Goal: Information Seeking & Learning: Compare options

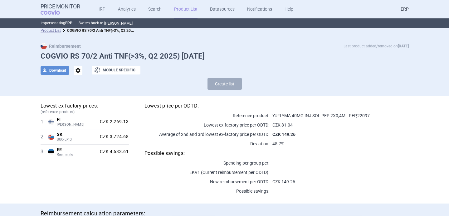
scroll to position [832, 0]
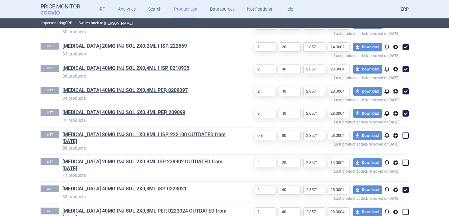
click at [407, 187] on span at bounding box center [406, 190] width 6 height 6
checkbox input "false"
click at [221, 186] on h1 "HYRIMOZ 40MG INJ SOL 2X0,8ML ISP, 0223021" at bounding box center [148, 190] width 173 height 8
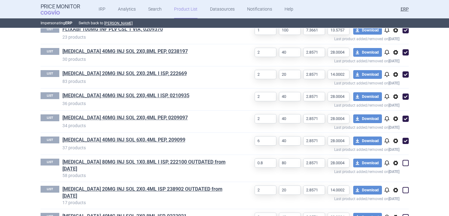
scroll to position [840, 0]
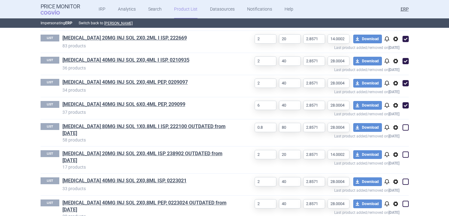
click at [396, 178] on span "options" at bounding box center [395, 181] width 7 height 7
click at [395, 161] on button "Rename" at bounding box center [396, 162] width 20 height 9
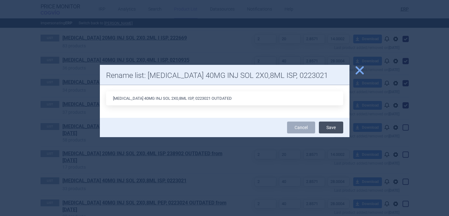
type input "[MEDICAL_DATA] 40MG INJ SOL 2X0,8ML ISP, 0223021 OUTDATED"
click at [326, 127] on button "Save" at bounding box center [331, 128] width 24 height 12
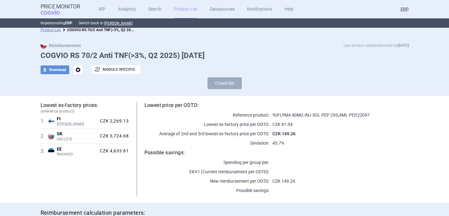
scroll to position [0, 0]
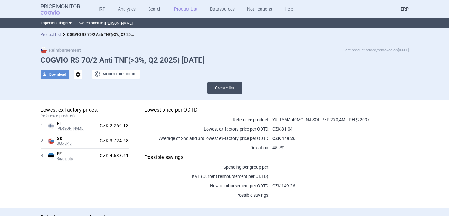
click at [222, 92] on button "Create list" at bounding box center [225, 88] width 34 height 12
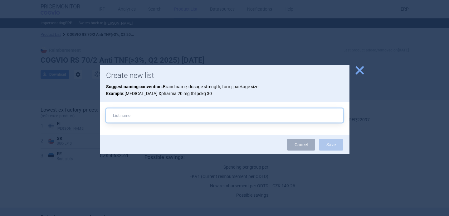
paste input "[MEDICAL_DATA]"
drag, startPoint x: 171, startPoint y: 115, endPoint x: 131, endPoint y: 116, distance: 40.0
click at [131, 116] on input "HYRIMOZ 40MG INJ SOL 2X0,4" at bounding box center [224, 116] width 237 height 14
paste input "ISP 2X0,4ML ISP"
paste input "271646"
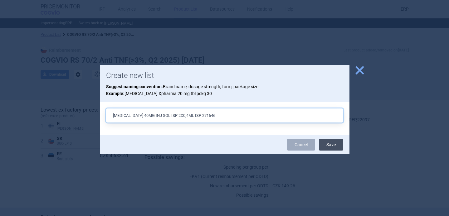
type input "HYRIMOZ 40MG INJ SOL ISP 2X0,4ML ISP 271646"
click at [333, 144] on button "Save" at bounding box center [331, 145] width 24 height 12
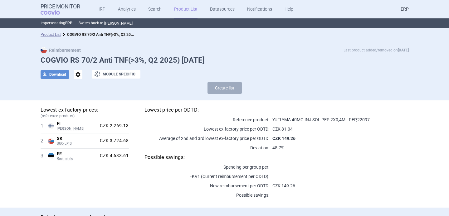
select select "2020-02-01"
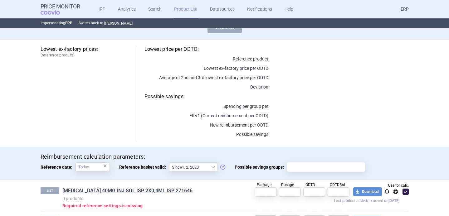
scroll to position [34, 0]
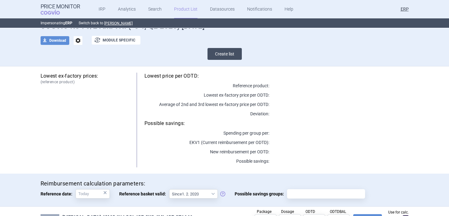
click at [235, 59] on button "Create list" at bounding box center [225, 54] width 34 height 12
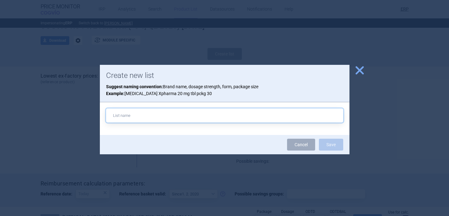
paste input "40MG INJ SOL PEP 2X0,4ML PEP 271649"
click at [175, 115] on input "40MG INJ SOL PEP 2X0,4ML PEP 271649" at bounding box center [224, 116] width 237 height 14
click at [113, 116] on input "40MG INJ SOL PEP 2X0,4ML PEP, 271649" at bounding box center [224, 116] width 237 height 14
paste input "[MEDICAL_DATA]"
type input "[MEDICAL_DATA] 40MG INJ SOL PEP 2X0,4ML PEP, 271649"
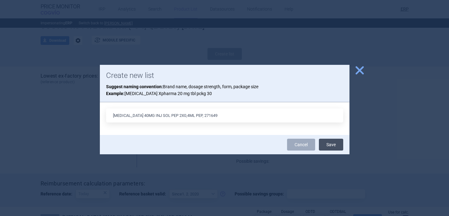
click at [331, 144] on button "Save" at bounding box center [331, 145] width 24 height 12
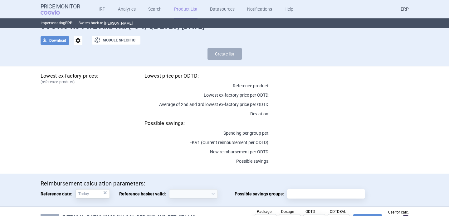
select select "2020-02-01"
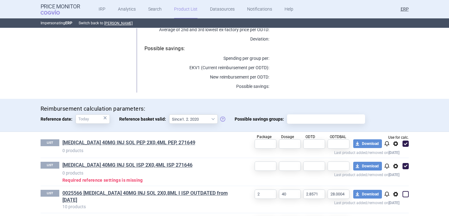
scroll to position [121, 0]
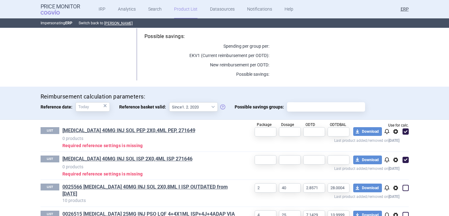
click at [396, 159] on span "options" at bounding box center [395, 159] width 7 height 7
click at [392, 183] on button "Rename" at bounding box center [396, 184] width 20 height 9
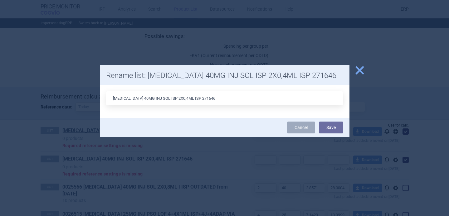
click at [188, 98] on input "HYRIMOZ 40MG INJ SOL ISP 2X0,4ML ISP 271646" at bounding box center [224, 98] width 237 height 14
type input "HYRIMOZ 40MG INJ SOL ISP 2X0,4ML ISP, 271646"
click at [334, 130] on button "Save" at bounding box center [331, 128] width 24 height 12
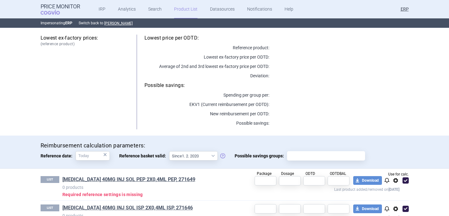
scroll to position [0, 0]
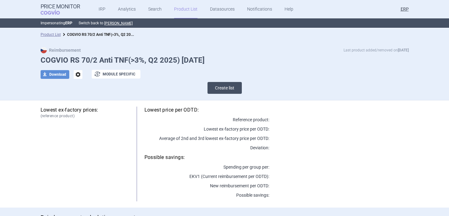
click at [224, 88] on button "Create list" at bounding box center [225, 88] width 34 height 12
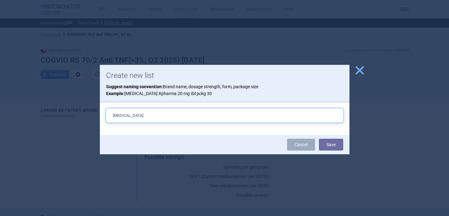
paste input "20MG INJ SOL ISP 2(2X1)X0,2ML ISP 271652"
click at [199, 115] on input "HYRIMOZ 20MG INJ SOL ISP 2(2X1)X0,2ML ISP 271652" at bounding box center [224, 116] width 237 height 14
type input "HYRIMOZ 20MG INJ SOL ISP 2(2X1)X0,2ML ISP, 271652"
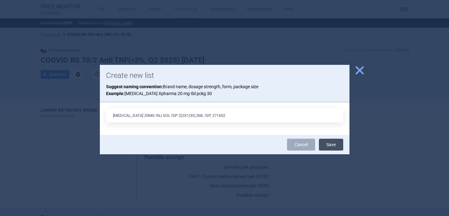
click at [340, 146] on button "Save" at bounding box center [331, 145] width 24 height 12
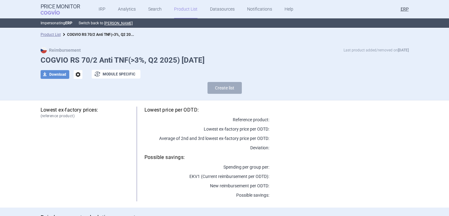
select select "2020-02-01"
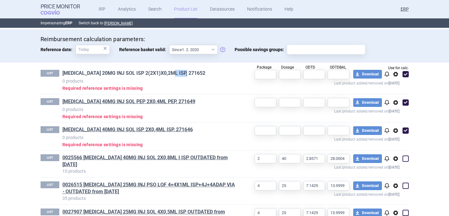
drag, startPoint x: 193, startPoint y: 72, endPoint x: 172, endPoint y: 72, distance: 20.9
click at [172, 72] on h1 "HYRIMOZ 20MG INJ SOL ISP 2(2X1)X0,2ML ISP, 271652" at bounding box center [148, 74] width 173 height 8
copy link "271652"
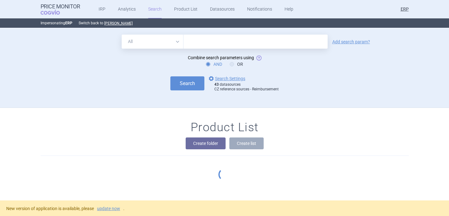
click at [171, 39] on select "All Brand Name ATC Company Active Substance Country Newer than" at bounding box center [153, 42] width 62 height 14
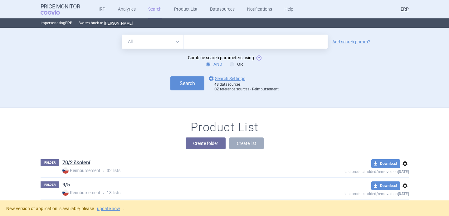
select select "brandName"
click at [122, 35] on select "All Brand Name ATC Company Active Substance Country Newer than" at bounding box center [153, 42] width 62 height 14
click at [211, 42] on input "text" at bounding box center [256, 42] width 144 height 14
paste input "[MEDICAL_DATA]"
type input "[MEDICAL_DATA]"
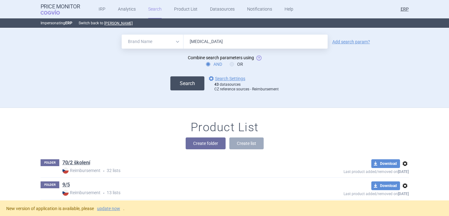
click at [190, 83] on button "Search" at bounding box center [188, 84] width 34 height 14
select select "brandName"
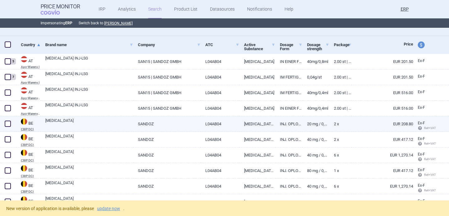
scroll to position [111, 0]
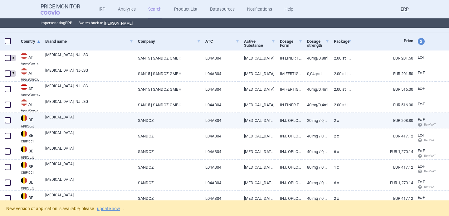
click at [90, 117] on link "[MEDICAL_DATA]" at bounding box center [89, 120] width 88 height 11
select select "EUR"
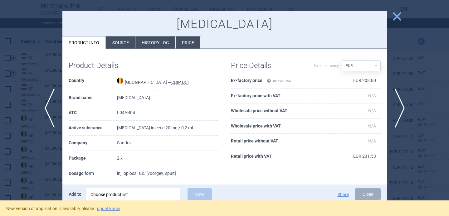
click at [141, 193] on div "Choose product list" at bounding box center [133, 195] width 85 height 12
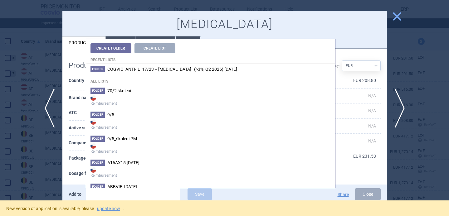
type input "271646"
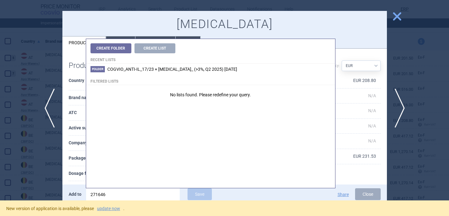
click at [102, 195] on input "271646" at bounding box center [133, 195] width 94 height 12
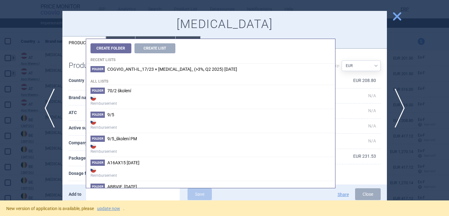
click at [56, 171] on div at bounding box center [224, 108] width 449 height 216
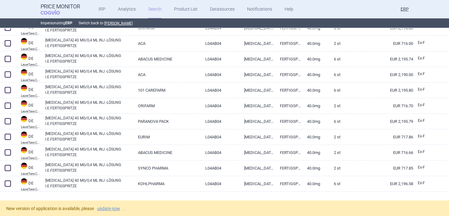
scroll to position [829, 0]
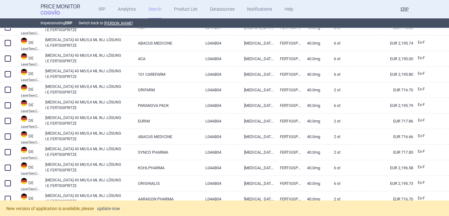
click at [108, 209] on link "update now" at bounding box center [108, 209] width 23 height 4
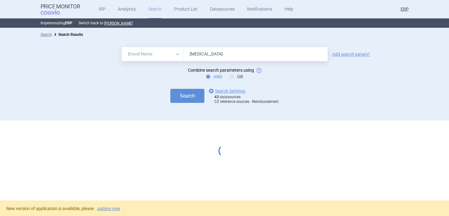
select select "brandName"
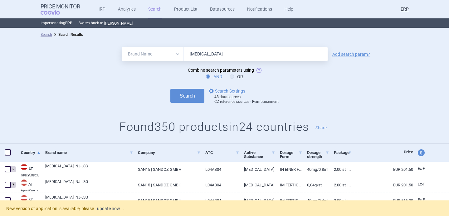
click at [111, 209] on link "update now" at bounding box center [108, 209] width 23 height 4
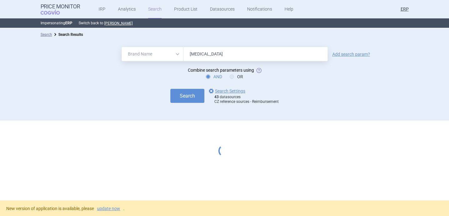
select select "brandName"
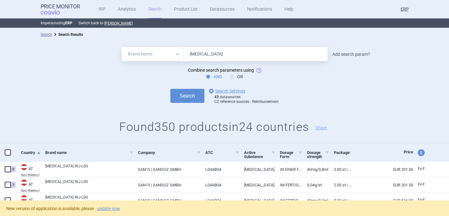
click at [352, 52] on link "Add search param?" at bounding box center [352, 54] width 38 height 4
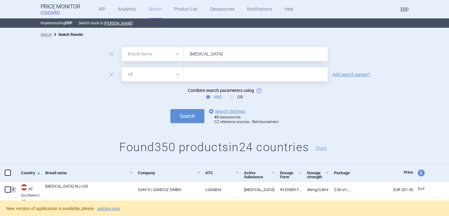
click at [167, 76] on select "All Brand Name ATC Company Active Substance Country Newer than" at bounding box center [153, 74] width 62 height 14
select select "mah"
click at [122, 67] on select "All Brand Name ATC Company Active Substance Country Newer than" at bounding box center [153, 74] width 62 height 14
click at [202, 77] on input "text" at bounding box center [256, 74] width 144 height 14
type input "sandoz"
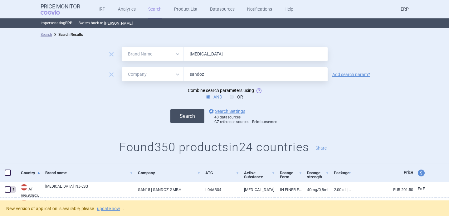
click at [191, 118] on button "Search" at bounding box center [188, 116] width 34 height 14
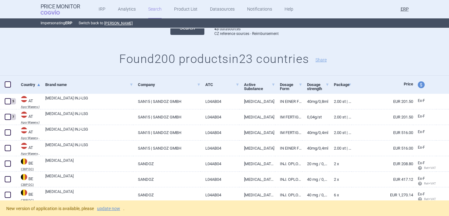
scroll to position [91, 0]
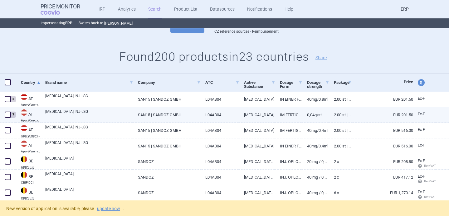
click at [125, 115] on link "[MEDICAL_DATA] INJ-LSG" at bounding box center [89, 114] width 88 height 11
select select "EUR"
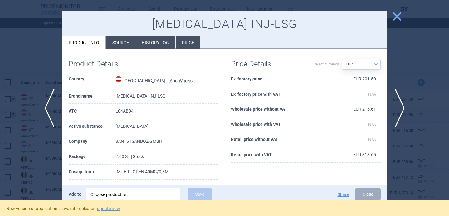
scroll to position [2, 0]
click at [47, 155] on div at bounding box center [224, 108] width 449 height 216
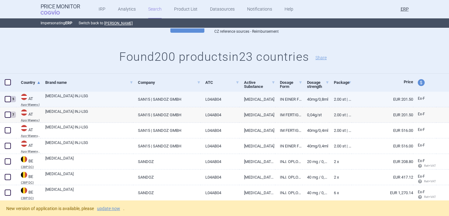
click at [83, 99] on link "[MEDICAL_DATA] INJ-LSG" at bounding box center [89, 98] width 88 height 11
select select "EUR"
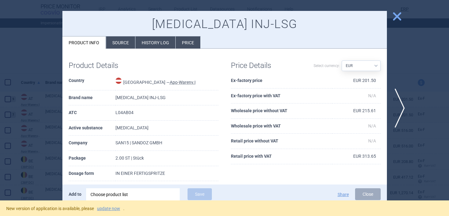
click at [19, 163] on div at bounding box center [224, 108] width 449 height 216
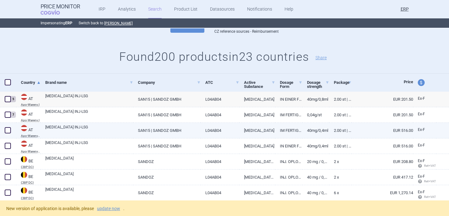
click at [81, 131] on link "[MEDICAL_DATA] INJ-LSG" at bounding box center [89, 130] width 88 height 11
select select "EUR"
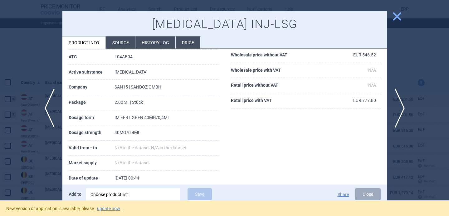
scroll to position [58, 0]
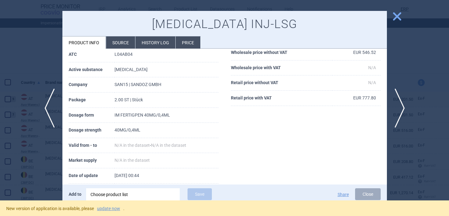
click at [48, 163] on div at bounding box center [224, 108] width 449 height 216
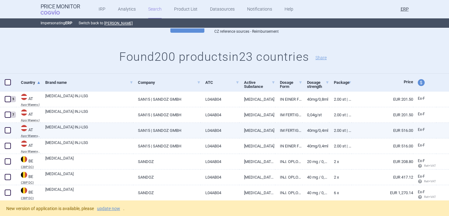
click at [53, 131] on link "HYRIMOZ INJ-LSG" at bounding box center [89, 130] width 88 height 11
select select "EUR"
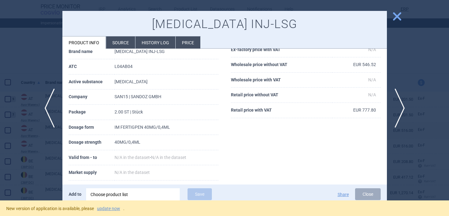
scroll to position [48, 0]
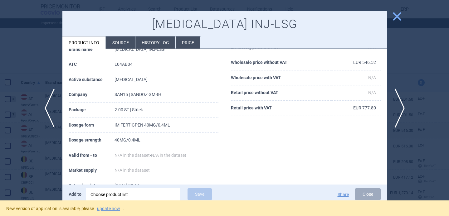
click at [132, 195] on div "Choose product list" at bounding box center [133, 195] width 85 height 12
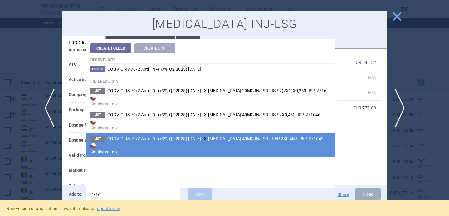
type input "2716"
click at [155, 141] on span "COGVIO RS 70/2 Anti TNF(>3%, Q2 2025) 9.10.2025 HYRIMOZ 40MG INJ SOL PEP 2X0,4M…" at bounding box center [215, 138] width 216 height 5
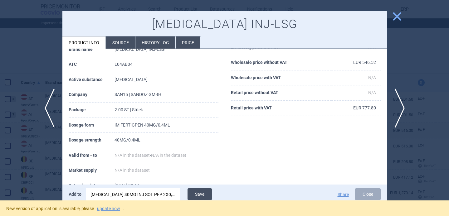
click at [202, 192] on button "Save" at bounding box center [200, 195] width 24 height 12
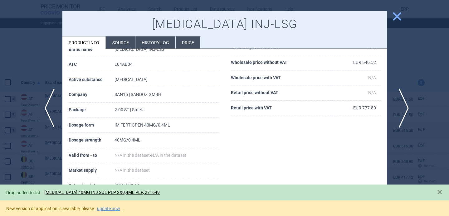
click at [402, 108] on span "next" at bounding box center [402, 108] width 14 height 39
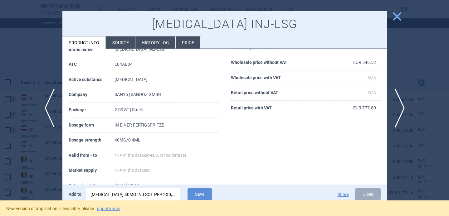
click at [163, 193] on div "[MEDICAL_DATA] 40MG INJ SOL PEP 2X0,4ML PEP, 271649" at bounding box center [133, 195] width 85 height 12
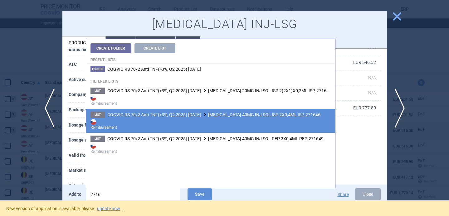
click at [215, 121] on strong "Reimbursement" at bounding box center [211, 124] width 240 height 12
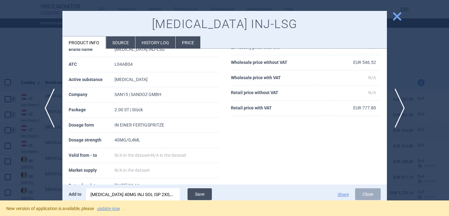
click at [198, 195] on button "Save" at bounding box center [200, 195] width 24 height 12
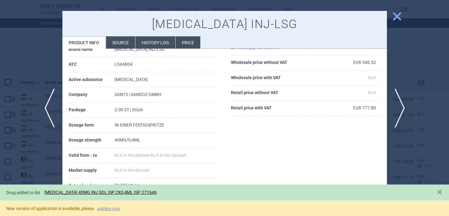
click at [46, 166] on div at bounding box center [224, 108] width 449 height 216
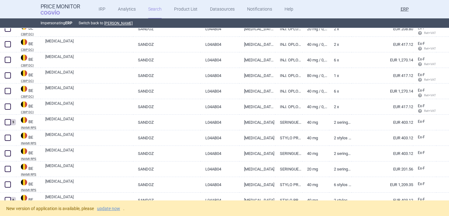
scroll to position [227, 0]
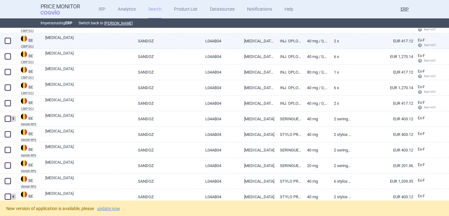
click at [90, 42] on link "[MEDICAL_DATA]" at bounding box center [89, 40] width 88 height 11
select select "EUR"
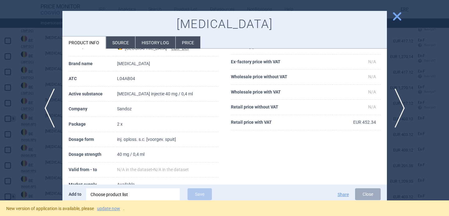
scroll to position [37, 0]
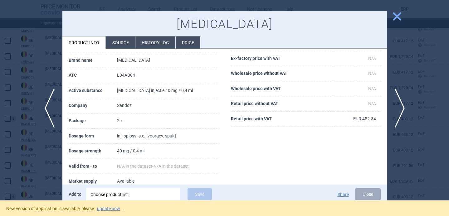
click at [126, 194] on div "Choose product list" at bounding box center [133, 195] width 85 height 12
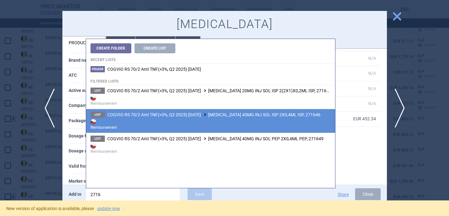
type input "2716"
click at [154, 129] on strong "Reimbursement" at bounding box center [211, 124] width 240 height 12
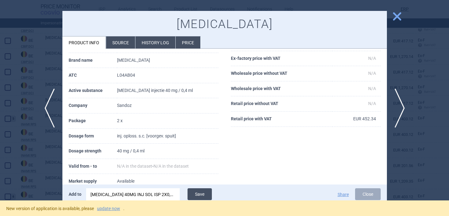
click at [201, 193] on button "Save" at bounding box center [200, 195] width 24 height 12
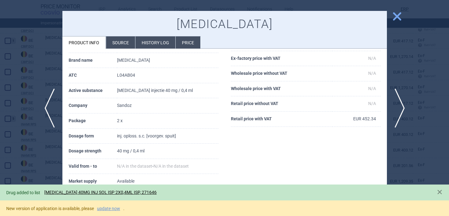
click at [38, 157] on div at bounding box center [224, 108] width 449 height 216
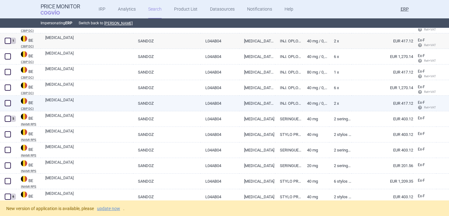
click at [66, 101] on link "[MEDICAL_DATA]" at bounding box center [89, 102] width 88 height 11
select select "EUR"
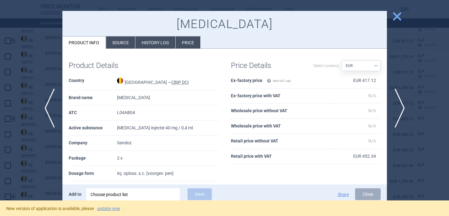
click at [139, 194] on div "Choose product list" at bounding box center [133, 195] width 85 height 12
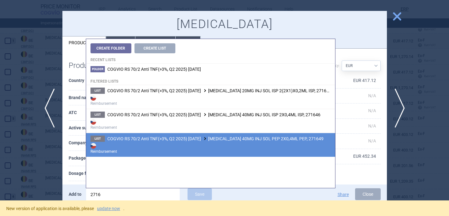
type input "2716"
click at [193, 139] on span "COGVIO RS 70/2 Anti TNF(>3%, Q2 2025) 9.10.2025 HYRIMOZ 40MG INJ SOL PEP 2X0,4M…" at bounding box center [215, 138] width 216 height 5
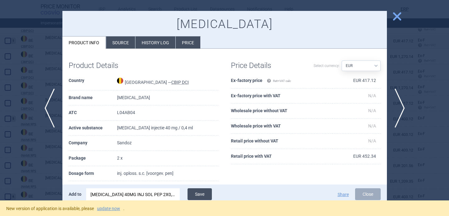
click at [199, 193] on button "Save" at bounding box center [200, 195] width 24 height 12
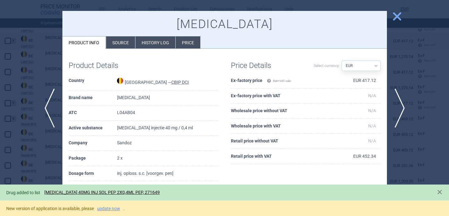
click at [37, 146] on div at bounding box center [224, 108] width 449 height 216
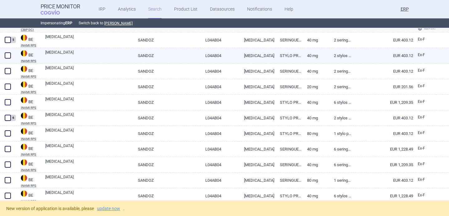
scroll to position [307, 0]
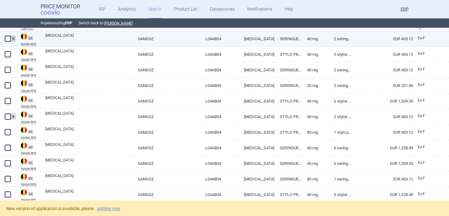
click at [109, 42] on link "[MEDICAL_DATA]" at bounding box center [89, 38] width 88 height 11
select select "EUR"
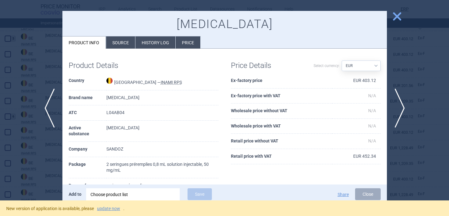
click at [32, 152] on div at bounding box center [224, 108] width 449 height 216
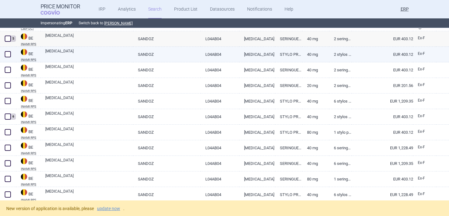
click at [95, 53] on link "[MEDICAL_DATA]" at bounding box center [89, 53] width 88 height 11
select select "EUR"
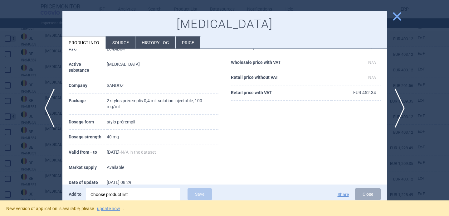
scroll to position [64, 0]
click at [137, 195] on div "Choose product list" at bounding box center [133, 195] width 85 height 12
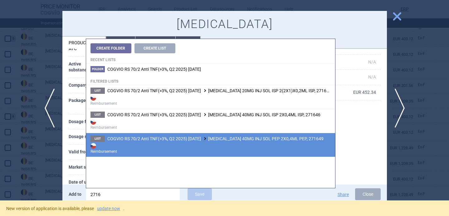
type input "2716"
click at [187, 137] on span "COGVIO RS 70/2 Anti TNF(>3%, Q2 2025) 9.10.2025 HYRIMOZ 40MG INJ SOL PEP 2X0,4M…" at bounding box center [215, 138] width 216 height 5
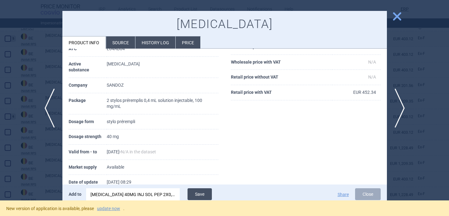
click at [202, 195] on button "Save" at bounding box center [200, 195] width 24 height 12
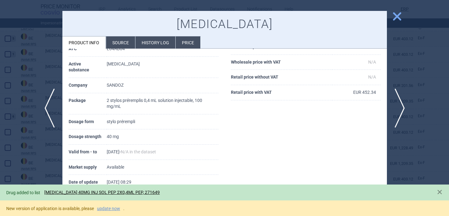
click at [49, 159] on div at bounding box center [224, 108] width 449 height 216
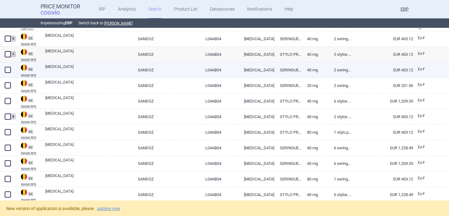
click at [94, 67] on link "[MEDICAL_DATA]" at bounding box center [89, 69] width 88 height 11
select select "EUR"
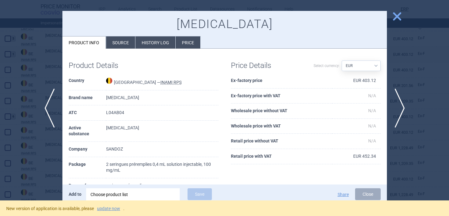
scroll to position [17, 0]
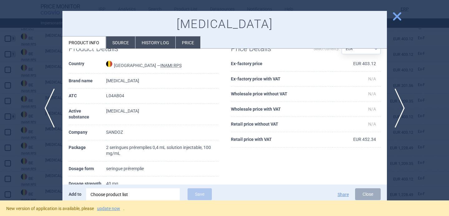
click at [133, 192] on div "Choose product list" at bounding box center [133, 195] width 85 height 12
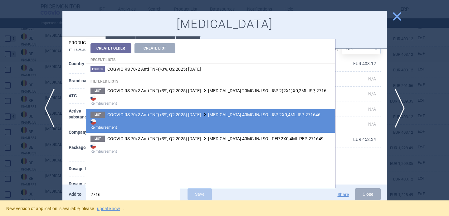
type input "2716"
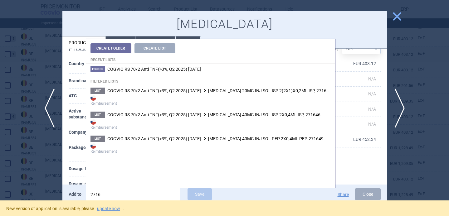
click at [199, 124] on strong "Reimbursement" at bounding box center [211, 124] width 240 height 12
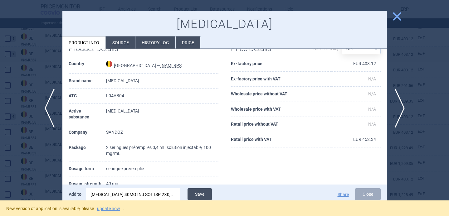
click at [208, 192] on button "Save" at bounding box center [200, 195] width 24 height 12
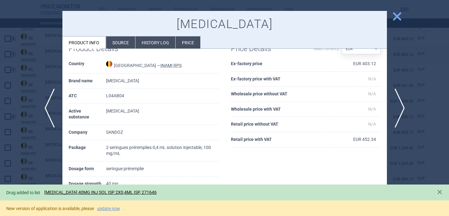
click at [46, 158] on div at bounding box center [224, 108] width 449 height 216
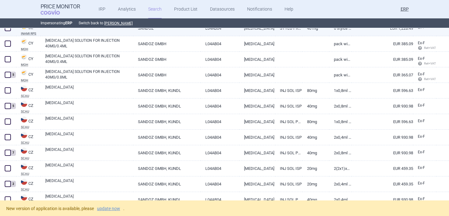
scroll to position [479, 0]
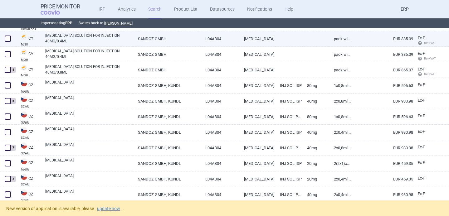
click at [110, 41] on link "[MEDICAL_DATA] SOLUTION FOR INJECTION 40MG/0.4ML" at bounding box center [89, 38] width 88 height 11
select select "EUR"
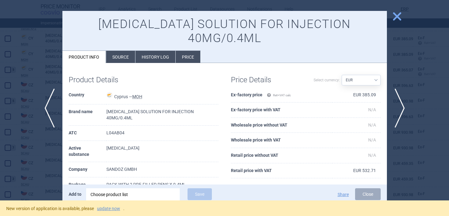
click at [126, 195] on div "Choose product list" at bounding box center [133, 195] width 85 height 12
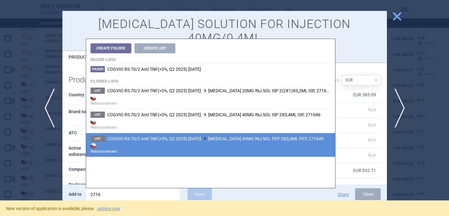
type input "2716"
click at [196, 140] on span "COGVIO RS 70/2 Anti TNF(>3%, Q2 2025) 9.10.2025 HYRIMOZ 40MG INJ SOL PEP 2X0,4M…" at bounding box center [215, 138] width 216 height 5
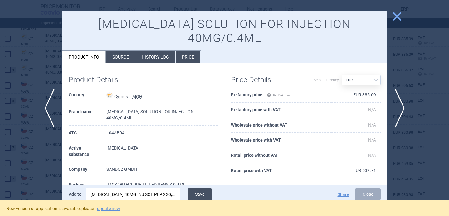
click at [200, 197] on button "Save" at bounding box center [200, 195] width 24 height 12
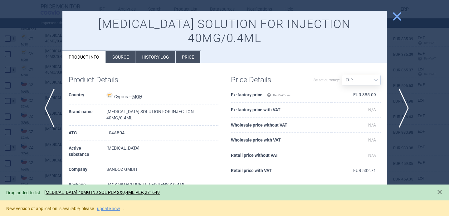
click at [401, 109] on span "next" at bounding box center [402, 108] width 14 height 39
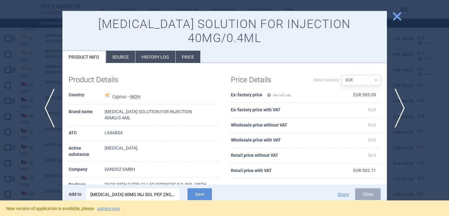
click at [159, 193] on div "HYRIMOZ 40MG INJ SOL PEP 2X0,4ML PEP, 271649" at bounding box center [133, 195] width 85 height 12
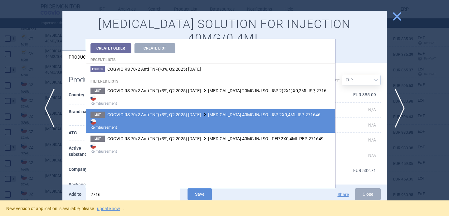
click at [198, 124] on strong "Reimbursement" at bounding box center [211, 124] width 240 height 12
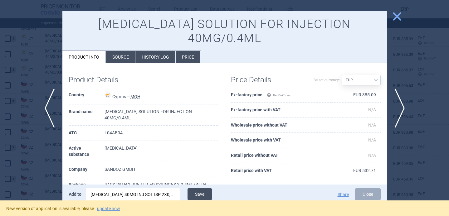
click at [196, 191] on button "Save" at bounding box center [200, 195] width 24 height 12
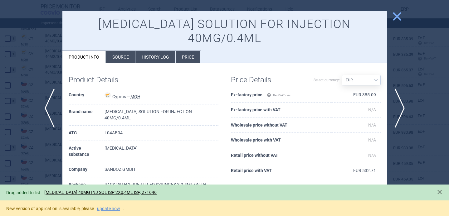
click at [38, 161] on div at bounding box center [224, 108] width 449 height 216
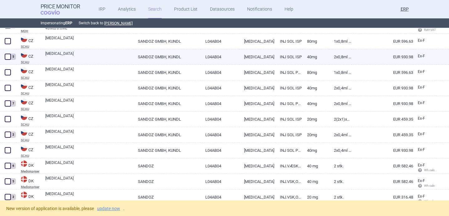
scroll to position [525, 0]
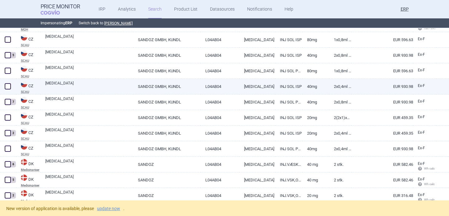
click at [82, 89] on link "[MEDICAL_DATA]" at bounding box center [89, 86] width 88 height 11
select select "EUR"
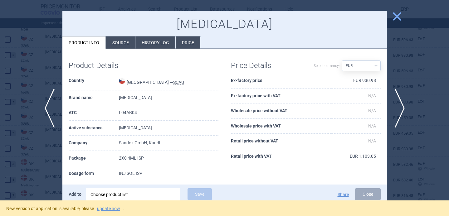
scroll to position [15, 0]
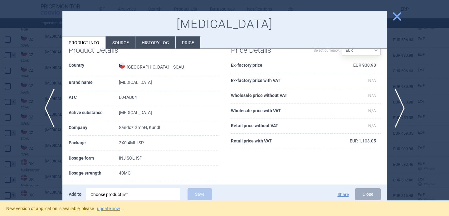
click at [122, 194] on div "Choose product list" at bounding box center [133, 195] width 85 height 12
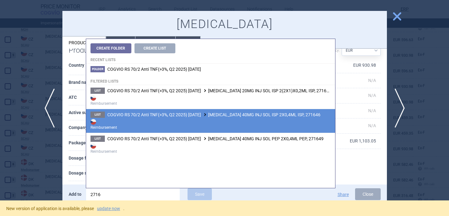
type input "2716"
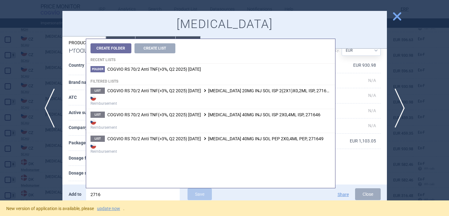
click at [186, 123] on strong "Reimbursement" at bounding box center [211, 124] width 240 height 12
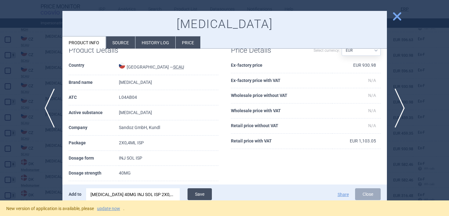
click at [200, 196] on button "Save" at bounding box center [200, 195] width 24 height 12
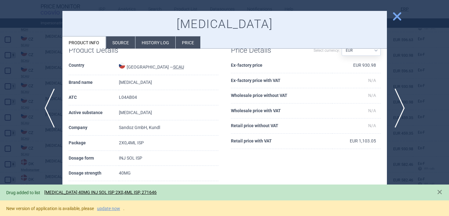
click at [44, 156] on div at bounding box center [224, 108] width 449 height 216
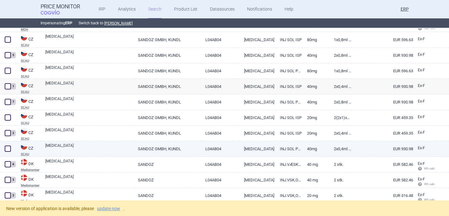
click at [84, 153] on link "[MEDICAL_DATA]" at bounding box center [89, 148] width 88 height 11
select select "EUR"
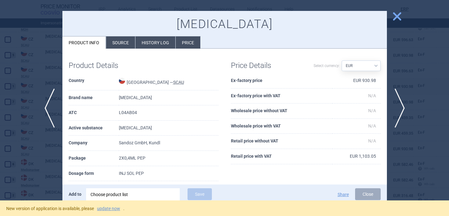
click at [118, 200] on div "Choose product list" at bounding box center [133, 195] width 85 height 12
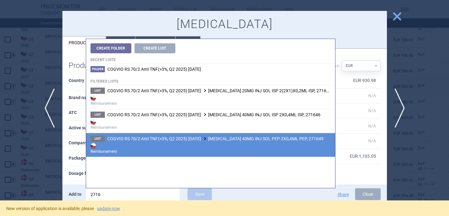
type input "2716"
click at [178, 143] on strong "Reimbursement" at bounding box center [211, 148] width 240 height 12
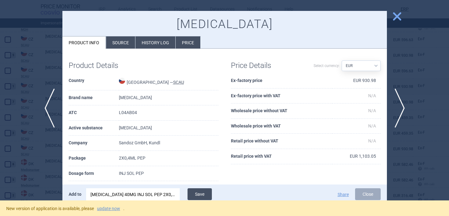
click at [198, 192] on button "Save" at bounding box center [200, 195] width 24 height 12
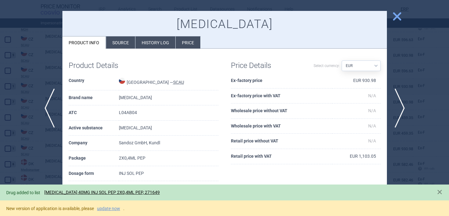
click at [48, 157] on div at bounding box center [224, 108] width 449 height 216
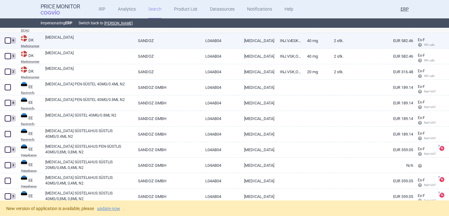
scroll to position [651, 0]
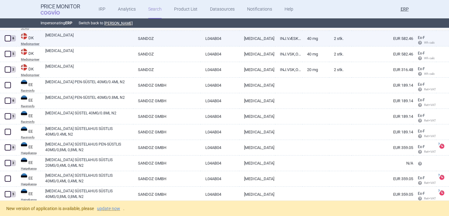
click at [90, 41] on link "[MEDICAL_DATA]" at bounding box center [89, 37] width 88 height 11
select select "EUR"
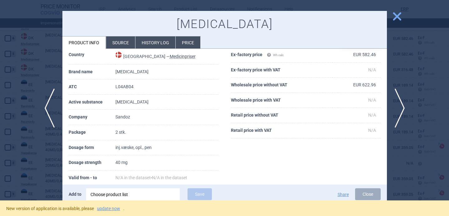
scroll to position [27, 0]
click at [128, 40] on li "Source" at bounding box center [120, 43] width 29 height 12
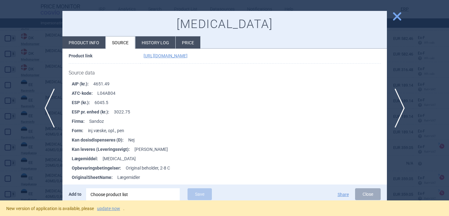
scroll to position [74, 0]
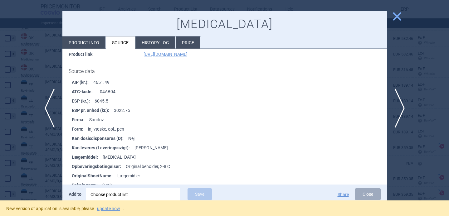
click at [95, 43] on li "Product info" at bounding box center [83, 43] width 43 height 12
select select "EUR"
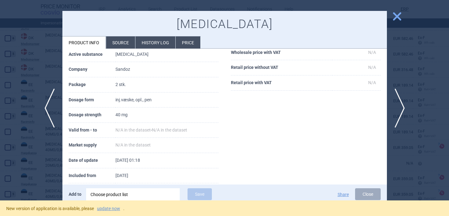
click at [29, 69] on div at bounding box center [224, 108] width 449 height 216
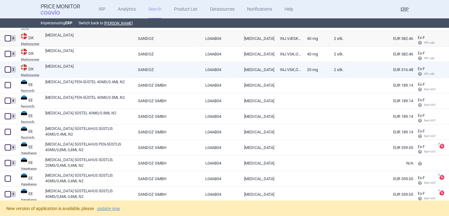
click at [68, 74] on link "[MEDICAL_DATA]" at bounding box center [89, 69] width 88 height 11
select select "EUR"
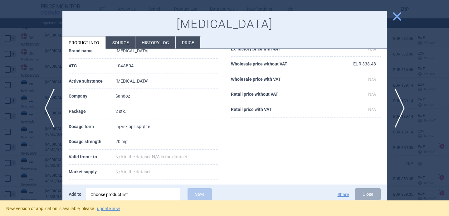
scroll to position [59, 0]
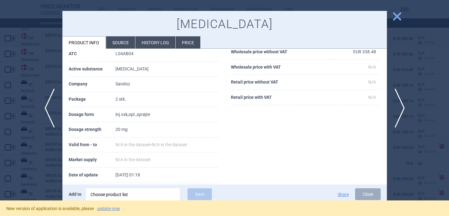
click at [120, 43] on li "Source" at bounding box center [120, 43] width 29 height 12
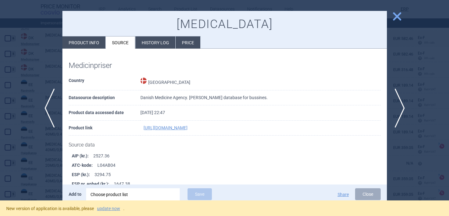
click at [31, 171] on div at bounding box center [224, 108] width 449 height 216
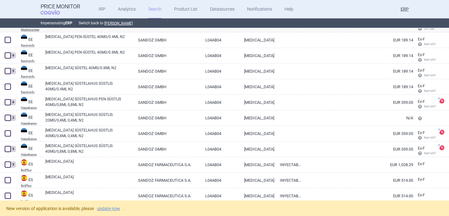
scroll to position [698, 0]
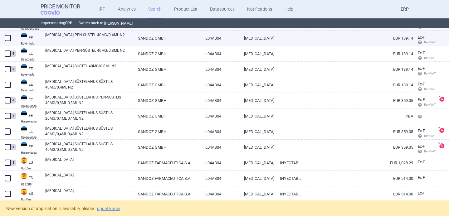
click at [82, 41] on link "HYRIMOZ PEN-SÜSTEL 40MG/0.4ML N2" at bounding box center [89, 37] width 88 height 11
select select "EUR"
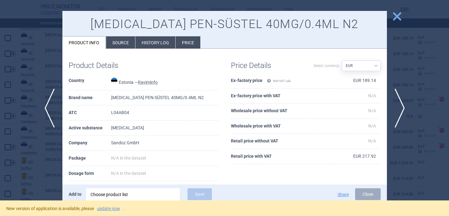
click at [145, 200] on div "Choose product list" at bounding box center [133, 195] width 85 height 12
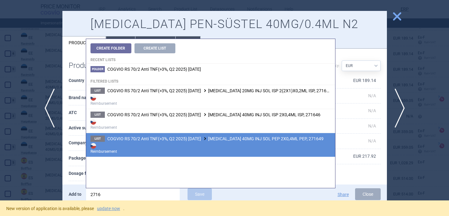
type input "2716"
click at [179, 141] on span "COGVIO RS 70/2 Anti TNF(>3%, Q2 2025) 9.10.2025 HYRIMOZ 40MG INJ SOL PEP 2X0,4M…" at bounding box center [215, 138] width 216 height 5
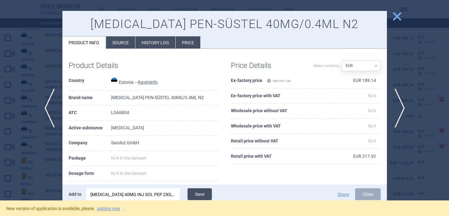
click at [200, 193] on button "Save" at bounding box center [200, 195] width 24 height 12
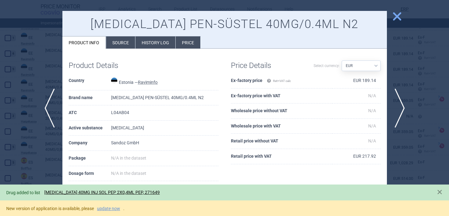
click at [40, 156] on div at bounding box center [224, 108] width 449 height 216
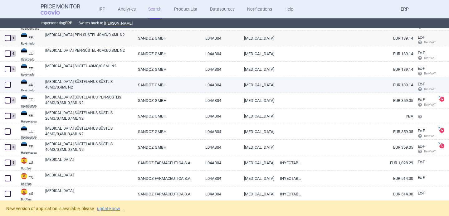
click at [99, 84] on link "[MEDICAL_DATA] SÜSTELAHUS SÜSTLIS 40MG/0.4ML N2" at bounding box center [89, 84] width 88 height 11
select select "EUR"
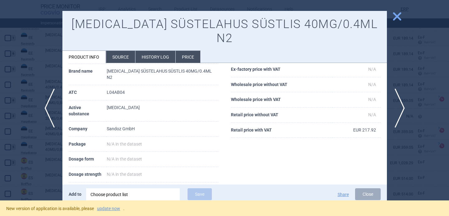
scroll to position [42, 0]
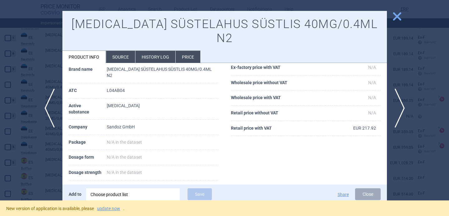
click at [145, 194] on div "Choose product list" at bounding box center [133, 195] width 85 height 12
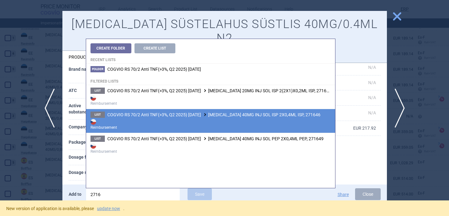
type input "2716"
click at [177, 128] on strong "Reimbursement" at bounding box center [211, 124] width 240 height 12
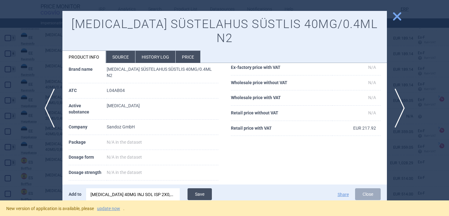
click at [197, 194] on button "Save" at bounding box center [200, 195] width 24 height 12
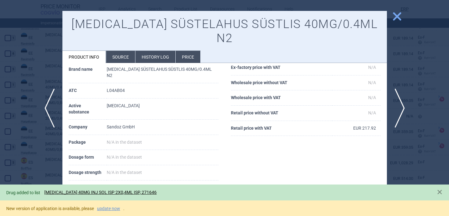
click at [37, 157] on div at bounding box center [224, 108] width 449 height 216
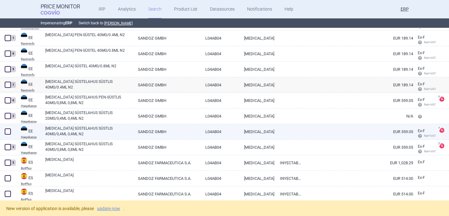
click at [97, 132] on link "[MEDICAL_DATA] SÜSTELAHUS SÜSTLIS 40MG/0,4ML 0,4ML N2" at bounding box center [89, 131] width 88 height 11
select select "EUR"
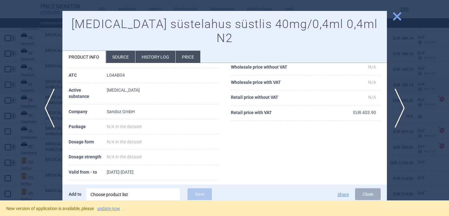
scroll to position [110, 0]
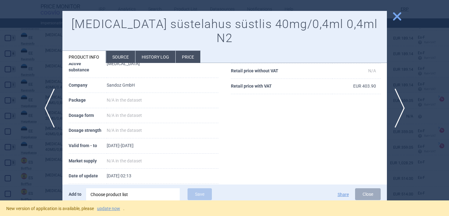
click at [122, 194] on div "Choose product list" at bounding box center [133, 195] width 85 height 12
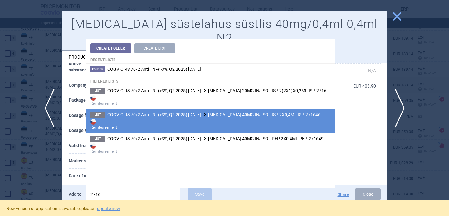
type input "2716"
click at [190, 125] on strong "Reimbursement" at bounding box center [211, 124] width 240 height 12
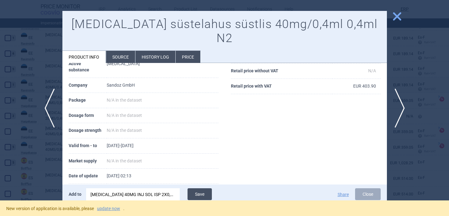
click at [201, 192] on button "Save" at bounding box center [200, 195] width 24 height 12
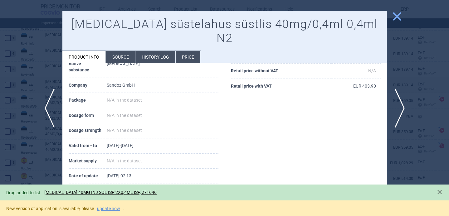
click at [38, 165] on div at bounding box center [224, 108] width 449 height 216
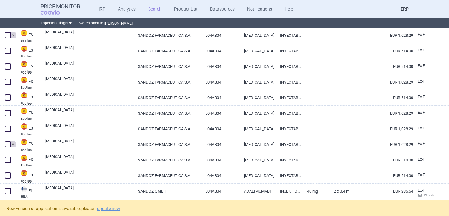
scroll to position [827, 0]
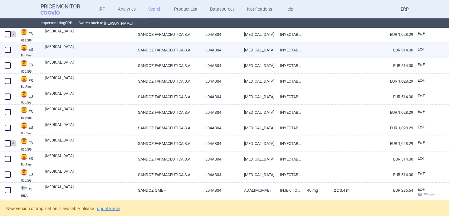
click at [86, 51] on link "HYRIMOZ" at bounding box center [89, 49] width 88 height 11
select select "EUR"
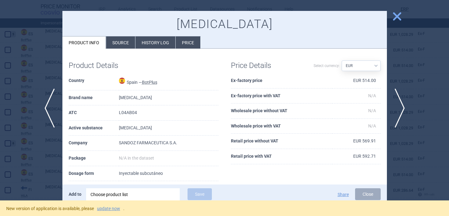
click at [122, 46] on li "Source" at bounding box center [120, 43] width 29 height 12
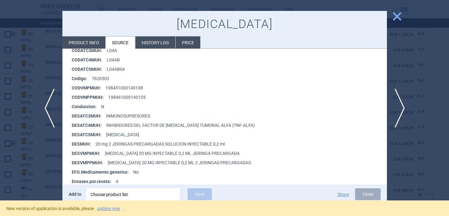
scroll to position [147, 0]
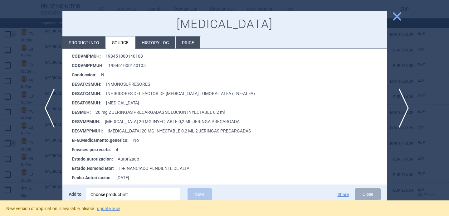
click at [405, 105] on span "next" at bounding box center [402, 108] width 14 height 39
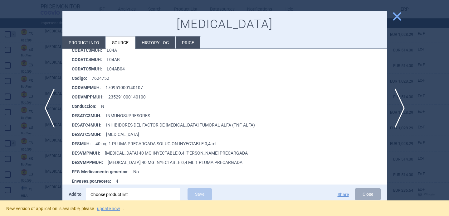
scroll to position [116, 0]
click at [404, 110] on span "next" at bounding box center [402, 108] width 14 height 39
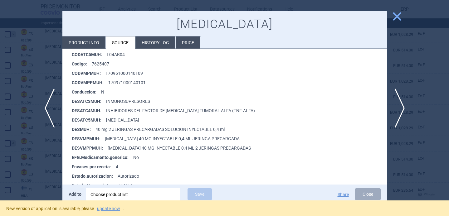
scroll to position [130, 0]
click at [129, 195] on div "Choose product list" at bounding box center [133, 195] width 85 height 12
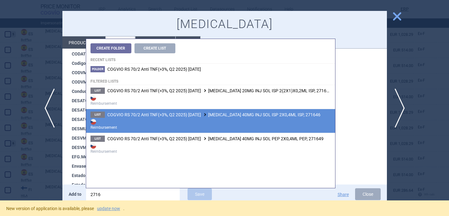
type input "2716"
click at [193, 125] on strong "Reimbursement" at bounding box center [211, 124] width 240 height 12
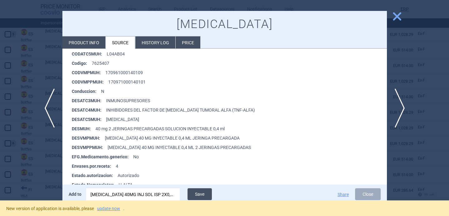
click at [204, 194] on button "Save" at bounding box center [200, 195] width 24 height 12
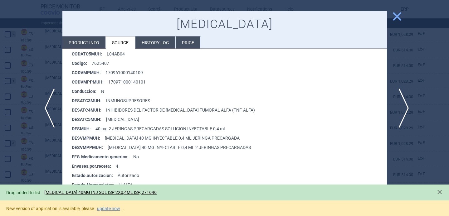
click at [406, 106] on span "next" at bounding box center [402, 108] width 14 height 39
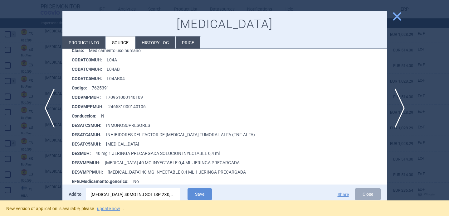
scroll to position [105, 0]
click at [402, 107] on span "next" at bounding box center [402, 108] width 14 height 39
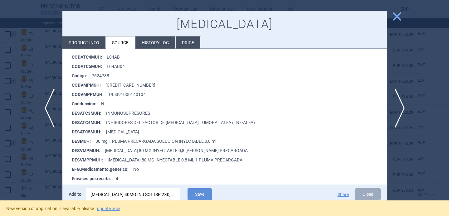
scroll to position [125, 0]
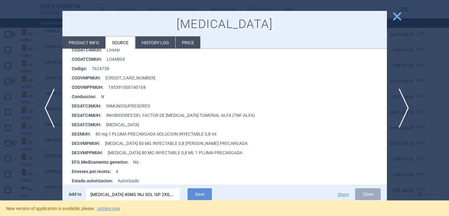
click at [404, 106] on span "next" at bounding box center [402, 108] width 14 height 39
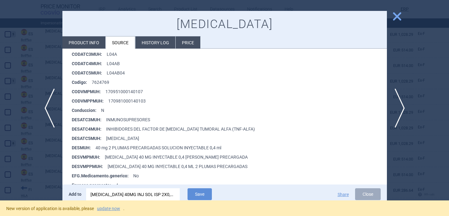
scroll to position [117, 0]
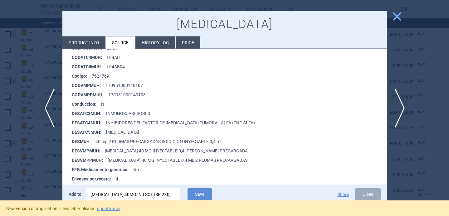
click at [162, 195] on div "[MEDICAL_DATA] 40MG INJ SOL ISP 2X0,4ML ISP, 271646" at bounding box center [133, 195] width 85 height 12
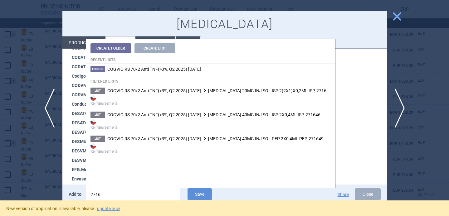
click at [162, 195] on input "2716" at bounding box center [133, 195] width 94 height 12
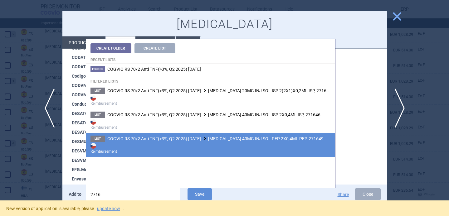
click at [208, 139] on span at bounding box center [205, 138] width 6 height 3
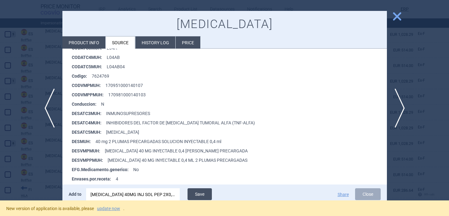
click at [204, 194] on button "Save" at bounding box center [200, 195] width 24 height 12
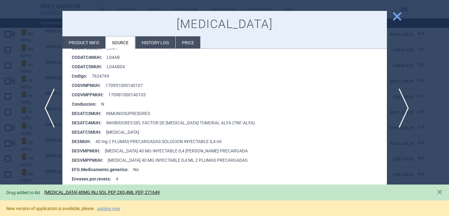
click at [404, 103] on span "next" at bounding box center [402, 108] width 14 height 39
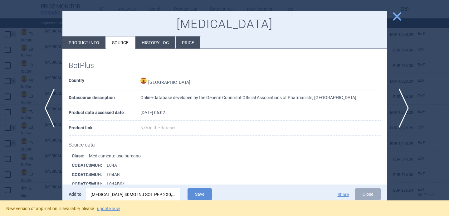
click at [404, 104] on span "next" at bounding box center [402, 108] width 14 height 39
click at [92, 44] on li "Product info" at bounding box center [83, 43] width 43 height 12
select select "EUR"
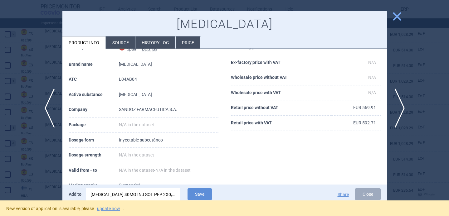
scroll to position [49, 0]
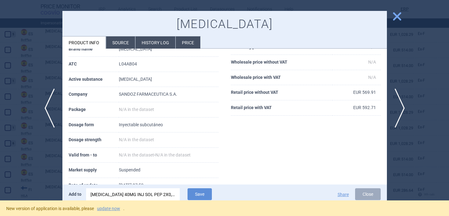
click at [119, 42] on li "Source" at bounding box center [120, 43] width 29 height 12
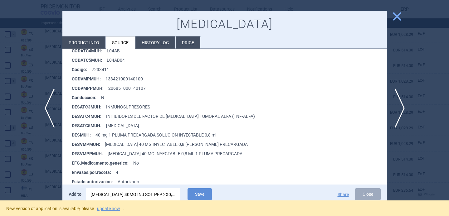
scroll to position [170, 0]
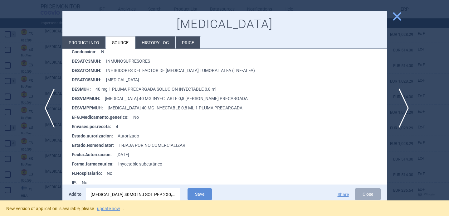
click at [404, 110] on span "next" at bounding box center [402, 108] width 14 height 39
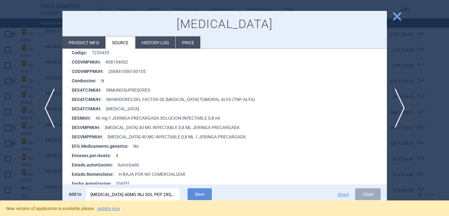
scroll to position [149, 0]
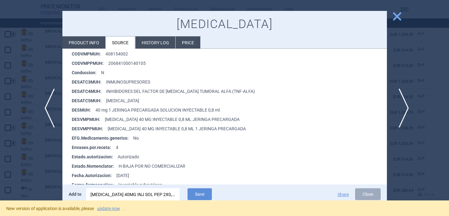
click at [403, 105] on span "next" at bounding box center [402, 108] width 14 height 39
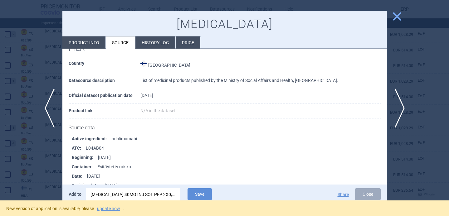
scroll to position [17, 0]
click at [48, 164] on div at bounding box center [224, 108] width 449 height 216
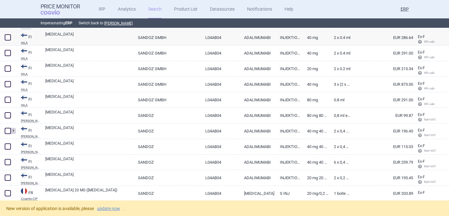
scroll to position [980, 0]
click at [98, 39] on link "HYRIMOZ" at bounding box center [89, 37] width 88 height 11
select select "EUR"
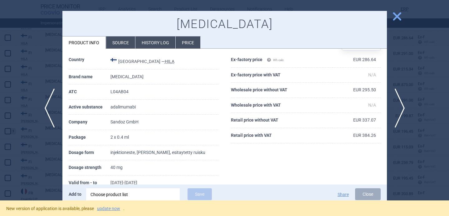
scroll to position [36, 0]
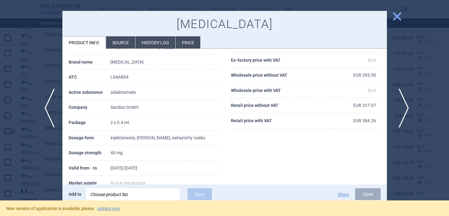
click at [407, 112] on span "next" at bounding box center [402, 108] width 14 height 39
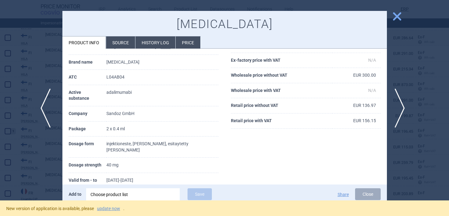
click at [47, 103] on span "previous" at bounding box center [48, 108] width 14 height 39
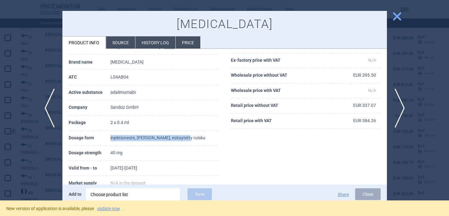
drag, startPoint x: 192, startPoint y: 138, endPoint x: 119, endPoint y: 137, distance: 73.7
click at [119, 137] on td "injektioneste, liuos, esitaytetty ruisku" at bounding box center [165, 138] width 108 height 15
copy tr "injektioneste, liuos, esitaytetty ruisku"
click at [133, 195] on div "Choose product list" at bounding box center [133, 195] width 85 height 12
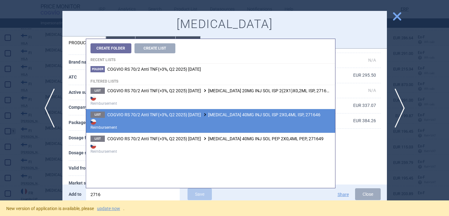
type input "2716"
click at [201, 121] on strong "Reimbursement" at bounding box center [211, 124] width 240 height 12
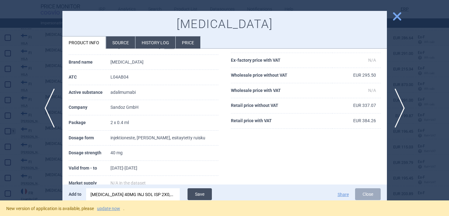
click at [203, 197] on button "Save" at bounding box center [200, 195] width 24 height 12
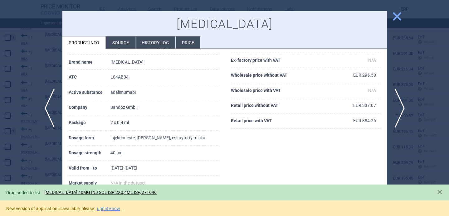
click at [43, 169] on div at bounding box center [224, 108] width 449 height 216
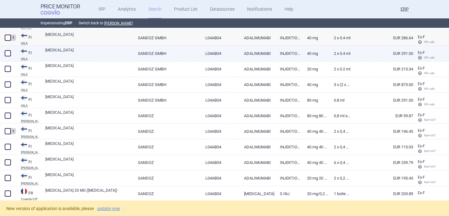
click at [104, 53] on link "HYRIMOZ" at bounding box center [89, 52] width 88 height 11
select select "EUR"
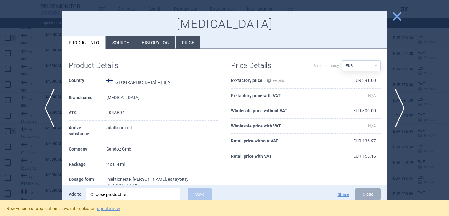
click at [137, 193] on div "Choose product list" at bounding box center [133, 195] width 85 height 12
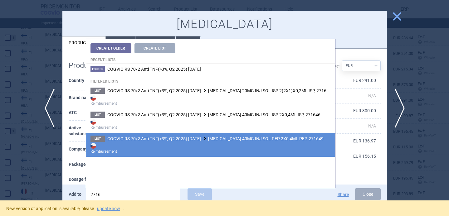
type input "2716"
click at [186, 134] on li "List COGVIO RS 70/2 Anti TNF(>3%, Q2 2025) 9.10.2025 HYRIMOZ 40MG INJ SOL PEP 2…" at bounding box center [210, 145] width 249 height 24
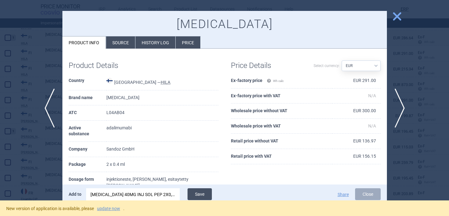
click at [203, 195] on button "Save" at bounding box center [200, 195] width 24 height 12
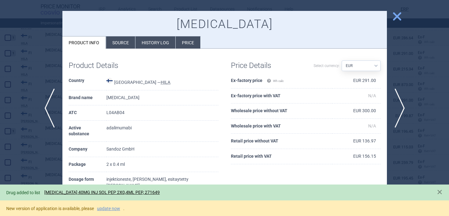
click at [57, 171] on div at bounding box center [224, 108] width 449 height 216
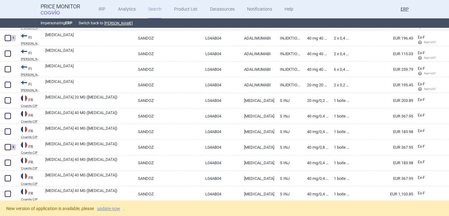
scroll to position [1074, 0]
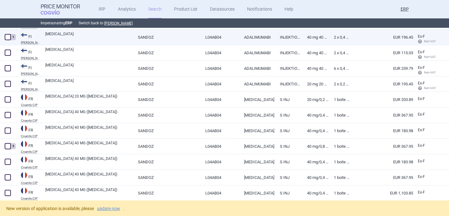
click at [105, 38] on link "HYRIMOZ" at bounding box center [89, 36] width 88 height 11
select select "EUR"
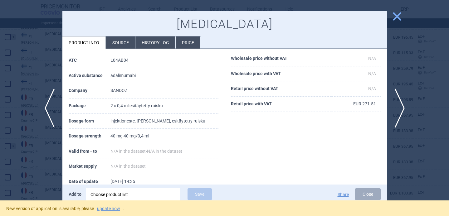
scroll to position [64, 0]
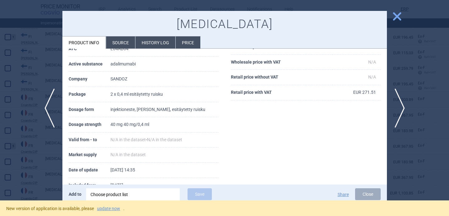
click at [122, 192] on div "Choose product list" at bounding box center [133, 195] width 85 height 12
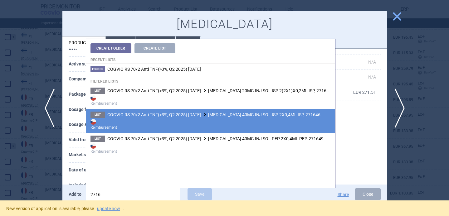
type input "2716"
click at [200, 124] on strong "Reimbursement" at bounding box center [211, 124] width 240 height 12
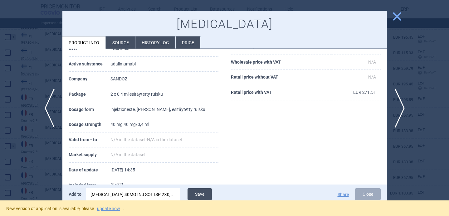
click at [201, 194] on button "Save" at bounding box center [200, 195] width 24 height 12
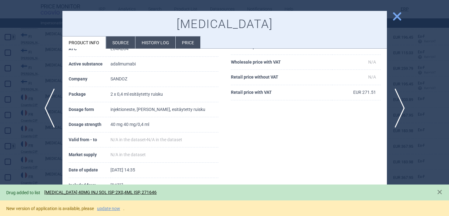
click at [20, 166] on div at bounding box center [224, 108] width 449 height 216
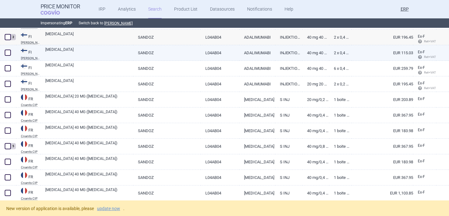
click at [149, 55] on link "SANDOZ" at bounding box center [166, 52] width 67 height 15
select select "EUR"
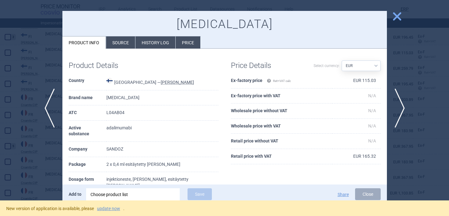
click at [164, 195] on div "Choose product list" at bounding box center [133, 195] width 85 height 12
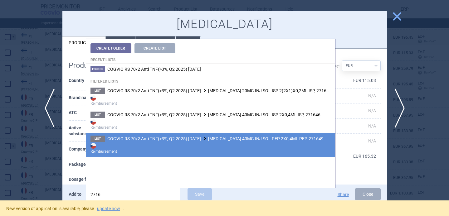
type input "2716"
click at [220, 142] on strong "Reimbursement" at bounding box center [211, 148] width 240 height 12
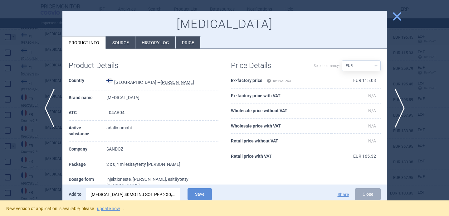
scroll to position [17, 0]
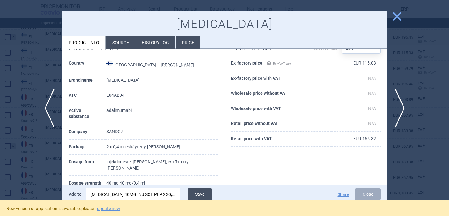
click at [207, 195] on button "Save" at bounding box center [200, 195] width 24 height 12
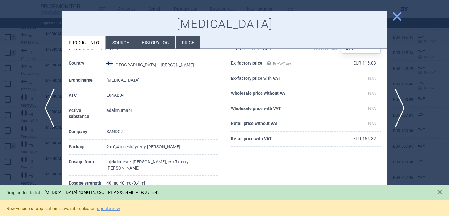
click at [30, 166] on div at bounding box center [224, 108] width 449 height 216
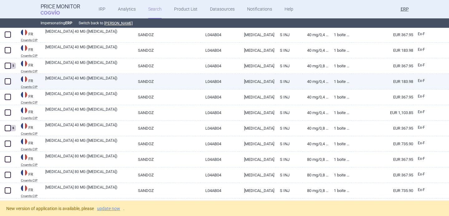
scroll to position [1151, 0]
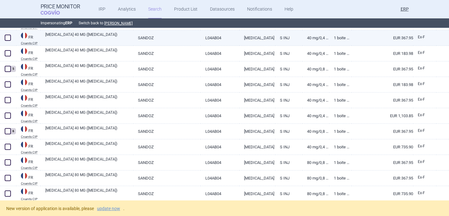
click at [121, 37] on link "HYRIMOZ 40 MG (ADALIMUMAB)" at bounding box center [89, 37] width 88 height 11
select select "EUR"
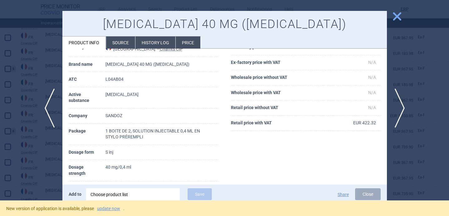
scroll to position [34, 0]
click at [135, 194] on div "Choose product list" at bounding box center [133, 195] width 85 height 12
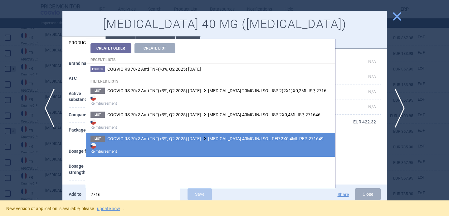
type input "2716"
click at [208, 138] on span at bounding box center [205, 138] width 6 height 3
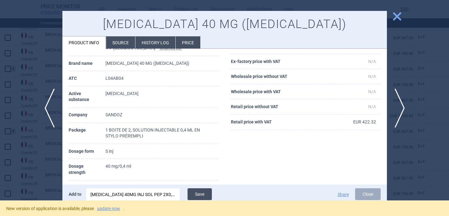
click at [204, 193] on button "Save" at bounding box center [200, 195] width 24 height 12
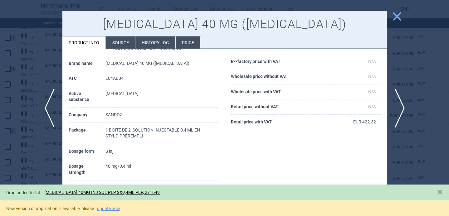
click at [38, 158] on div at bounding box center [224, 108] width 449 height 216
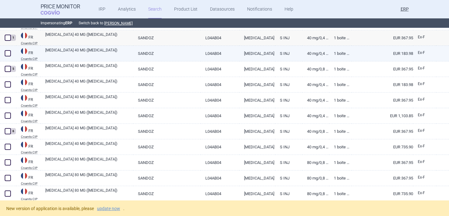
click at [117, 51] on link "HYRIMOZ 40 MG (ADALIMUMAB)" at bounding box center [89, 52] width 88 height 11
select select "EUR"
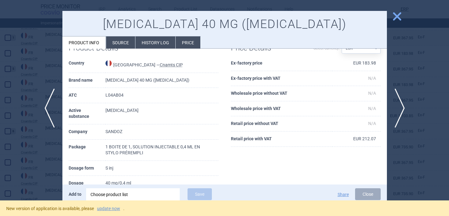
scroll to position [18, 0]
click at [50, 160] on div at bounding box center [224, 108] width 449 height 216
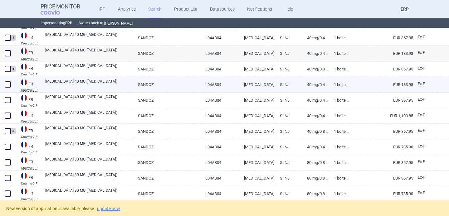
click at [103, 82] on link "HYRIMOZ 40 MG (ADALIMUMAB)" at bounding box center [89, 84] width 88 height 11
select select "EUR"
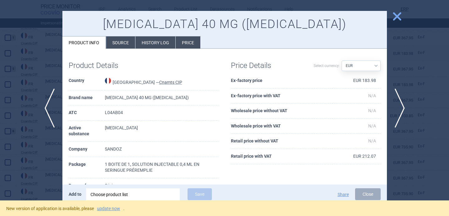
scroll to position [23, 0]
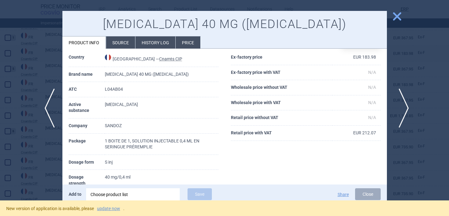
click at [402, 107] on span "next" at bounding box center [402, 108] width 14 height 39
click at [130, 197] on div "Choose product list" at bounding box center [133, 195] width 85 height 12
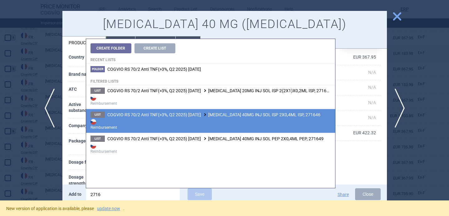
type input "2716"
click at [205, 132] on li "List COGVIO RS 70/2 Anti TNF(>3%, Q2 2025) 9.10.2025 HYRIMOZ 40MG INJ SOL ISP 2…" at bounding box center [210, 121] width 249 height 24
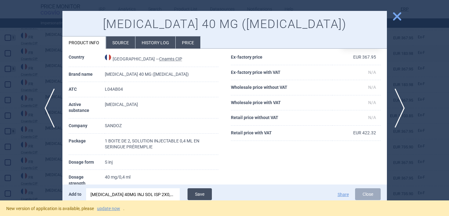
click at [207, 195] on button "Save" at bounding box center [200, 195] width 24 height 12
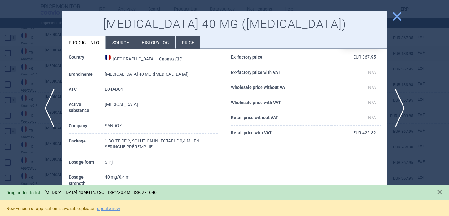
click at [51, 160] on div at bounding box center [224, 108] width 449 height 216
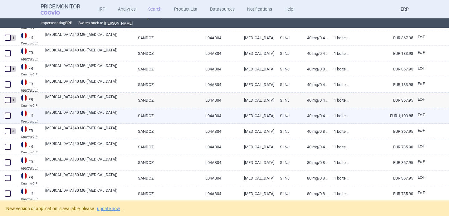
click at [83, 120] on link "HYRIMOZ 40 MG (ADALIMUMAB)" at bounding box center [89, 115] width 88 height 11
select select "EUR"
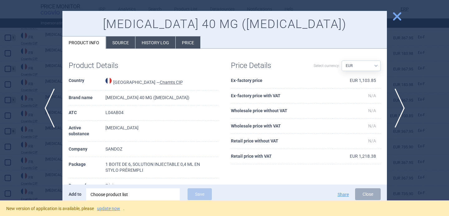
click at [51, 167] on div at bounding box center [224, 108] width 449 height 216
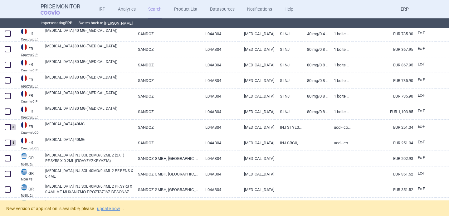
scroll to position [1263, 0]
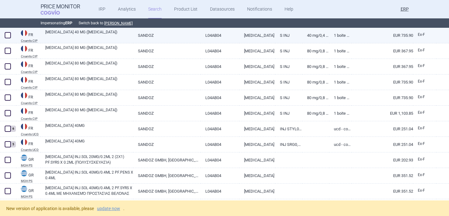
click at [99, 36] on link "HYRIMOZ 40 MG (ADALIMUMAB)" at bounding box center [89, 34] width 88 height 11
select select "EUR"
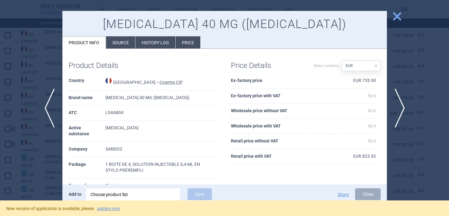
click at [36, 161] on div at bounding box center [224, 108] width 449 height 216
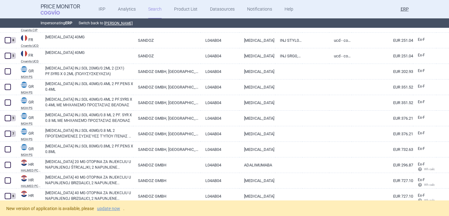
scroll to position [1352, 0]
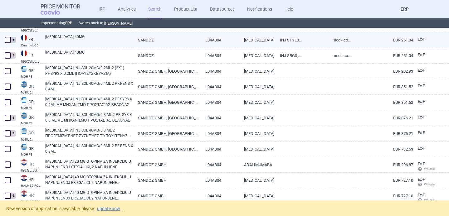
click at [96, 43] on link "HYRIMOZ 40MG" at bounding box center [89, 39] width 88 height 11
select select "EUR"
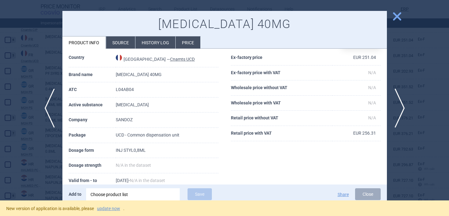
scroll to position [25, 0]
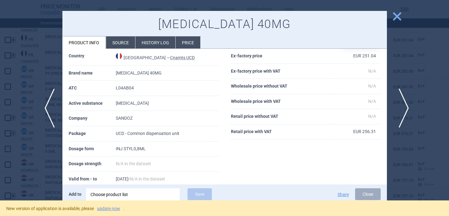
click at [400, 103] on span "next" at bounding box center [402, 108] width 14 height 39
click at [53, 161] on div at bounding box center [224, 108] width 449 height 216
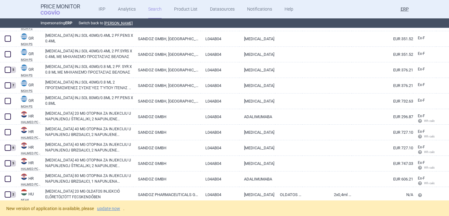
scroll to position [1401, 0]
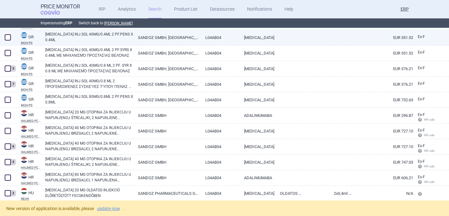
click at [7, 38] on span at bounding box center [8, 37] width 6 height 6
checkbox input "true"
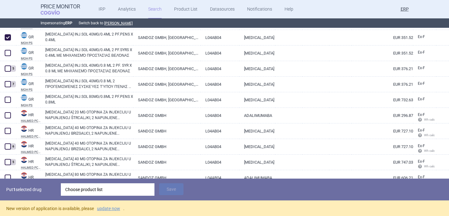
click at [104, 193] on div "Choose product list" at bounding box center [107, 190] width 85 height 12
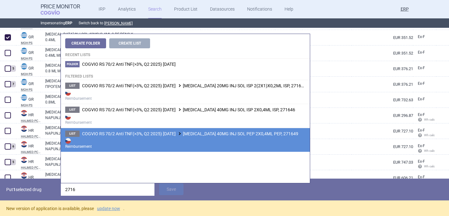
type input "2716"
click at [141, 133] on span "COGVIO RS 70/2 Anti TNF(>3%, Q2 2025) 9.10.2025 HYRIMOZ 40MG INJ SOL PEP 2X0,4M…" at bounding box center [190, 133] width 216 height 5
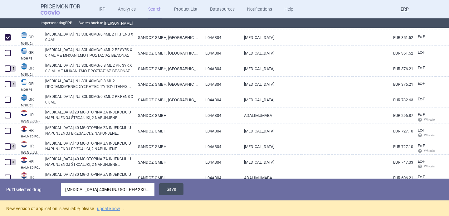
click at [168, 190] on button "Save" at bounding box center [171, 190] width 24 height 12
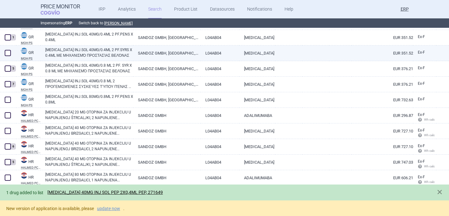
click at [9, 53] on span at bounding box center [8, 53] width 6 height 6
checkbox input "true"
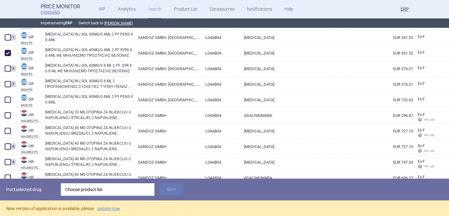
click at [101, 193] on div "Choose product list" at bounding box center [107, 190] width 85 height 12
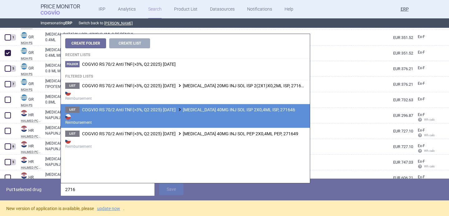
type input "2716"
click at [146, 112] on li "List COGVIO RS 70/2 Anti TNF(>3%, Q2 2025) 9.10.2025 HYRIMOZ 40MG INJ SOL ISP 2…" at bounding box center [185, 116] width 249 height 24
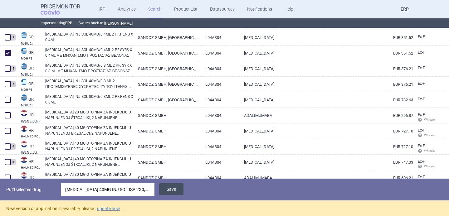
click at [166, 189] on button "Save" at bounding box center [171, 190] width 24 height 12
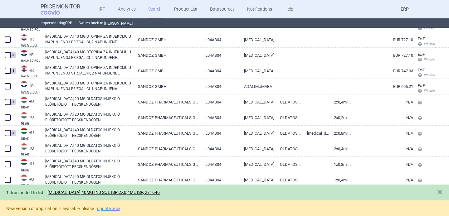
scroll to position [1496, 0]
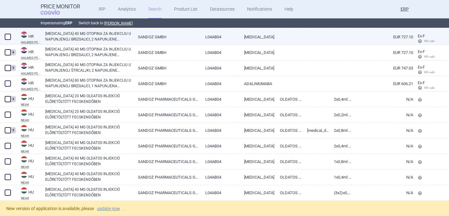
click at [92, 40] on link "HYRIMOZ 40 MG OTOPINA ZA INJEKCIJU U NAPUNJENOJ BRIZGALICI, 2 NAPUNJENE BRIZGAL…" at bounding box center [89, 36] width 88 height 11
select select "EUR"
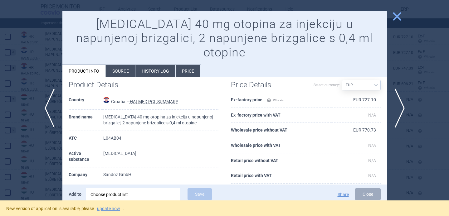
scroll to position [9, 0]
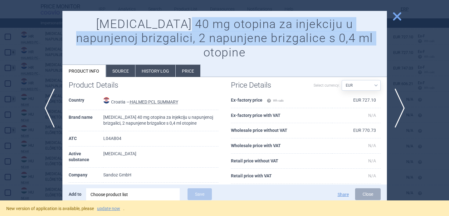
drag, startPoint x: 366, startPoint y: 38, endPoint x: 177, endPoint y: 25, distance: 189.1
click at [177, 25] on h1 "Hyrimoz 40 mg otopina za injekciju u napunjenoj brizgalici, 2 napunjene brizgal…" at bounding box center [225, 38] width 312 height 43
copy h1 "otopina za injekciju u napunjenoj brizgalici, 2 napunjene brizgalice s 0,4 ml o…"
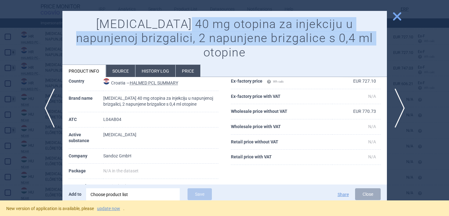
scroll to position [36, 0]
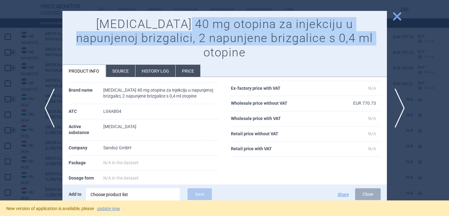
click at [132, 196] on div "Choose product list" at bounding box center [133, 195] width 85 height 12
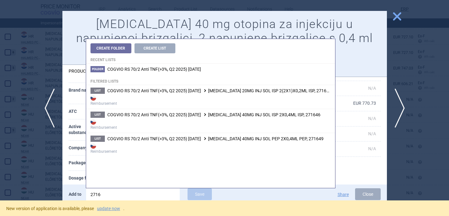
type input "2716"
click at [196, 121] on strong "Reimbursement" at bounding box center [211, 124] width 240 height 12
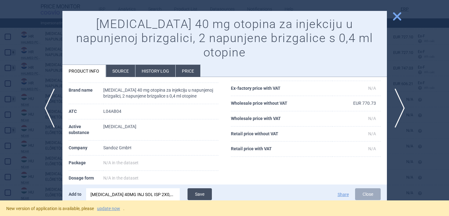
click at [199, 194] on button "Save" at bounding box center [200, 195] width 24 height 12
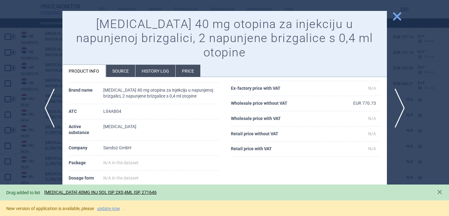
click at [45, 159] on div at bounding box center [224, 108] width 449 height 216
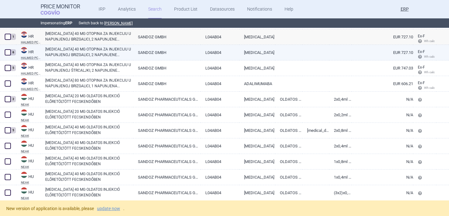
click at [97, 50] on link "HYRIMOZ 40 MG OTOPINA ZA INJEKCIJU U NAPUNJENOJ BRIZGALICI, 2 NAPUNJENE BRIZGAL…" at bounding box center [89, 52] width 88 height 11
select select "EUR"
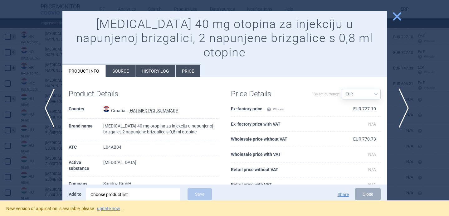
click at [408, 102] on span "next" at bounding box center [402, 108] width 14 height 39
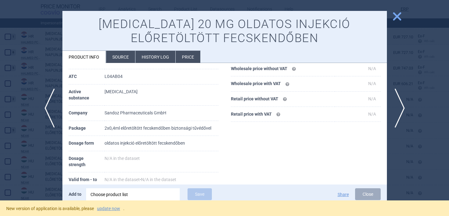
scroll to position [53, 0]
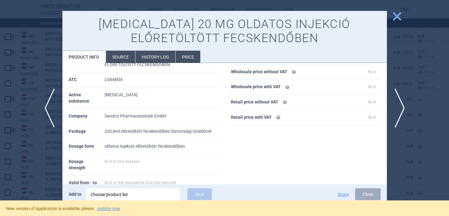
click at [51, 164] on div at bounding box center [224, 108] width 449 height 216
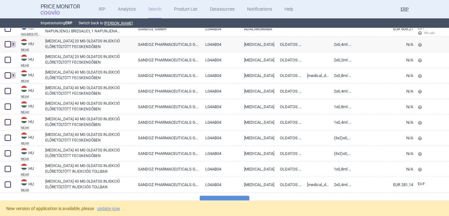
scroll to position [1555, 0]
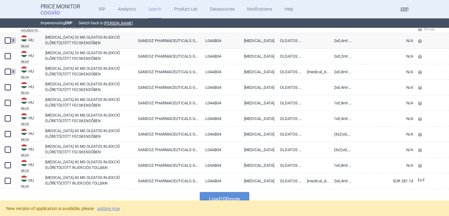
click at [219, 196] on button "Load 100 more" at bounding box center [225, 199] width 50 height 14
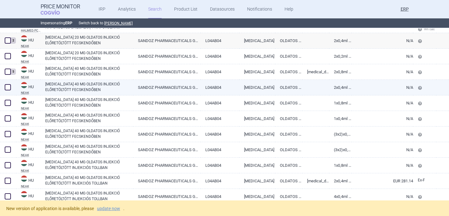
click at [65, 87] on link "HYRIMOZ 40 MG OLDATOS INJEKCIÓ ELŐRETÖLTÖTT FECSKENDŐBEN" at bounding box center [89, 87] width 88 height 11
select select "EUR"
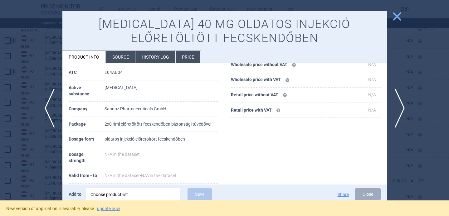
scroll to position [64, 0]
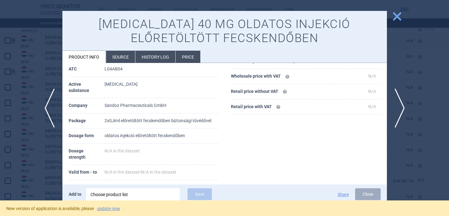
click at [38, 167] on div at bounding box center [224, 108] width 449 height 216
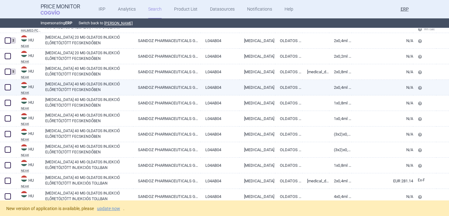
click at [8, 87] on span at bounding box center [8, 87] width 6 height 6
checkbox input "true"
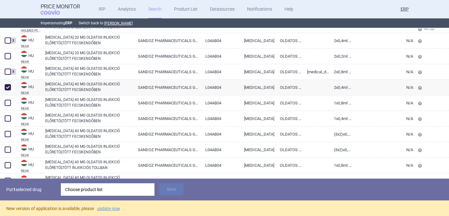
click at [125, 192] on div "Choose product list" at bounding box center [107, 190] width 85 height 12
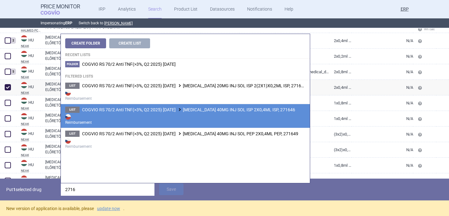
type input "2716"
click at [190, 115] on strong "Reimbursement" at bounding box center [185, 119] width 240 height 12
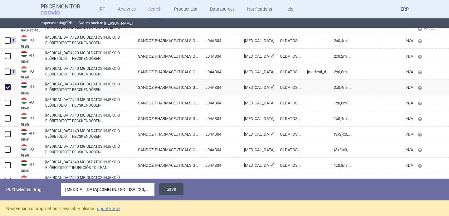
click at [180, 189] on button "Save" at bounding box center [171, 190] width 24 height 12
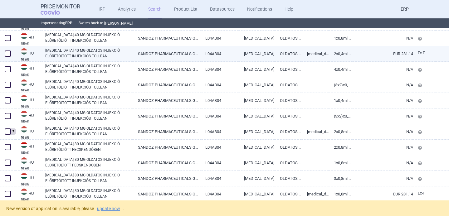
scroll to position [1684, 0]
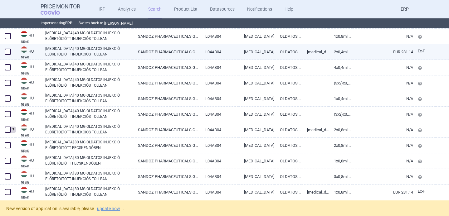
click at [86, 53] on link "HYRIMOZ 40 MG OLDATOS INJEKCIÓ ELŐRETÖLTÖTT INJEKCIÓS TOLLBAN" at bounding box center [89, 51] width 88 height 11
select select "EUR"
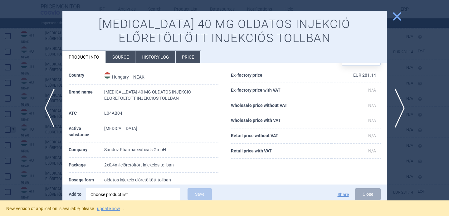
scroll to position [65, 0]
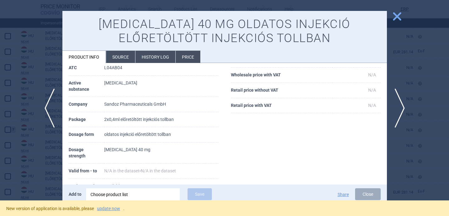
click at [134, 196] on div "Choose product list" at bounding box center [133, 195] width 85 height 12
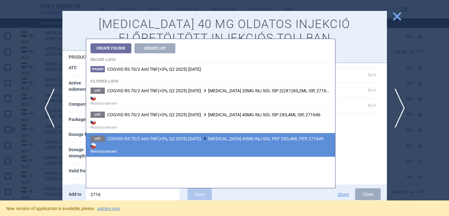
type input "2716"
click at [208, 139] on span at bounding box center [205, 138] width 6 height 3
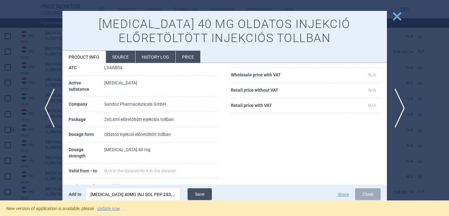
click at [209, 196] on button "Save" at bounding box center [200, 195] width 24 height 12
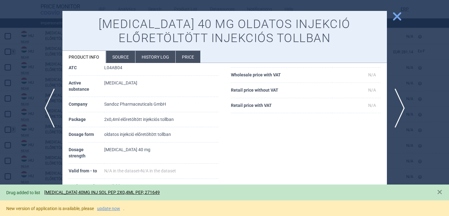
click at [53, 170] on div at bounding box center [224, 108] width 449 height 216
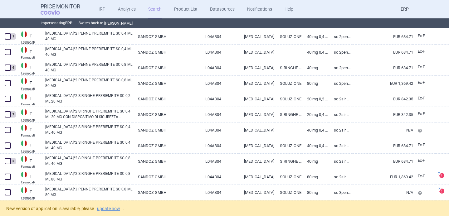
scroll to position [1964, 0]
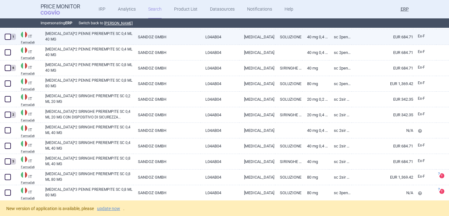
click at [77, 39] on link "HYRIMOZ*2 PENNE PRERIEMPITE SC 0,4 ML 40 MG" at bounding box center [89, 36] width 88 height 11
select select "EUR"
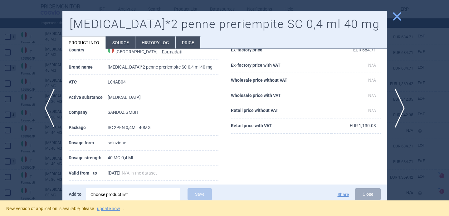
scroll to position [38, 0]
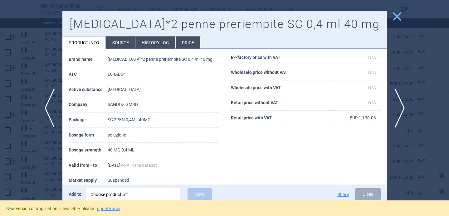
click at [121, 196] on div "Choose product list" at bounding box center [133, 195] width 85 height 12
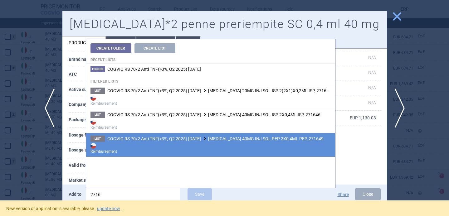
type input "2716"
click at [216, 139] on span "COGVIO RS 70/2 Anti TNF(>3%, Q2 2025) 9.10.2025 HYRIMOZ 40MG INJ SOL PEP 2X0,4M…" at bounding box center [215, 138] width 216 height 5
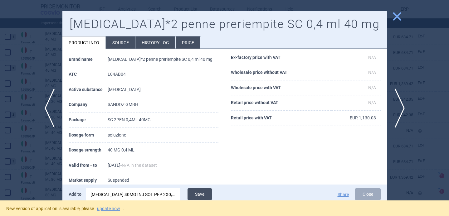
click at [208, 194] on button "Save" at bounding box center [200, 195] width 24 height 12
click at [42, 160] on div at bounding box center [224, 108] width 449 height 216
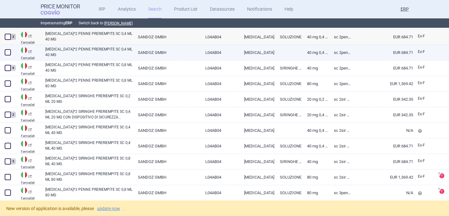
click at [8, 53] on span at bounding box center [8, 52] width 6 height 6
checkbox input "true"
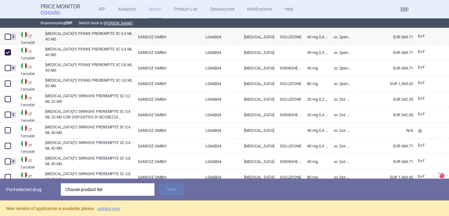
click at [108, 192] on div "Choose product list" at bounding box center [107, 190] width 85 height 12
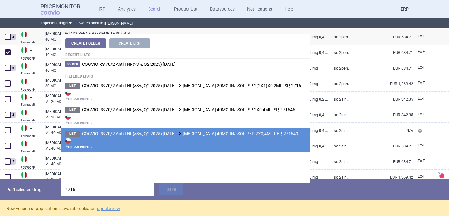
type input "2716"
click at [182, 132] on span "COGVIO RS 70/2 Anti TNF(>3%, Q2 2025) 9.10.2025 HYRIMOZ 40MG INJ SOL PEP 2X0,4M…" at bounding box center [190, 133] width 216 height 5
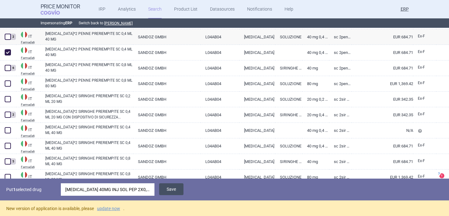
click at [169, 190] on button "Save" at bounding box center [171, 190] width 24 height 12
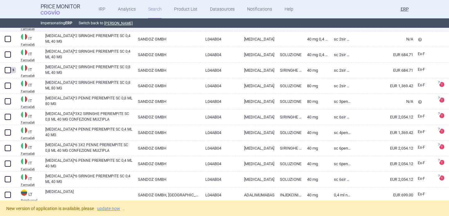
scroll to position [2058, 0]
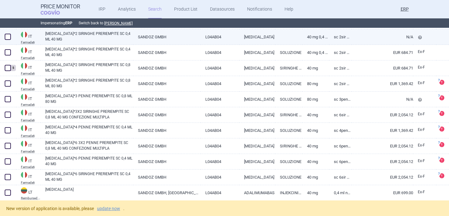
click at [10, 37] on span at bounding box center [8, 37] width 6 height 6
checkbox input "true"
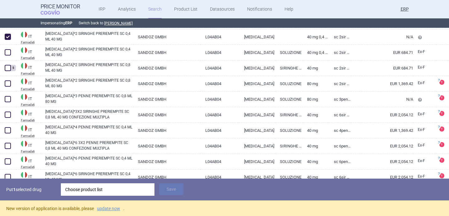
click at [97, 191] on div "Choose product list" at bounding box center [107, 190] width 85 height 12
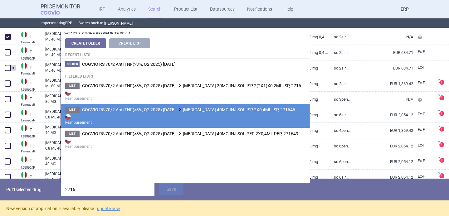
type input "2716"
click at [173, 117] on strong "Reimbursement" at bounding box center [185, 119] width 240 height 12
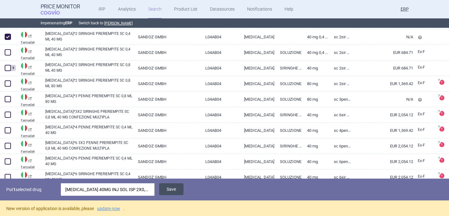
click at [177, 190] on button "Save" at bounding box center [171, 190] width 24 height 12
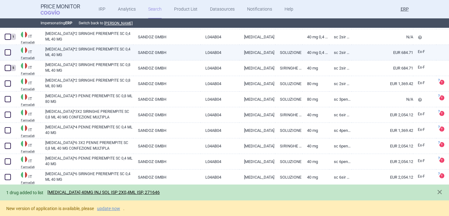
click at [6, 52] on span at bounding box center [8, 52] width 6 height 6
checkbox input "true"
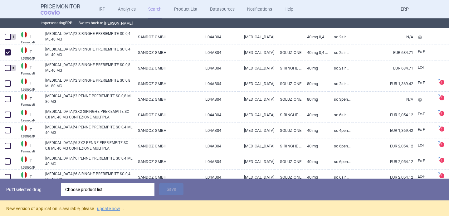
click at [100, 191] on div "Choose product list" at bounding box center [107, 190] width 85 height 12
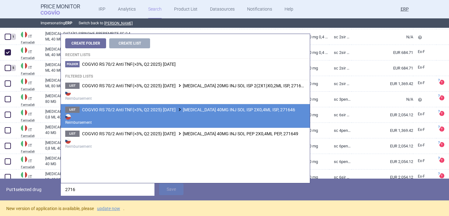
type input "2716"
click at [156, 122] on strong "Reimbursement" at bounding box center [185, 119] width 240 height 12
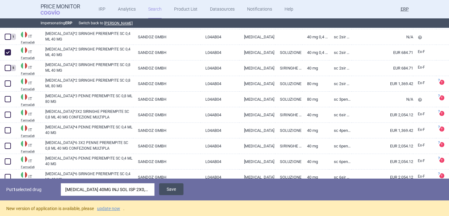
click at [171, 185] on button "Save" at bounding box center [171, 190] width 24 height 12
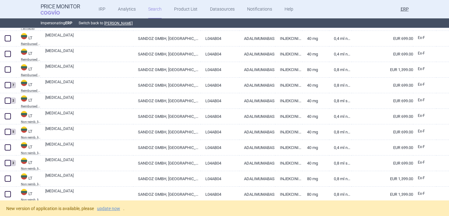
scroll to position [2213, 0]
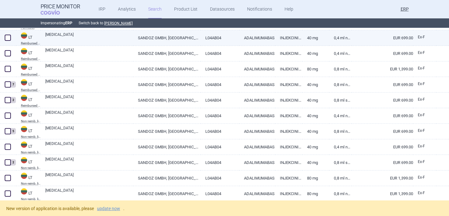
click at [96, 38] on link "HYRIMOZ" at bounding box center [89, 37] width 88 height 11
select select "EUR"
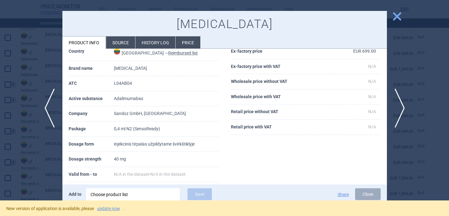
scroll to position [32, 0]
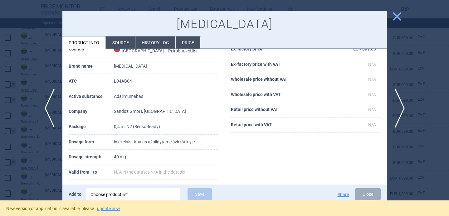
click at [47, 177] on div at bounding box center [224, 108] width 449 height 216
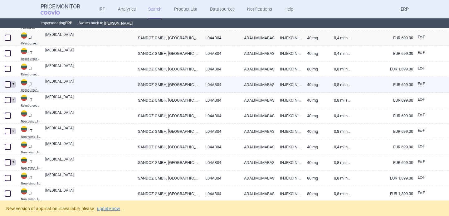
click at [72, 86] on link "HYRIMOZ" at bounding box center [89, 84] width 88 height 11
select select "EUR"
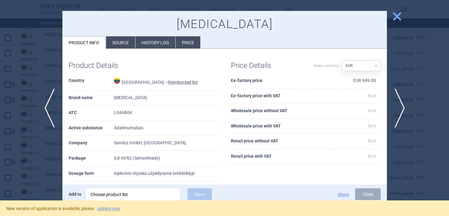
click at [30, 100] on div at bounding box center [224, 108] width 449 height 216
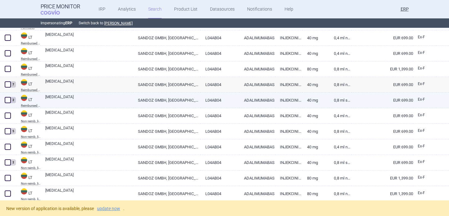
click at [80, 98] on link "HYRIMOZ" at bounding box center [89, 99] width 88 height 11
select select "EUR"
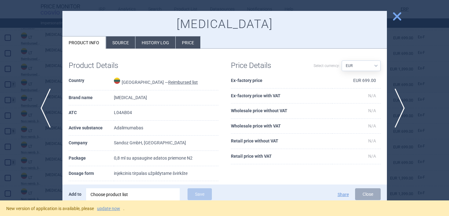
click at [50, 98] on span "previous" at bounding box center [48, 108] width 14 height 39
click at [402, 109] on span "next" at bounding box center [402, 108] width 14 height 39
click at [39, 167] on div at bounding box center [224, 108] width 449 height 216
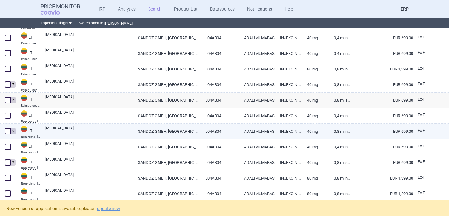
click at [59, 134] on link "HYRIMOZ" at bounding box center [89, 131] width 88 height 11
select select "EUR"
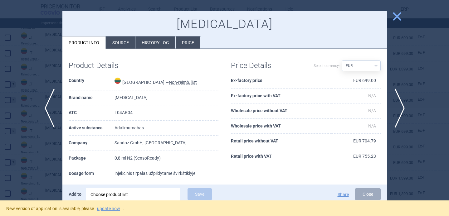
click at [49, 171] on div at bounding box center [224, 108] width 449 height 216
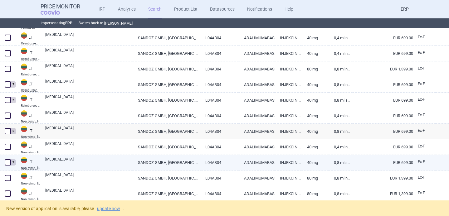
click at [61, 166] on link "HYRIMOZ" at bounding box center [89, 162] width 88 height 11
select select "EUR"
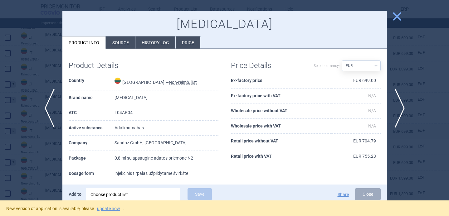
click at [46, 172] on div at bounding box center [224, 108] width 449 height 216
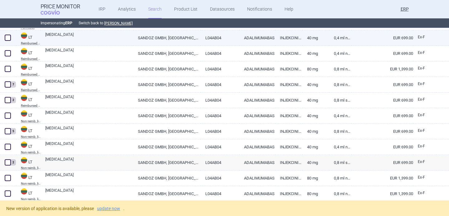
click at [84, 41] on link "HYRIMOZ" at bounding box center [89, 37] width 88 height 11
select select "EUR"
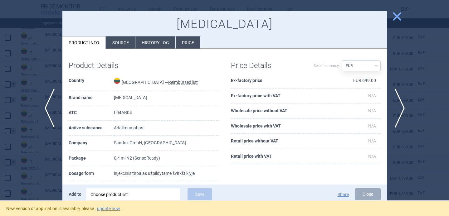
click at [127, 195] on div "Choose product list" at bounding box center [133, 195] width 85 height 12
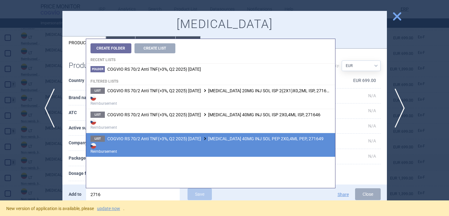
type input "2716"
click at [208, 139] on span at bounding box center [205, 138] width 6 height 3
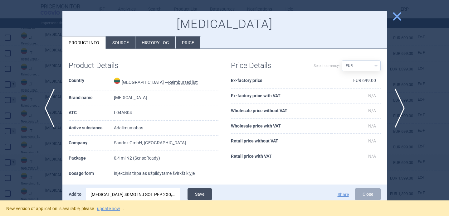
click at [207, 195] on button "Save" at bounding box center [200, 195] width 24 height 12
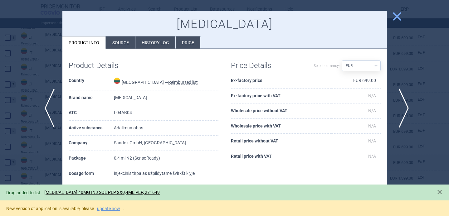
click at [400, 107] on span "next" at bounding box center [402, 108] width 14 height 39
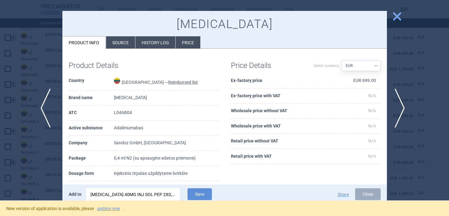
click at [47, 113] on span "previous" at bounding box center [48, 108] width 14 height 39
click at [404, 108] on span "next" at bounding box center [402, 108] width 14 height 39
click at [162, 193] on div "[MEDICAL_DATA] 40MG INJ SOL PEP 2X0,4ML PEP, 271649" at bounding box center [133, 195] width 85 height 12
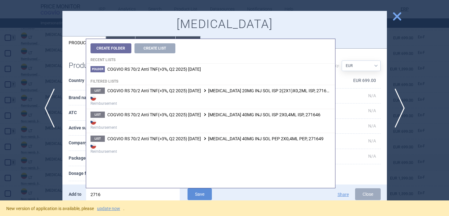
click at [198, 124] on strong "Reimbursement" at bounding box center [211, 124] width 240 height 12
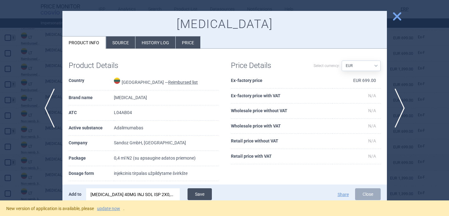
click at [198, 195] on button "Save" at bounding box center [200, 195] width 24 height 12
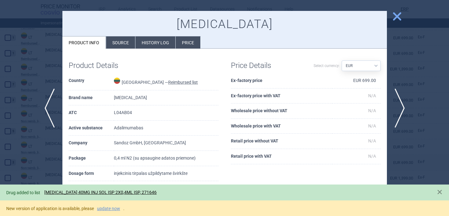
click at [33, 160] on div at bounding box center [224, 108] width 449 height 216
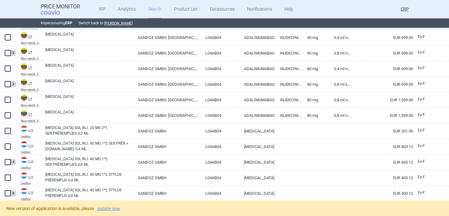
scroll to position [2293, 0]
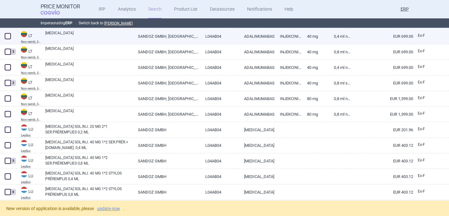
click at [125, 39] on link "HYRIMOZ" at bounding box center [89, 35] width 88 height 11
select select "EUR"
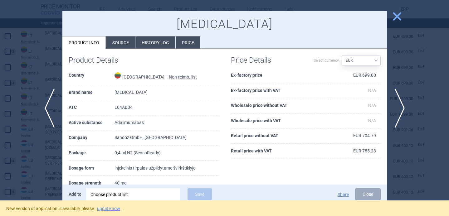
scroll to position [7, 0]
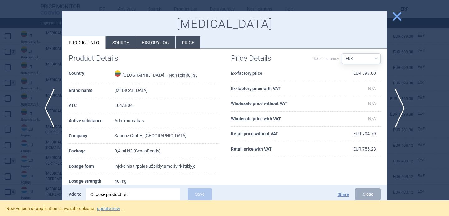
click at [131, 194] on div "Choose product list" at bounding box center [133, 195] width 85 height 12
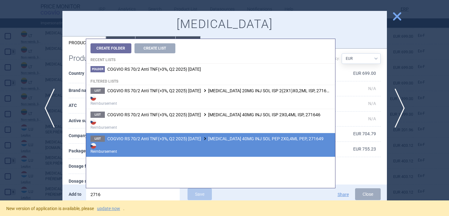
type input "2716"
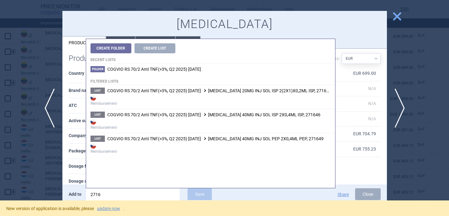
click at [186, 135] on li "List COGVIO RS 70/2 Anti TNF(>3%, Q2 2025) 9.10.2025 HYRIMOZ 40MG INJ SOL PEP 2…" at bounding box center [210, 145] width 249 height 24
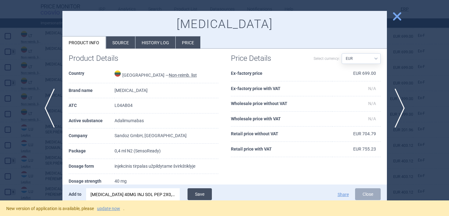
click at [202, 193] on button "Save" at bounding box center [200, 195] width 24 height 12
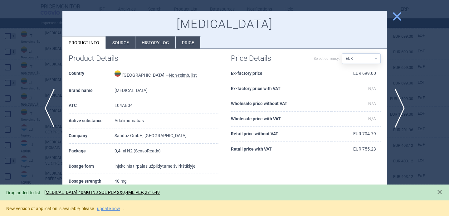
click at [34, 167] on div at bounding box center [224, 108] width 449 height 216
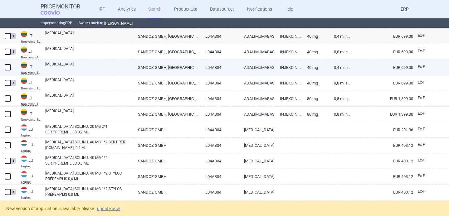
click at [113, 67] on link "HYRIMOZ" at bounding box center [89, 67] width 88 height 11
select select "EUR"
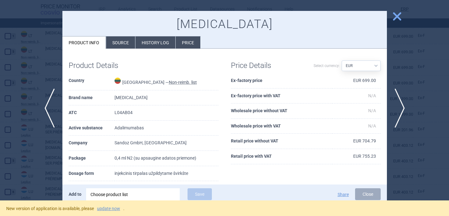
click at [126, 193] on div "Choose product list" at bounding box center [133, 195] width 85 height 12
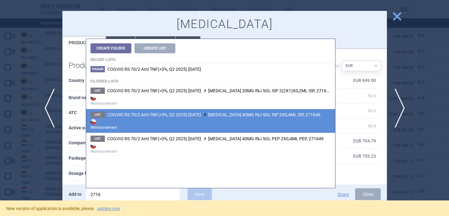
type input "2716"
click at [187, 121] on strong "Reimbursement" at bounding box center [211, 124] width 240 height 12
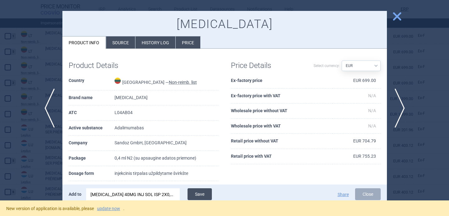
click at [202, 190] on button "Save" at bounding box center [200, 195] width 24 height 12
click at [23, 161] on div at bounding box center [224, 108] width 449 height 216
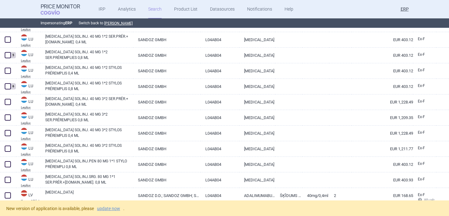
scroll to position [2400, 0]
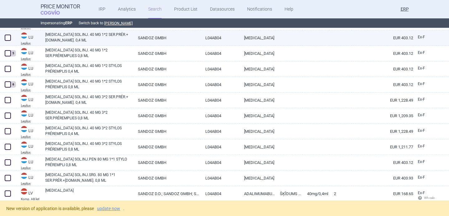
click at [97, 40] on link "HYRIMOZ SOL.INJ. 40 MG 1*2 SER.PRÉR.+PROT.AIG. 0,4 ML" at bounding box center [89, 37] width 88 height 11
select select "EUR"
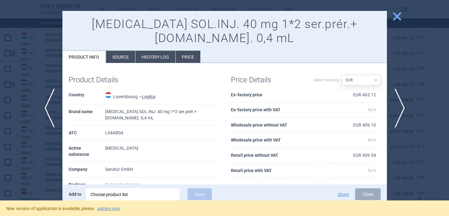
scroll to position [4, 0]
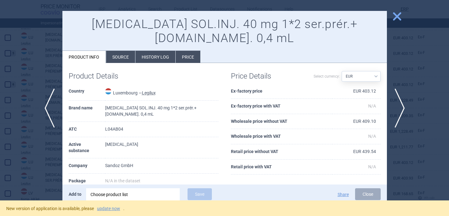
click at [116, 197] on div "Choose product list" at bounding box center [133, 195] width 85 height 12
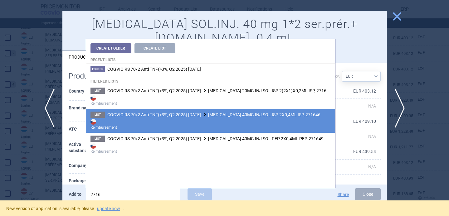
type input "2716"
click at [198, 124] on strong "Reimbursement" at bounding box center [211, 124] width 240 height 12
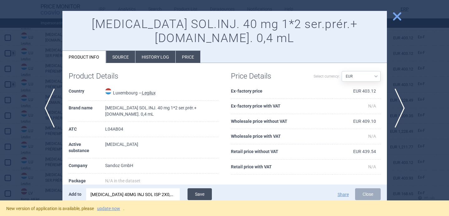
click at [198, 192] on button "Save" at bounding box center [200, 195] width 24 height 12
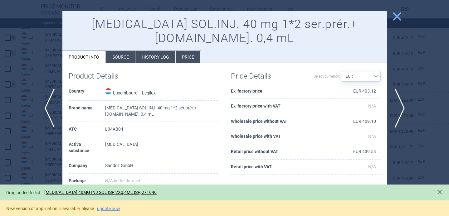
click at [38, 166] on div at bounding box center [224, 108] width 449 height 216
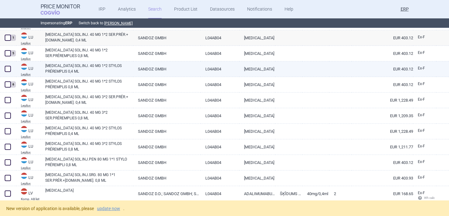
click at [86, 72] on link "HYRIMOZ SOL.INJ. 40 MG 1*2 STYLOS PRÉREMPLIS 0,4 ML" at bounding box center [89, 68] width 88 height 11
select select "EUR"
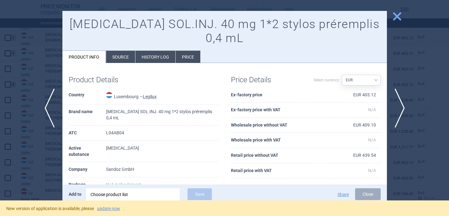
click at [129, 194] on div "Choose product list" at bounding box center [133, 195] width 85 height 12
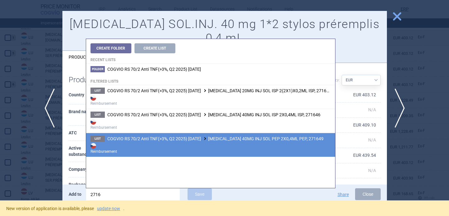
type input "2716"
click at [212, 134] on li "List COGVIO RS 70/2 Anti TNF(>3%, Q2 2025) 9.10.2025 HYRIMOZ 40MG INJ SOL PEP 2…" at bounding box center [210, 145] width 249 height 24
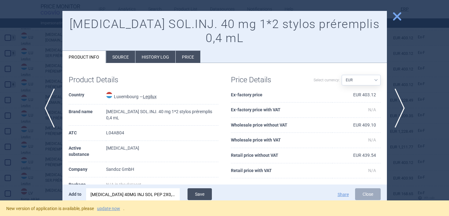
click at [204, 196] on button "Save" at bounding box center [200, 195] width 24 height 12
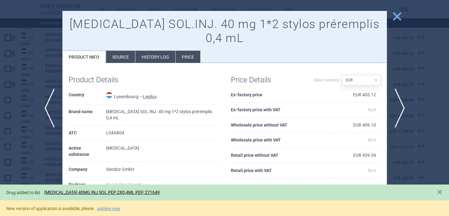
click at [33, 156] on div at bounding box center [224, 108] width 449 height 216
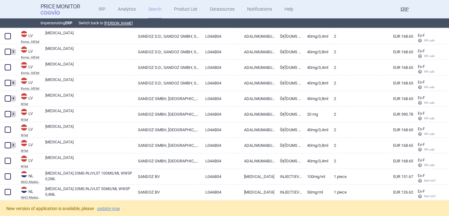
scroll to position [2559, 0]
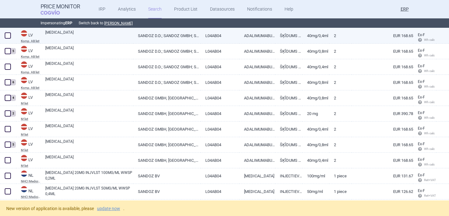
click at [89, 36] on link "HYRIMOZ" at bounding box center [89, 35] width 88 height 11
select select "EUR"
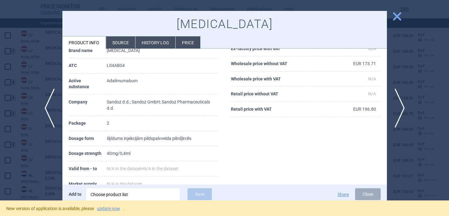
scroll to position [52, 0]
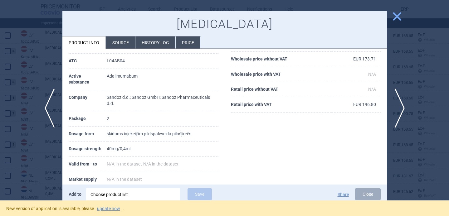
click at [35, 170] on div at bounding box center [224, 108] width 449 height 216
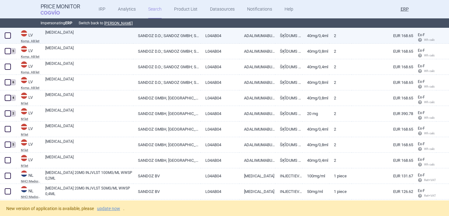
click at [58, 40] on link "HYRIMOZ" at bounding box center [89, 35] width 88 height 11
select select "EUR"
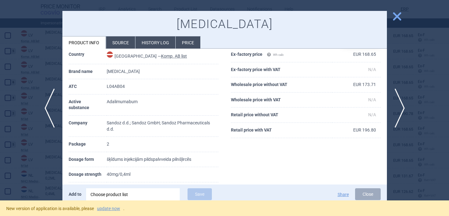
scroll to position [30, 0]
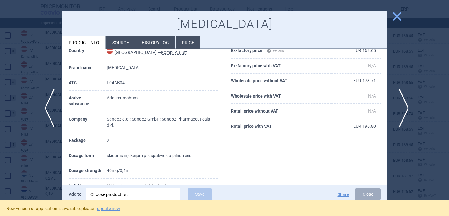
click at [401, 108] on span "next" at bounding box center [402, 108] width 14 height 39
click at [59, 157] on div at bounding box center [224, 108] width 449 height 216
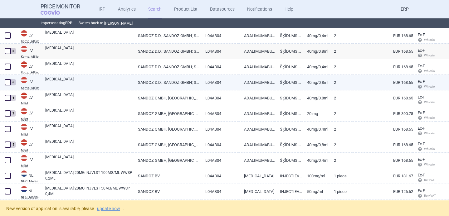
click at [78, 86] on link "HYRIMOZ" at bounding box center [89, 82] width 88 height 11
select select "EUR"
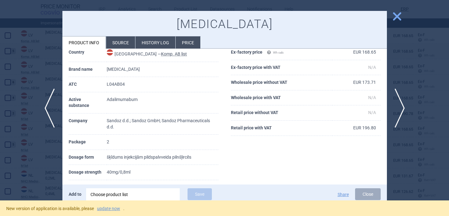
scroll to position [30, 0]
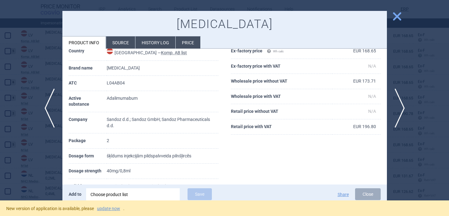
click at [39, 168] on div at bounding box center [224, 108] width 449 height 216
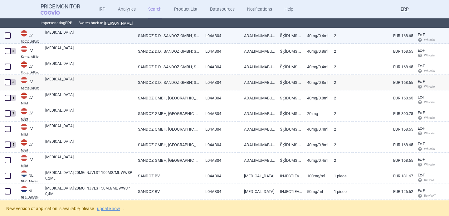
click at [84, 37] on link "HYRIMOZ" at bounding box center [89, 35] width 88 height 11
select select "EUR"
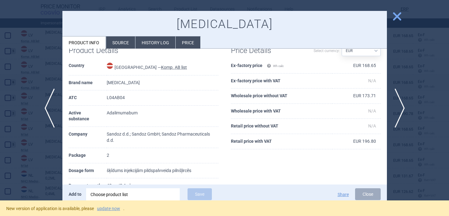
scroll to position [23, 0]
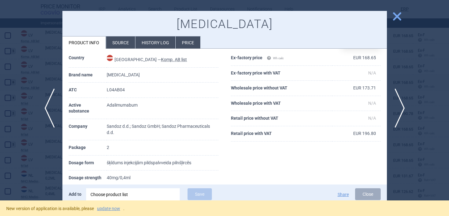
click at [123, 196] on div "Choose product list" at bounding box center [133, 195] width 85 height 12
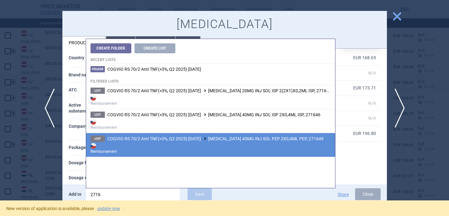
type input "2716"
click at [205, 139] on span "COGVIO RS 70/2 Anti TNF(>3%, Q2 2025) 9.10.2025 HYRIMOZ 40MG INJ SOL PEP 2X0,4M…" at bounding box center [215, 138] width 216 height 5
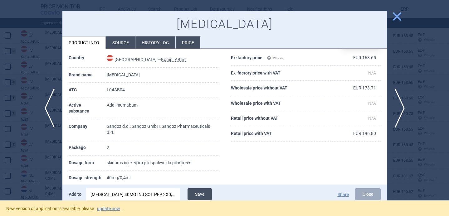
click at [207, 193] on button "Save" at bounding box center [200, 195] width 24 height 12
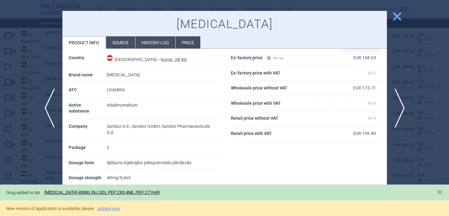
click at [46, 166] on div at bounding box center [224, 108] width 449 height 216
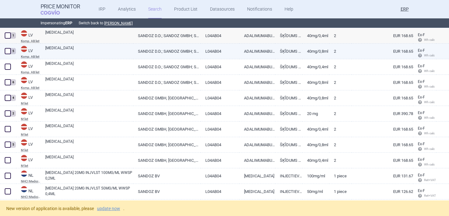
click at [64, 52] on link "HYRIMOZ" at bounding box center [89, 50] width 88 height 11
select select "EUR"
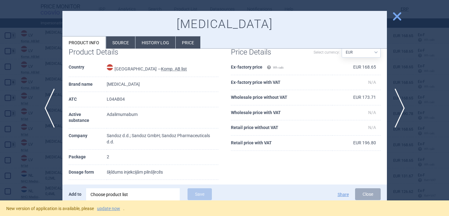
scroll to position [23, 0]
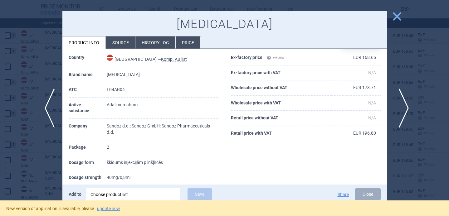
click at [405, 108] on span "next" at bounding box center [402, 108] width 14 height 39
click at [156, 193] on div "Choose product list" at bounding box center [133, 195] width 85 height 12
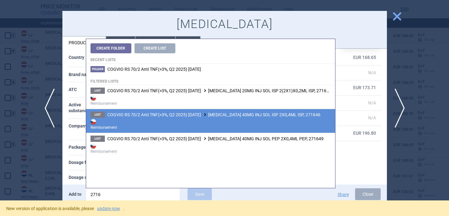
type input "2716"
click at [228, 115] on span "COGVIO RS 70/2 Anti TNF(>3%, Q2 2025) 9.10.2025 HYRIMOZ 40MG INJ SOL ISP 2X0,4M…" at bounding box center [213, 114] width 213 height 5
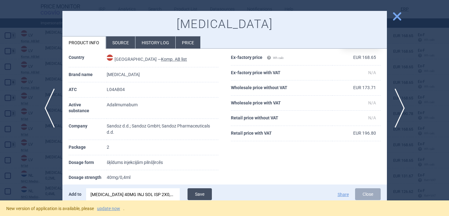
click at [202, 191] on button "Save" at bounding box center [200, 195] width 24 height 12
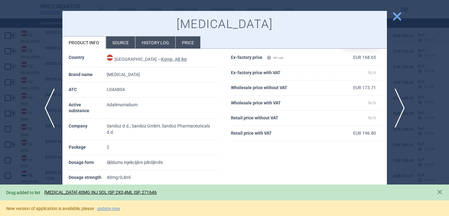
click at [50, 165] on div at bounding box center [224, 108] width 449 height 216
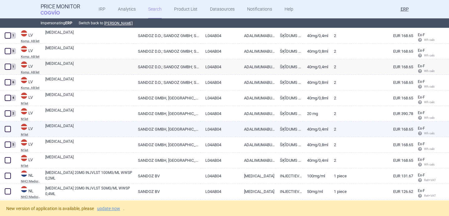
click at [98, 130] on link "HYRIMOZ" at bounding box center [89, 128] width 88 height 11
select select "EUR"
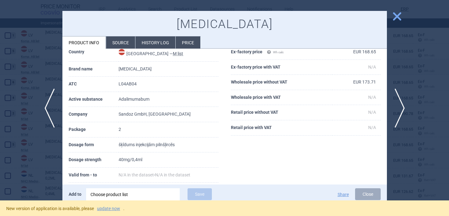
scroll to position [29, 0]
click at [30, 172] on div at bounding box center [224, 108] width 449 height 216
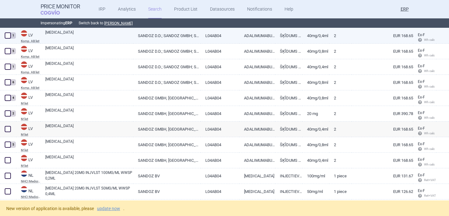
click at [68, 36] on link "HYRIMOZ" at bounding box center [89, 35] width 88 height 11
select select "EUR"
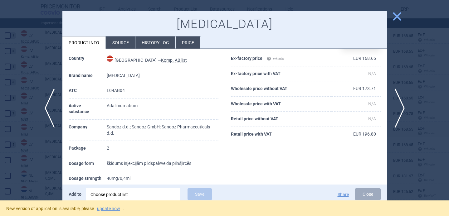
scroll to position [23, 0]
click at [21, 156] on div at bounding box center [224, 108] width 449 height 216
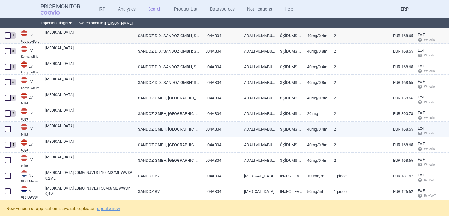
click at [63, 131] on link "HYRIMOZ" at bounding box center [89, 128] width 88 height 11
select select "EUR"
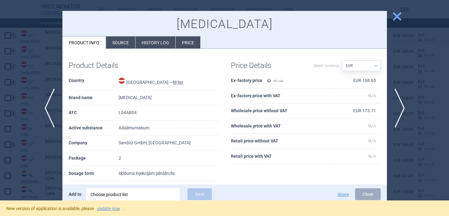
click at [111, 194] on div "Choose product list" at bounding box center [133, 195] width 85 height 12
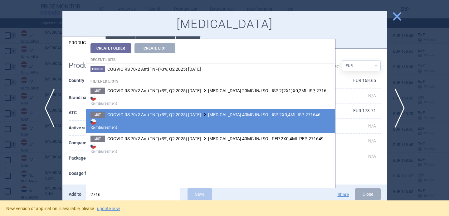
type input "2716"
click at [199, 120] on strong "Reimbursement" at bounding box center [211, 124] width 240 height 12
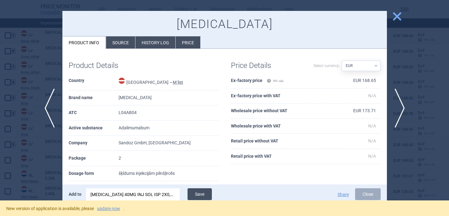
click at [205, 193] on button "Save" at bounding box center [200, 195] width 24 height 12
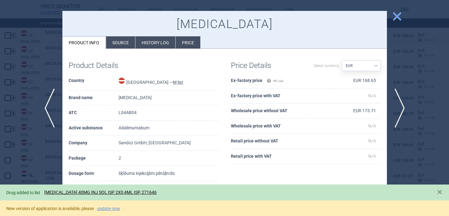
click at [51, 176] on div at bounding box center [224, 108] width 449 height 216
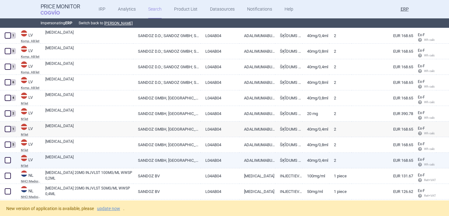
click at [80, 157] on link "HYRIMOZ" at bounding box center [89, 160] width 88 height 11
select select "EUR"
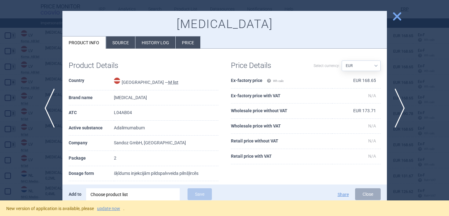
click at [128, 198] on div "Choose product list" at bounding box center [133, 195] width 85 height 12
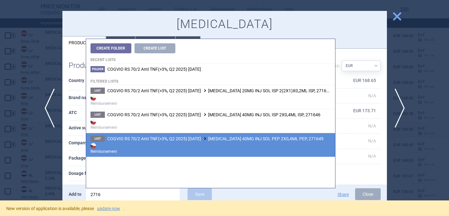
type input "2716"
click at [182, 142] on strong "Reimbursement" at bounding box center [211, 148] width 240 height 12
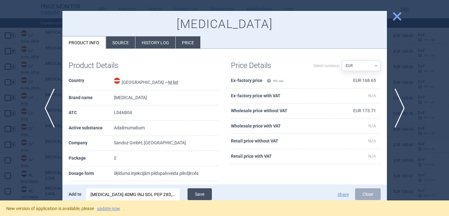
click at [200, 193] on button "Save" at bounding box center [200, 195] width 24 height 12
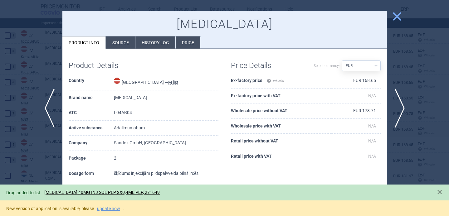
click at [37, 171] on div at bounding box center [224, 108] width 449 height 216
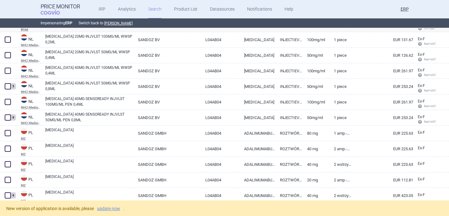
scroll to position [2696, 0]
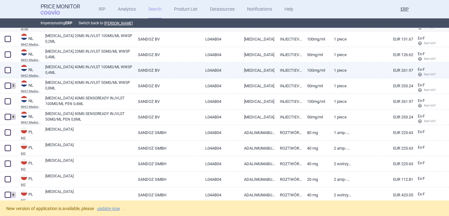
click at [101, 69] on link "HYRIMOZ 40MG INJVLST 100MG/ML WWSP 0,4ML" at bounding box center [89, 69] width 88 height 11
select select "EUR"
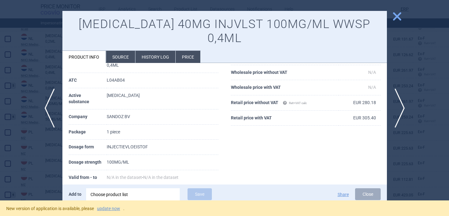
scroll to position [54, 0]
click at [126, 198] on div "Choose product list" at bounding box center [133, 195] width 85 height 12
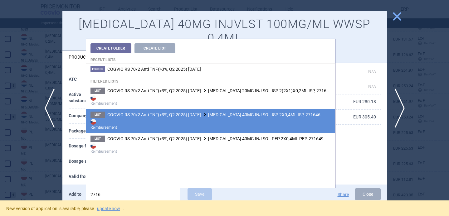
type input "2716"
click at [199, 131] on li "List COGVIO RS 70/2 Anti TNF(>3%, Q2 2025) 9.10.2025 HYRIMOZ 40MG INJ SOL ISP 2…" at bounding box center [210, 121] width 249 height 24
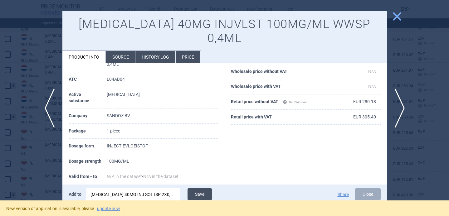
click at [193, 200] on button "Save" at bounding box center [200, 195] width 24 height 12
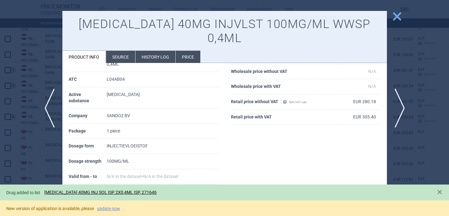
click at [42, 161] on div at bounding box center [224, 108] width 449 height 216
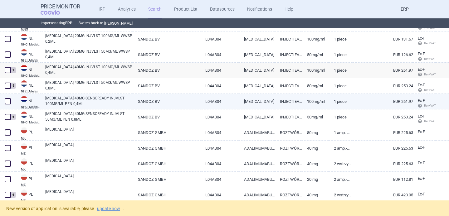
click at [8, 101] on span at bounding box center [8, 101] width 6 height 6
checkbox input "true"
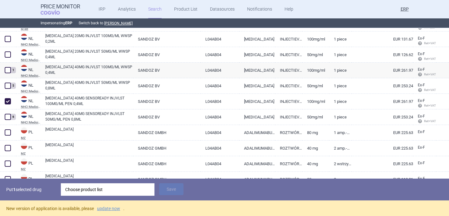
click at [100, 194] on div "Choose product list" at bounding box center [107, 190] width 85 height 12
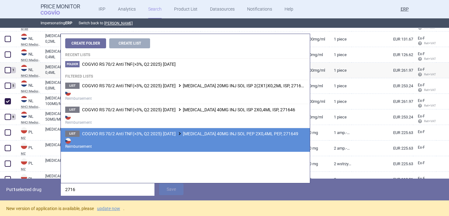
type input "2716"
click at [174, 135] on span "COGVIO RS 70/2 Anti TNF(>3%, Q2 2025) 9.10.2025 HYRIMOZ 40MG INJ SOL PEP 2X0,4M…" at bounding box center [190, 133] width 216 height 5
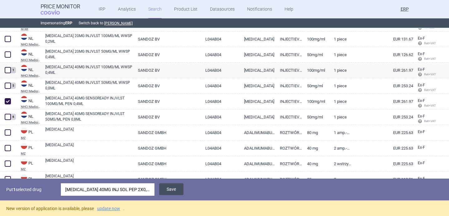
click at [176, 188] on button "Save" at bounding box center [171, 190] width 24 height 12
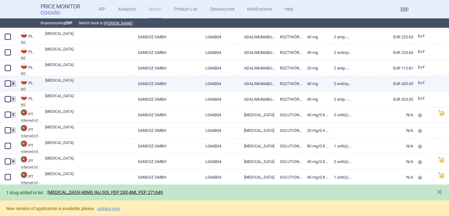
scroll to position [2807, 0]
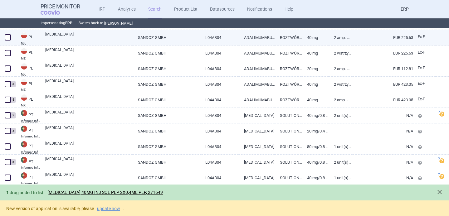
click at [100, 41] on link "HYRIMOZ" at bounding box center [89, 37] width 88 height 11
select select "EUR"
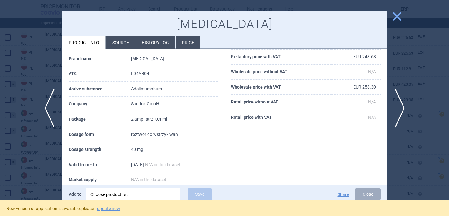
scroll to position [40, 0]
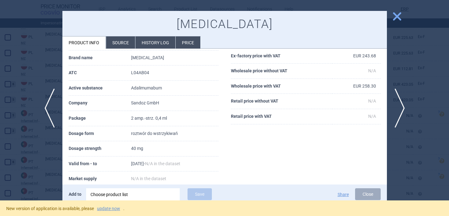
click at [52, 160] on div at bounding box center [224, 108] width 449 height 216
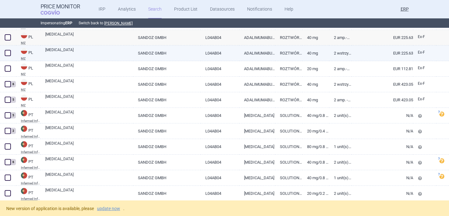
click at [92, 56] on link "HYRIMOZ" at bounding box center [89, 52] width 88 height 11
select select "EUR"
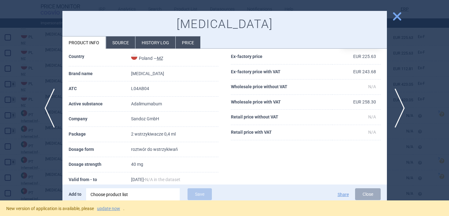
scroll to position [24, 0]
click at [46, 107] on span "previous" at bounding box center [48, 108] width 14 height 39
click at [399, 101] on span "next" at bounding box center [402, 108] width 14 height 39
click at [56, 159] on div at bounding box center [224, 108] width 449 height 216
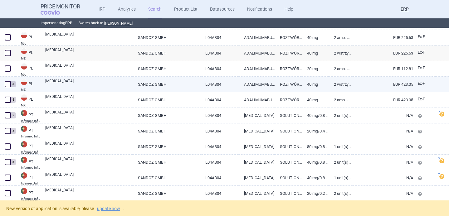
click at [74, 86] on link "HYRIMOZ" at bounding box center [89, 83] width 88 height 11
select select "EUR"
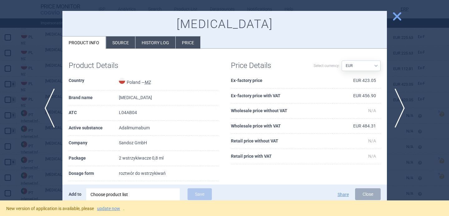
click at [31, 152] on div at bounding box center [224, 108] width 449 height 216
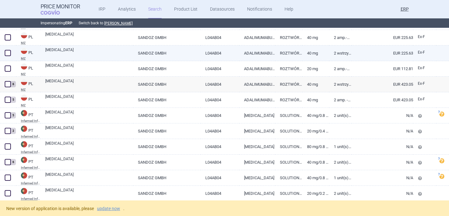
click at [64, 53] on link "HYRIMOZ" at bounding box center [89, 52] width 88 height 11
select select "EUR"
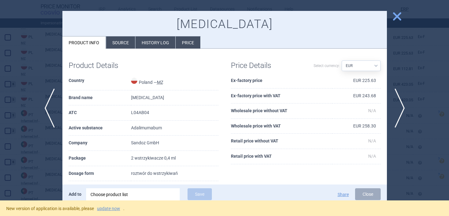
click at [123, 197] on div "Choose product list" at bounding box center [133, 195] width 85 height 12
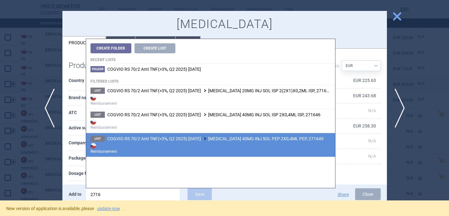
type input "2716"
click at [205, 136] on span "COGVIO RS 70/2 Anti TNF(>3%, Q2 2025) 9.10.2025 HYRIMOZ 40MG INJ SOL PEP 2X0,4M…" at bounding box center [215, 138] width 216 height 5
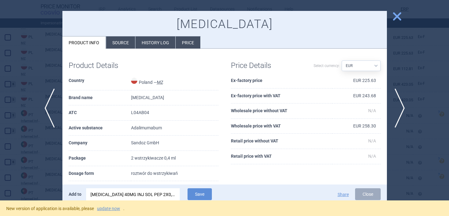
click at [205, 201] on div "New version of application is available, please update now ." at bounding box center [224, 209] width 449 height 16
click at [205, 199] on button "Save" at bounding box center [200, 195] width 24 height 12
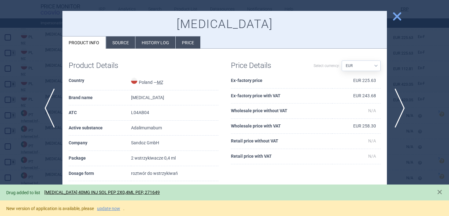
click at [44, 168] on div at bounding box center [224, 108] width 449 height 216
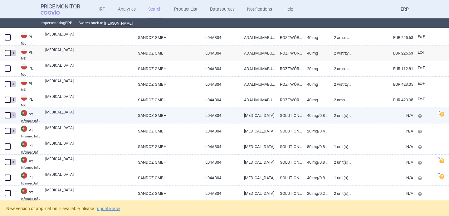
click at [65, 115] on link "HYRIMOZ" at bounding box center [89, 115] width 88 height 11
select select "EUR"
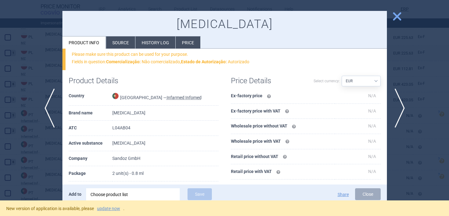
scroll to position [22, 0]
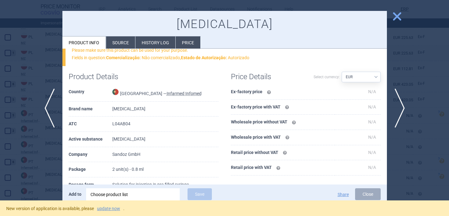
click at [42, 170] on div at bounding box center [224, 108] width 449 height 216
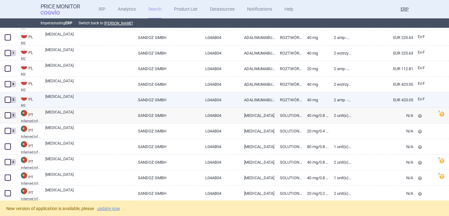
click at [53, 100] on link "HYRIMOZ" at bounding box center [89, 99] width 88 height 11
select select "EUR"
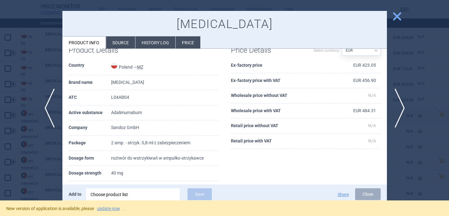
scroll to position [16, 0]
click at [42, 152] on div at bounding box center [224, 108] width 449 height 216
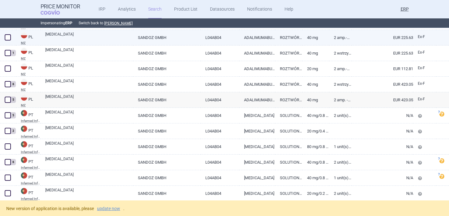
click at [61, 40] on link "HYRIMOZ" at bounding box center [89, 37] width 88 height 11
select select "EUR"
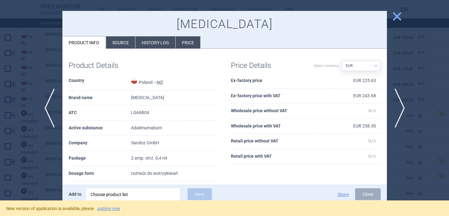
click at [138, 194] on div "Choose product list" at bounding box center [133, 195] width 85 height 12
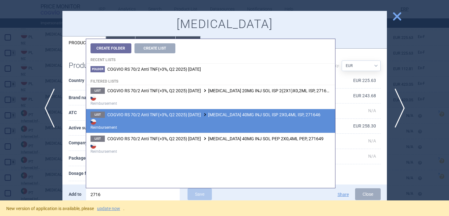
type input "2716"
click at [221, 118] on li "List COGVIO RS 70/2 Anti TNF(>3%, Q2 2025) 9.10.2025 HYRIMOZ 40MG INJ SOL ISP 2…" at bounding box center [210, 121] width 249 height 24
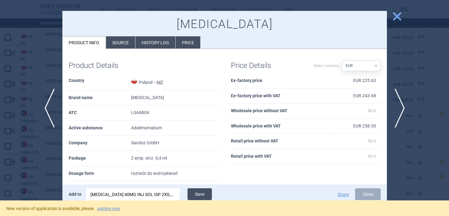
click at [203, 192] on button "Save" at bounding box center [200, 195] width 24 height 12
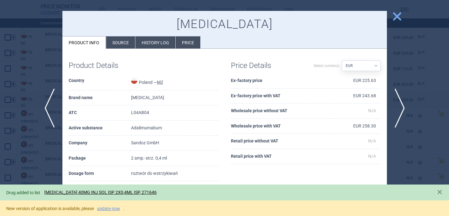
click at [33, 164] on div at bounding box center [224, 108] width 449 height 216
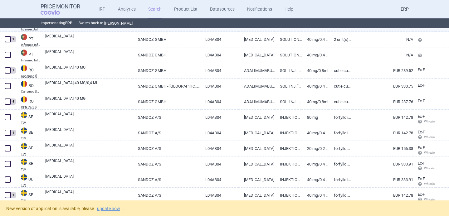
scroll to position [3011, 0]
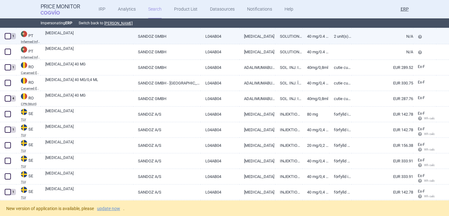
click at [58, 37] on link "HYRIMOZ" at bounding box center [89, 35] width 88 height 11
select select "EUR"
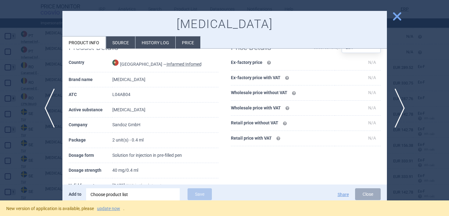
scroll to position [18, 0]
click at [123, 191] on div "Choose product list" at bounding box center [133, 195] width 85 height 12
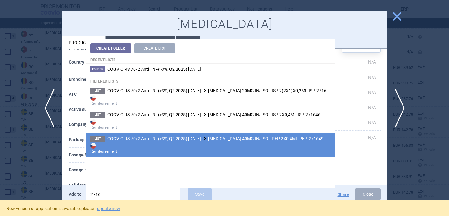
type input "2716"
click at [183, 141] on span "COGVIO RS 70/2 Anti TNF(>3%, Q2 2025) 9.10.2025 HYRIMOZ 40MG INJ SOL PEP 2X0,4M…" at bounding box center [215, 138] width 216 height 5
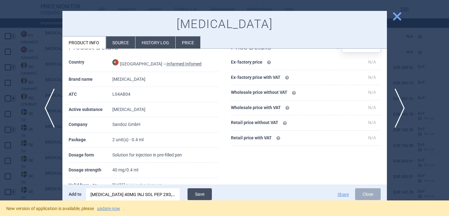
click at [202, 195] on button "Save" at bounding box center [200, 195] width 24 height 12
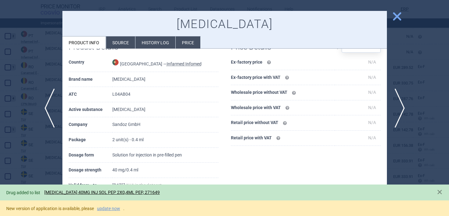
click at [54, 172] on div at bounding box center [224, 108] width 449 height 216
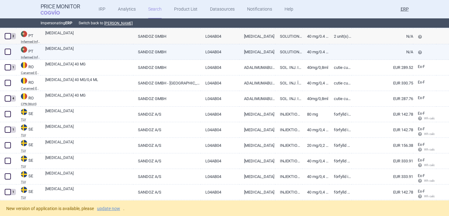
click at [120, 50] on link "HYRIMOZ" at bounding box center [89, 51] width 88 height 11
select select "EUR"
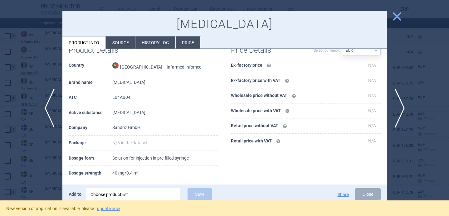
scroll to position [22, 0]
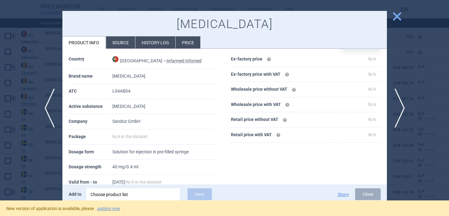
click at [121, 47] on li "Source" at bounding box center [120, 43] width 29 height 12
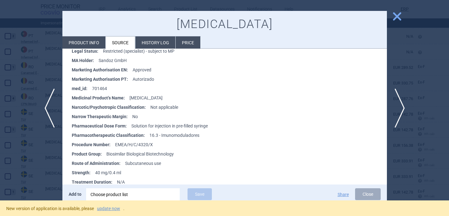
scroll to position [147, 0]
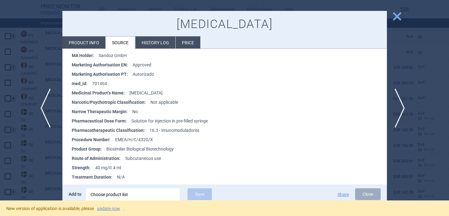
click at [46, 102] on span "previous" at bounding box center [48, 108] width 14 height 39
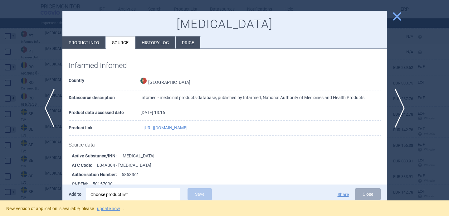
click at [97, 43] on li "Product info" at bounding box center [83, 43] width 43 height 12
select select "EUR"
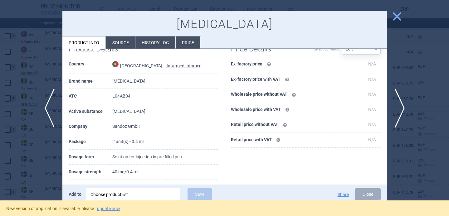
scroll to position [18, 0]
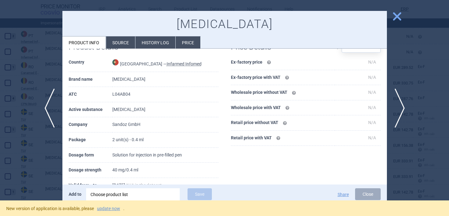
click at [35, 151] on div at bounding box center [224, 108] width 449 height 216
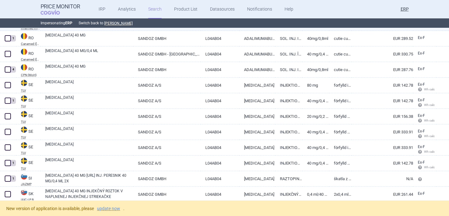
scroll to position [3041, 0]
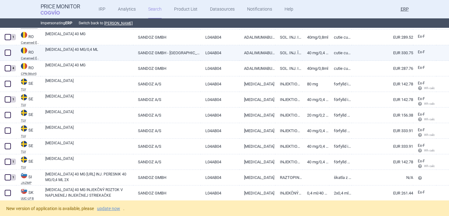
click at [102, 51] on link "HYRIMOZ 40 MG/0,4 ML" at bounding box center [89, 52] width 88 height 11
select select "EUR"
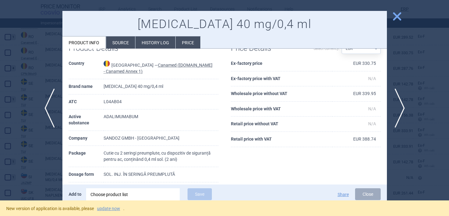
scroll to position [24, 0]
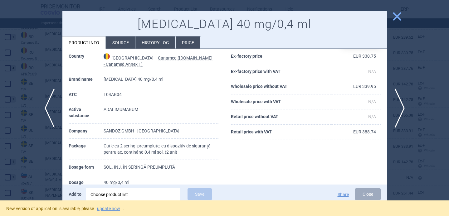
click at [122, 192] on div "Choose product list" at bounding box center [133, 195] width 85 height 12
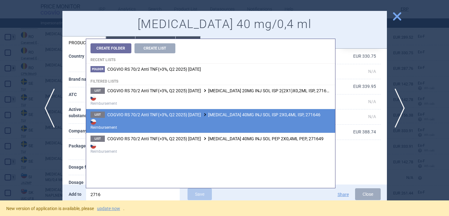
type input "2716"
click at [196, 125] on strong "Reimbursement" at bounding box center [211, 124] width 240 height 12
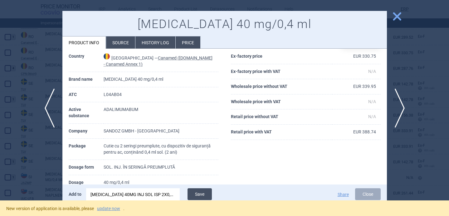
click at [199, 194] on button "Save" at bounding box center [200, 195] width 24 height 12
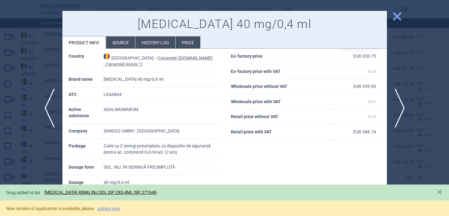
click at [37, 151] on div at bounding box center [224, 108] width 449 height 216
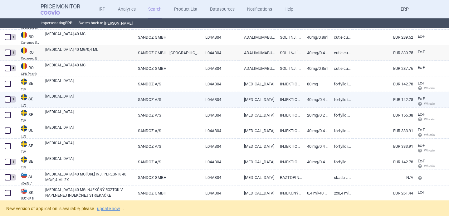
click at [74, 101] on link "HYRIMOZ" at bounding box center [89, 99] width 88 height 11
select select "EUR"
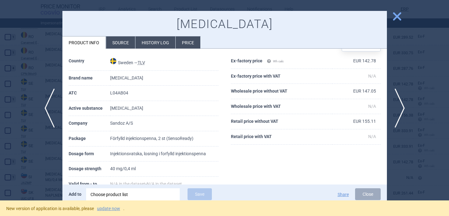
scroll to position [35, 0]
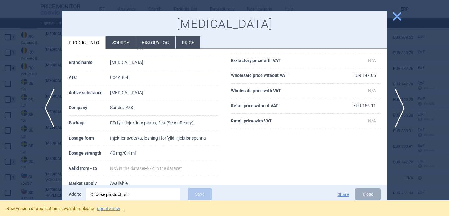
click at [109, 193] on div "Choose product list" at bounding box center [133, 195] width 85 height 12
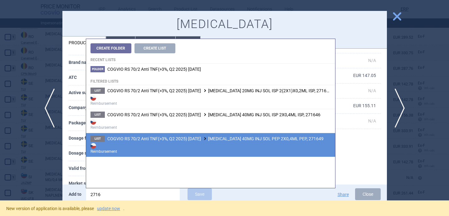
type input "2716"
click at [204, 140] on span "COGVIO RS 70/2 Anti TNF(>3%, Q2 2025) 9.10.2025 HYRIMOZ 40MG INJ SOL PEP 2X0,4M…" at bounding box center [215, 138] width 216 height 5
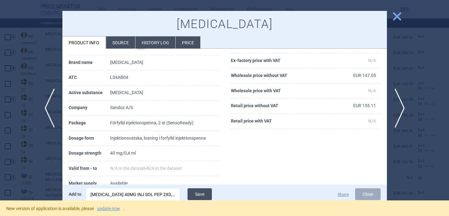
click at [206, 191] on button "Save" at bounding box center [200, 195] width 24 height 12
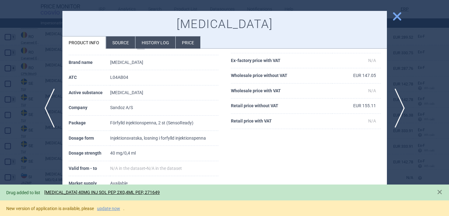
click at [42, 160] on div at bounding box center [224, 108] width 449 height 216
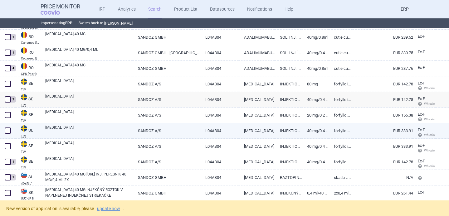
click at [97, 124] on div "HYRIMOZ" at bounding box center [87, 131] width 93 height 16
click at [99, 129] on link "HYRIMOZ" at bounding box center [89, 130] width 88 height 11
select select "EUR"
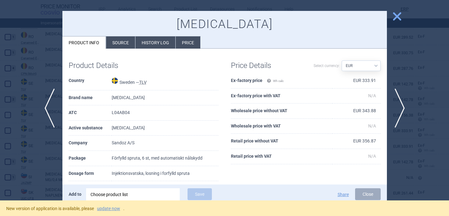
click at [129, 195] on div "Choose product list" at bounding box center [133, 195] width 85 height 12
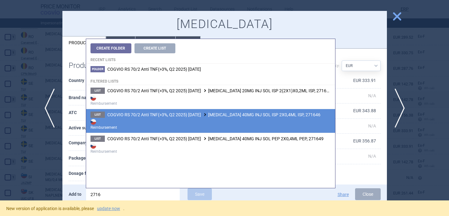
type input "2716"
click at [202, 121] on strong "Reimbursement" at bounding box center [211, 124] width 240 height 12
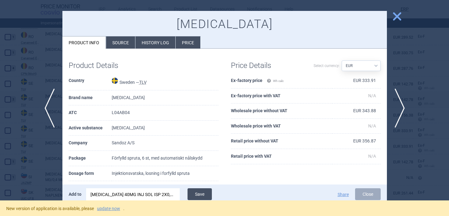
click at [207, 189] on button "Save" at bounding box center [200, 195] width 24 height 12
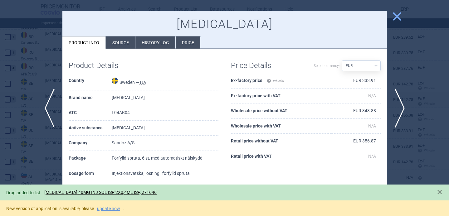
click at [42, 159] on div at bounding box center [224, 108] width 449 height 216
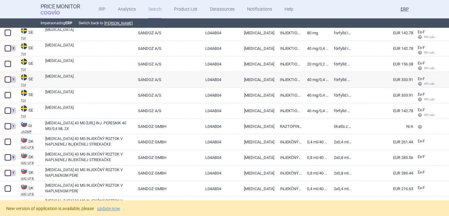
scroll to position [3094, 0]
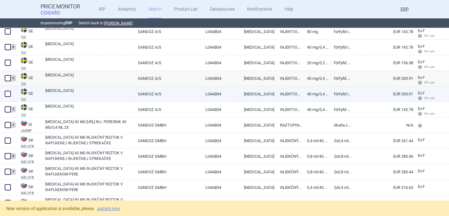
click at [90, 96] on link "HYRIMOZ" at bounding box center [89, 93] width 88 height 11
select select "EUR"
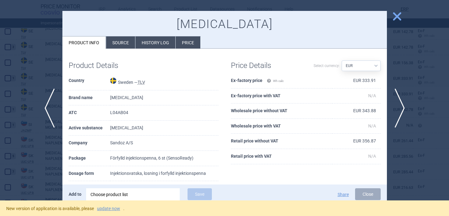
click at [136, 195] on div "Choose product list" at bounding box center [133, 195] width 85 height 12
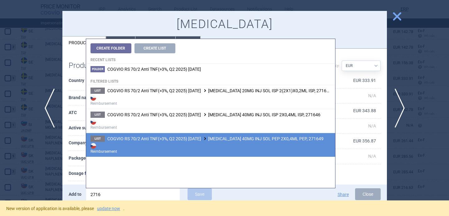
type input "2716"
click at [189, 141] on span "COGVIO RS 70/2 Anti TNF(>3%, Q2 2025) 9.10.2025 HYRIMOZ 40MG INJ SOL PEP 2X0,4M…" at bounding box center [215, 138] width 216 height 5
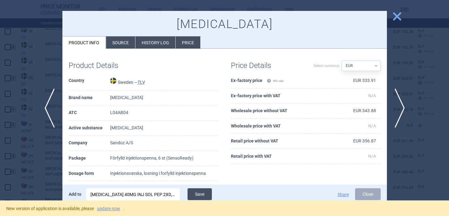
click at [204, 193] on button "Save" at bounding box center [200, 195] width 24 height 12
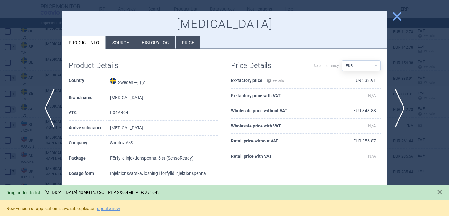
click at [41, 158] on div at bounding box center [224, 108] width 449 height 216
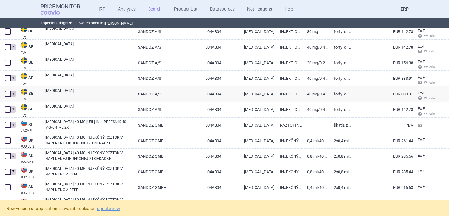
scroll to position [3125, 0]
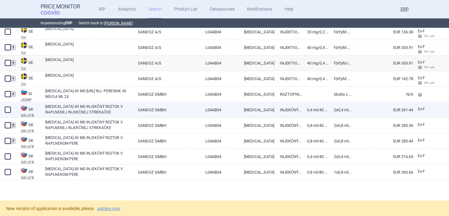
click at [80, 111] on link "HYRIMOZ 40 MG INJEKČNÝ ROZTOK V NAPLNENEJ INJEKČNEJ STRIEKAČKE" at bounding box center [89, 109] width 88 height 11
select select "EUR"
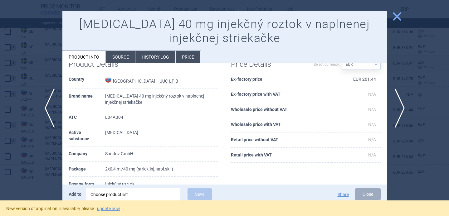
scroll to position [34, 0]
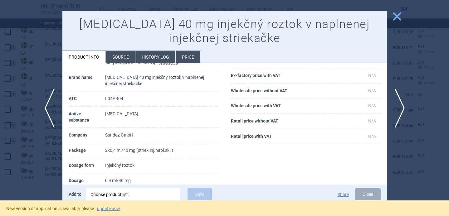
click at [114, 194] on div "Choose product list" at bounding box center [133, 195] width 85 height 12
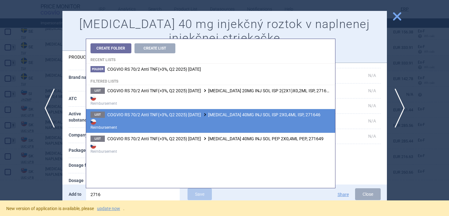
type input "2716"
click at [194, 129] on strong "Reimbursement" at bounding box center [211, 124] width 240 height 12
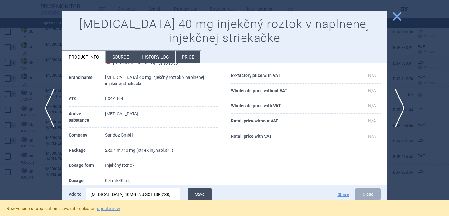
click at [209, 193] on button "Save" at bounding box center [200, 195] width 24 height 12
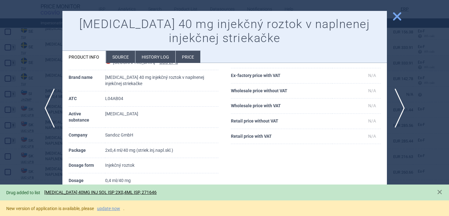
click at [41, 152] on div at bounding box center [224, 108] width 449 height 216
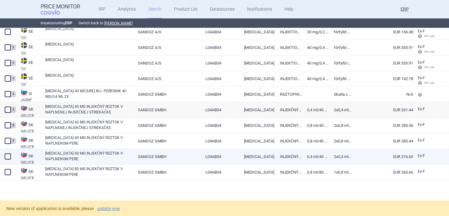
click at [91, 155] on link "HYRIMOZ 40 MG INJEKČNÝ ROZTOK V NAPLNENOM PERE" at bounding box center [89, 156] width 88 height 11
select select "EUR"
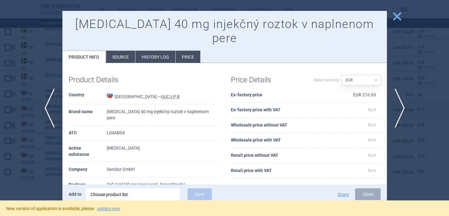
click at [122, 192] on div "Choose product list" at bounding box center [133, 195] width 85 height 12
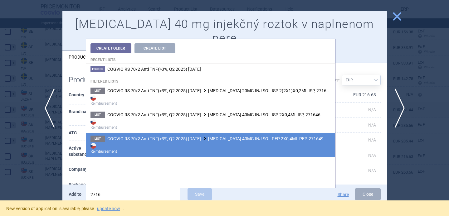
type input "2716"
click at [203, 141] on span "COGVIO RS 70/2 Anti TNF(>3%, Q2 2025) 9.10.2025 HYRIMOZ 40MG INJ SOL PEP 2X0,4M…" at bounding box center [215, 138] width 216 height 5
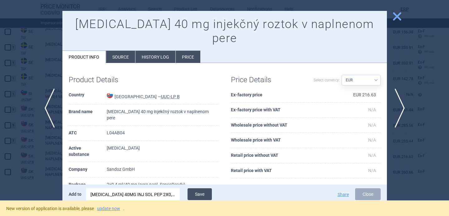
click at [208, 197] on button "Save" at bounding box center [200, 195] width 24 height 12
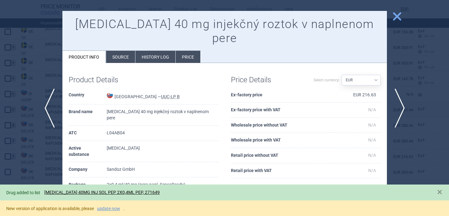
click at [43, 172] on div at bounding box center [224, 108] width 449 height 216
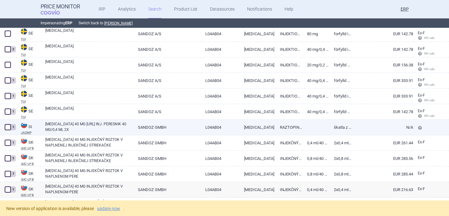
scroll to position [3089, 0]
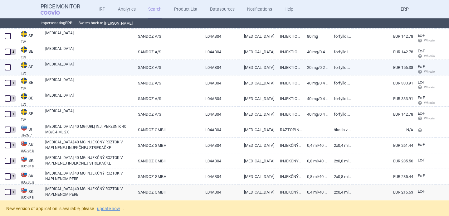
click at [106, 69] on link "HYRIMOZ" at bounding box center [89, 67] width 88 height 11
select select "EUR"
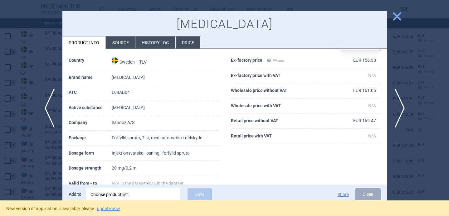
scroll to position [21, 0]
click at [133, 196] on div "Choose product list" at bounding box center [133, 195] width 85 height 12
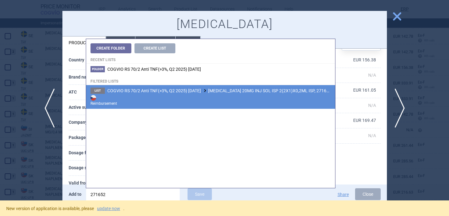
type input "271652"
click at [195, 95] on strong "Reimbursement" at bounding box center [211, 100] width 240 height 12
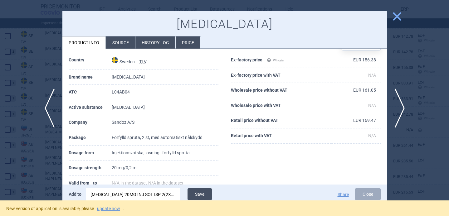
click at [200, 195] on button "Save" at bounding box center [200, 195] width 24 height 12
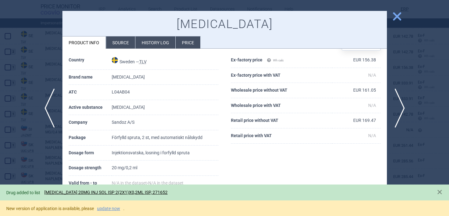
click at [52, 165] on div at bounding box center [224, 108] width 449 height 216
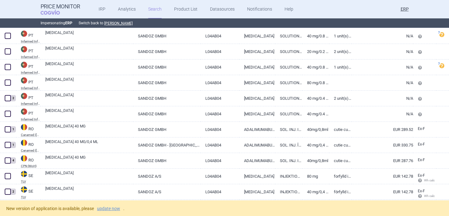
scroll to position [2948, 0]
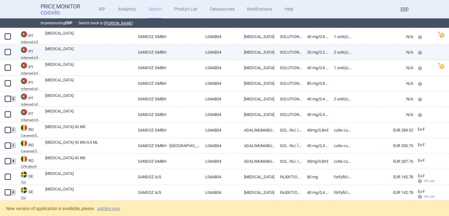
click at [70, 50] on link "HYRIMOZ" at bounding box center [89, 51] width 88 height 11
select select "EUR"
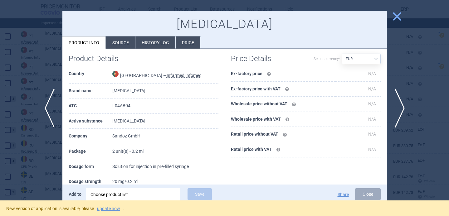
scroll to position [10, 0]
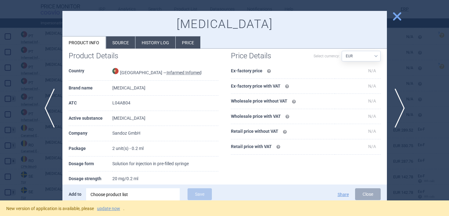
click at [105, 196] on div "Choose product list" at bounding box center [133, 195] width 85 height 12
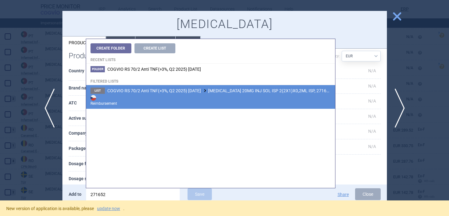
type input "271652"
click at [201, 95] on strong "Reimbursement" at bounding box center [211, 100] width 240 height 12
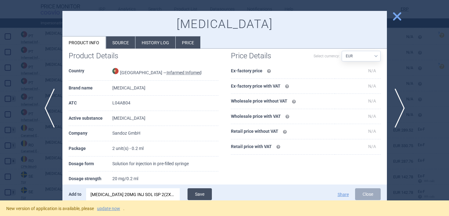
click at [199, 200] on button "Save" at bounding box center [200, 195] width 24 height 12
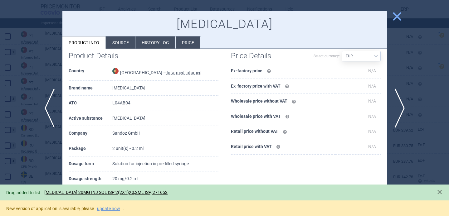
click at [37, 158] on div at bounding box center [224, 108] width 449 height 216
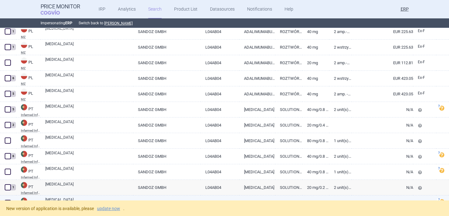
scroll to position [2812, 0]
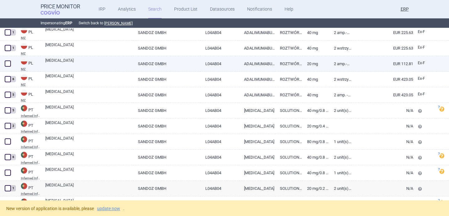
click at [86, 62] on link "HYRIMOZ" at bounding box center [89, 63] width 88 height 11
select select "EUR"
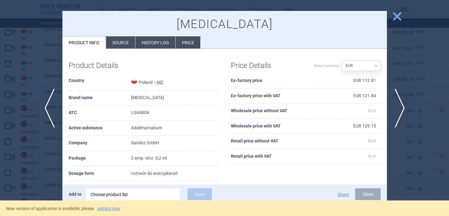
scroll to position [12, 0]
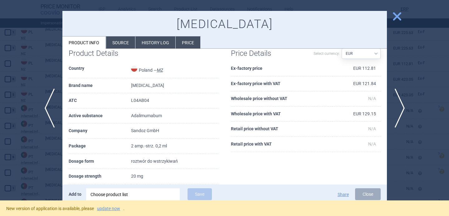
click at [121, 194] on div "Choose product list" at bounding box center [133, 195] width 85 height 12
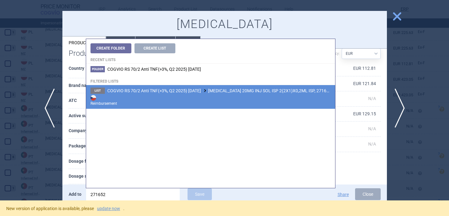
type input "271652"
click at [175, 88] on span "COGVIO RS 70/2 Anti TNF(>3%, Q2 2025) 9.10.2025 HYRIMOZ 20MG INJ SOL ISP 2(2X1)…" at bounding box center [219, 90] width 224 height 5
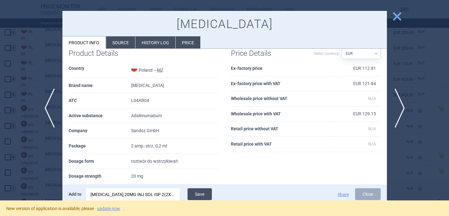
click at [199, 193] on button "Save" at bounding box center [200, 195] width 24 height 12
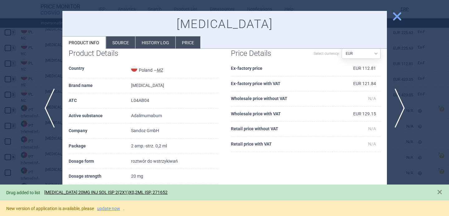
click at [28, 162] on div at bounding box center [224, 108] width 449 height 216
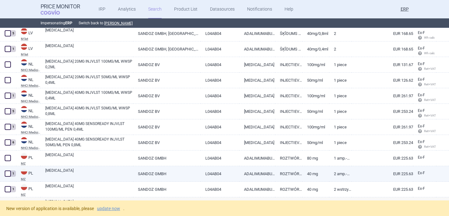
scroll to position [2668, 0]
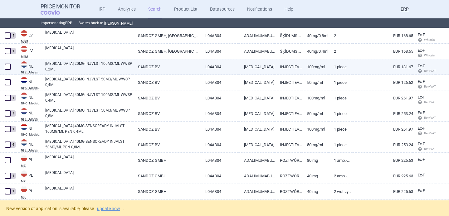
click at [9, 68] on span at bounding box center [8, 67] width 6 height 6
checkbox input "true"
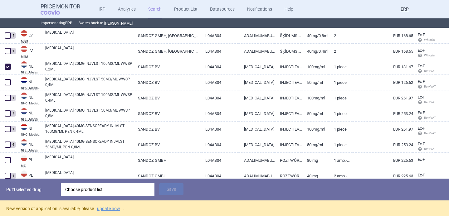
click at [106, 194] on div "Choose product list" at bounding box center [107, 190] width 85 height 12
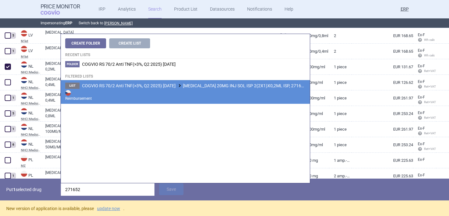
type input "271652"
click at [154, 90] on strong "Reimbursement" at bounding box center [185, 95] width 240 height 12
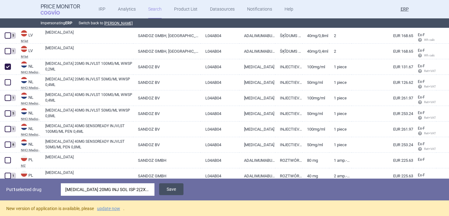
click at [173, 190] on button "Save" at bounding box center [171, 190] width 24 height 12
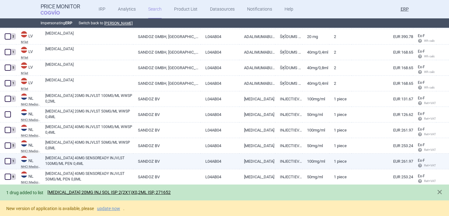
scroll to position [2628, 0]
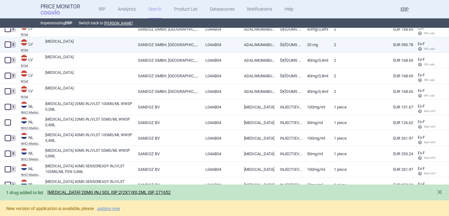
click at [92, 44] on link "HYRIMOZ" at bounding box center [89, 44] width 88 height 11
select select "EUR"
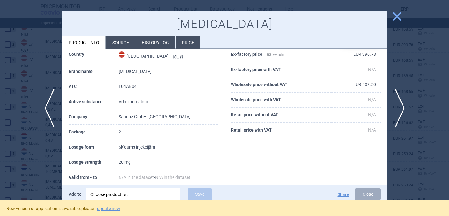
scroll to position [38, 0]
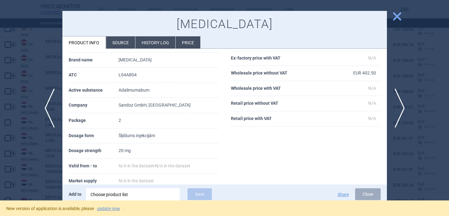
click at [118, 41] on li "Source" at bounding box center [120, 43] width 29 height 12
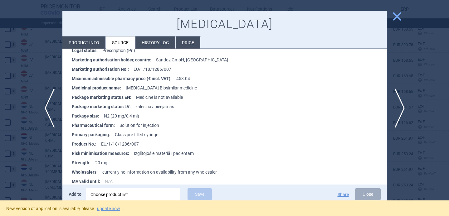
scroll to position [345, 0]
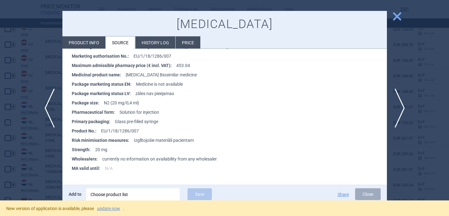
click at [39, 166] on div at bounding box center [224, 108] width 449 height 216
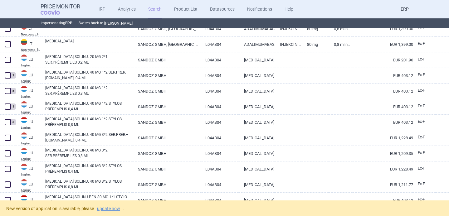
scroll to position [2359, 0]
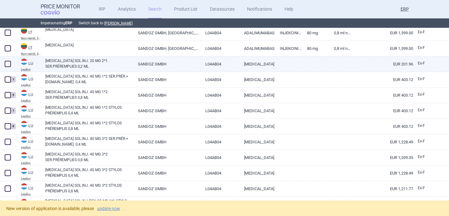
click at [8, 65] on span at bounding box center [8, 64] width 6 height 6
checkbox input "true"
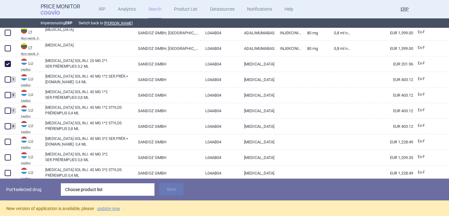
click at [92, 190] on div "Choose product list" at bounding box center [107, 190] width 85 height 12
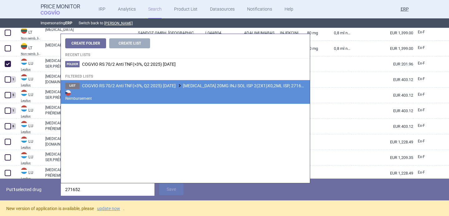
type input "271652"
click at [169, 89] on strong "Reimbursement" at bounding box center [185, 95] width 240 height 12
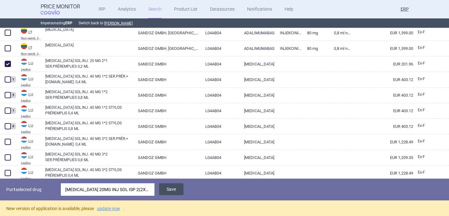
click at [176, 187] on button "Save" at bounding box center [171, 190] width 24 height 12
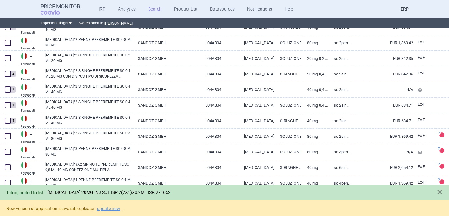
scroll to position [1990, 0]
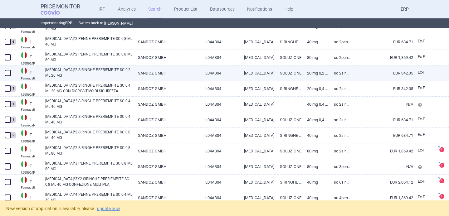
click at [9, 72] on span at bounding box center [8, 73] width 6 height 6
checkbox input "true"
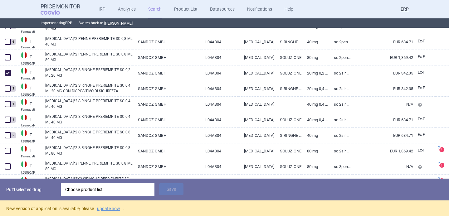
click at [99, 190] on div "Choose product list" at bounding box center [107, 190] width 85 height 12
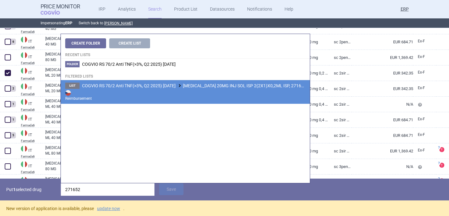
type input "271652"
click at [161, 90] on strong "Reimbursement" at bounding box center [185, 95] width 240 height 12
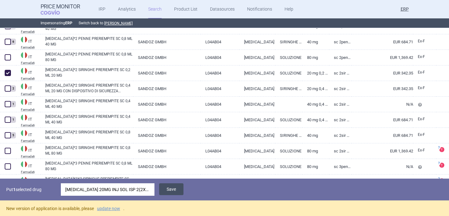
click at [175, 189] on button "Save" at bounding box center [171, 190] width 24 height 12
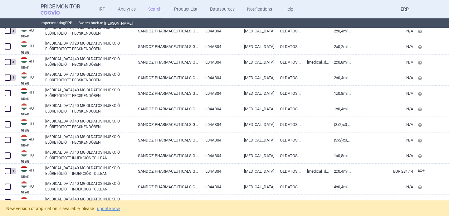
scroll to position [1555, 0]
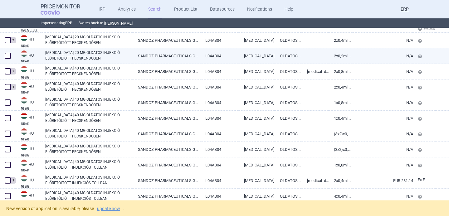
click at [8, 56] on span at bounding box center [8, 56] width 6 height 6
checkbox input "true"
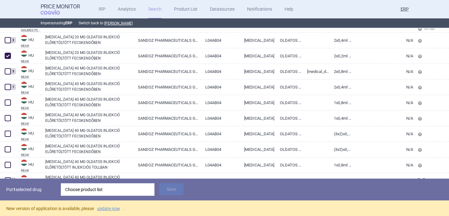
click at [84, 188] on div "Choose product list" at bounding box center [107, 190] width 85 height 12
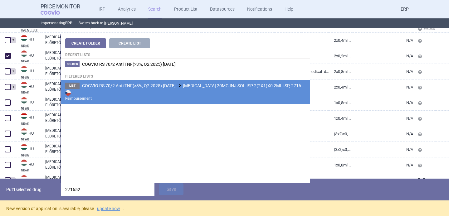
type input "271652"
click at [159, 86] on span "COGVIO RS 70/2 Anti TNF(>3%, Q2 2025) 9.10.2025 HYRIMOZ 20MG INJ SOL ISP 2(2X1)…" at bounding box center [194, 85] width 224 height 5
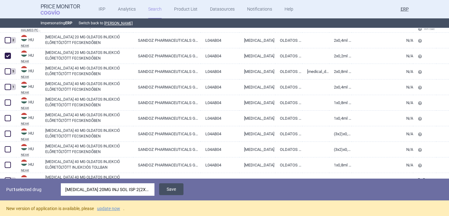
click at [176, 188] on button "Save" at bounding box center [171, 190] width 24 height 12
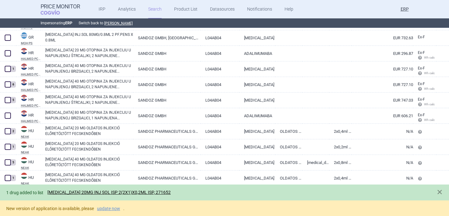
scroll to position [1455, 0]
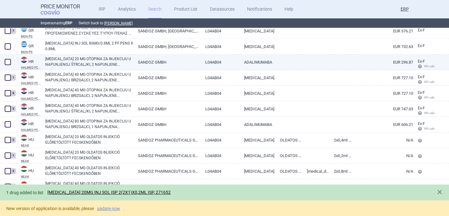
click at [92, 64] on link "HYRIMOZ 20 MG OTOPINA ZA INJEKCIJU U NAPUNJENOJ ŠTRCALJKI, 2 NAPUNJENE ŠTRCALJK…" at bounding box center [89, 61] width 88 height 11
select select "EUR"
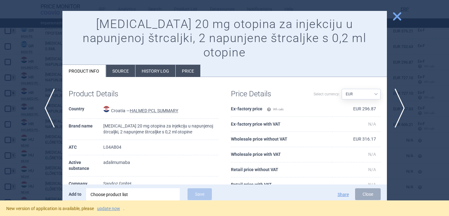
click at [130, 198] on div "Choose product list" at bounding box center [133, 195] width 85 height 12
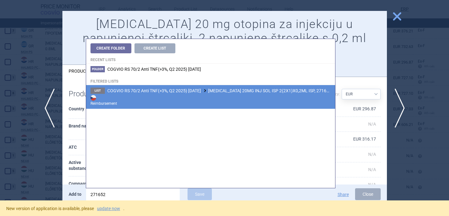
type input "271652"
click at [216, 87] on li "List COGVIO RS 70/2 Anti TNF(>3%, Q2 2025) 9.10.2025 HYRIMOZ 20MG INJ SOL ISP 2…" at bounding box center [210, 97] width 249 height 24
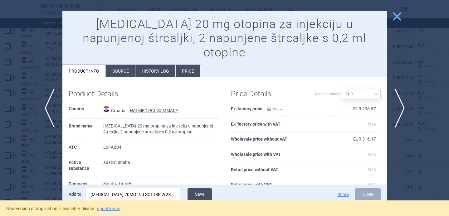
click at [205, 195] on button "Save" at bounding box center [200, 195] width 24 height 12
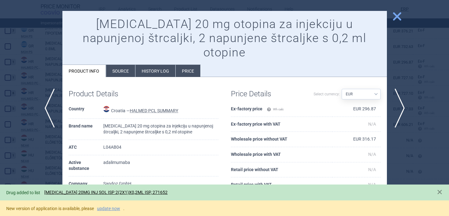
click at [39, 156] on div at bounding box center [224, 108] width 449 height 216
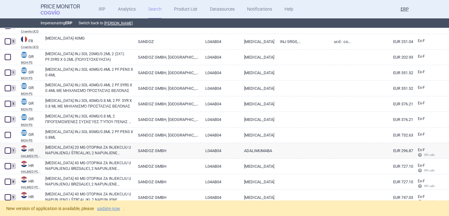
scroll to position [1363, 0]
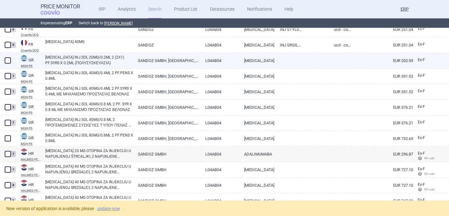
click at [8, 61] on span at bounding box center [8, 60] width 6 height 6
checkbox input "true"
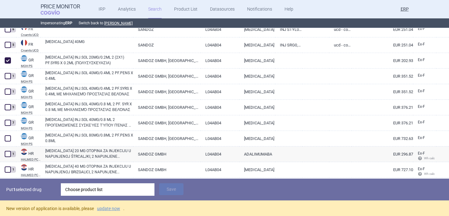
click at [98, 187] on div "Choose product list" at bounding box center [107, 190] width 85 height 12
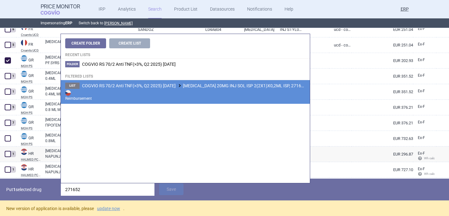
type input "271652"
click at [149, 94] on strong "Reimbursement" at bounding box center [185, 95] width 240 height 12
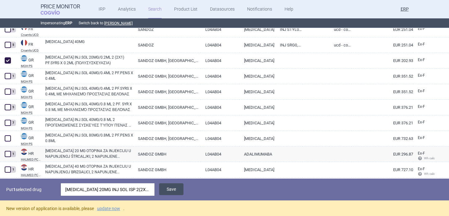
click at [167, 185] on button "Save" at bounding box center [171, 190] width 24 height 12
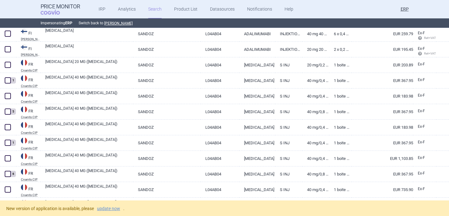
scroll to position [1109, 0]
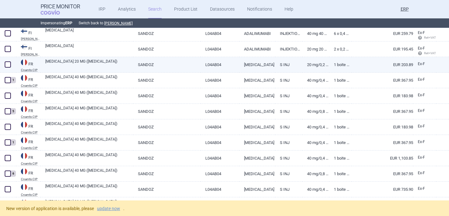
click at [8, 65] on span at bounding box center [8, 65] width 6 height 6
checkbox input "true"
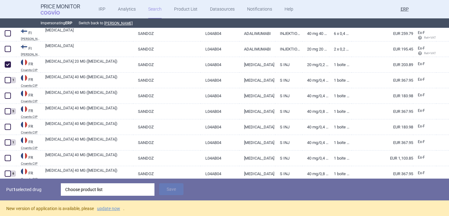
click at [106, 192] on div "Choose product list" at bounding box center [107, 190] width 85 height 12
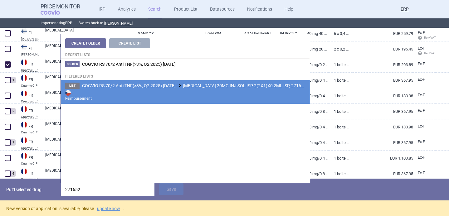
type input "271652"
click at [176, 87] on span "COGVIO RS 70/2 Anti TNF(>3%, Q2 2025) 9.10.2025 HYRIMOZ 20MG INJ SOL ISP 2(2X1)…" at bounding box center [194, 85] width 224 height 5
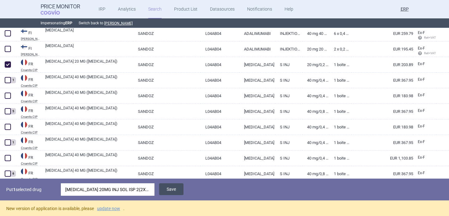
click at [172, 187] on button "Save" at bounding box center [171, 190] width 24 height 12
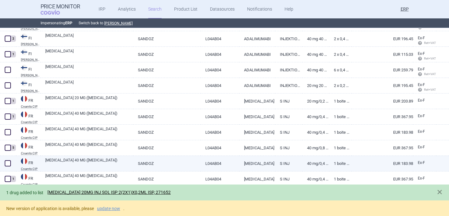
scroll to position [1072, 0]
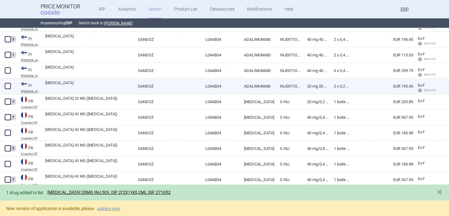
click at [10, 86] on span at bounding box center [8, 86] width 6 height 6
checkbox input "true"
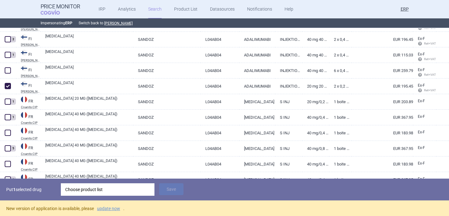
click at [100, 189] on div "Choose product list" at bounding box center [107, 190] width 85 height 12
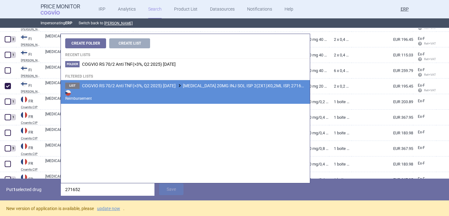
type input "271652"
click at [186, 91] on strong "Reimbursement" at bounding box center [185, 95] width 240 height 12
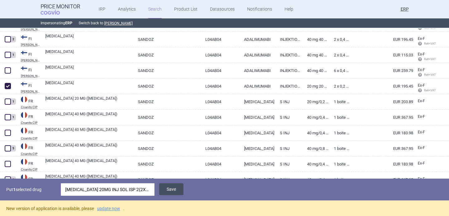
click at [177, 185] on button "Save" at bounding box center [171, 190] width 24 height 12
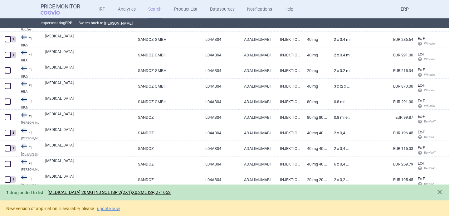
scroll to position [971, 0]
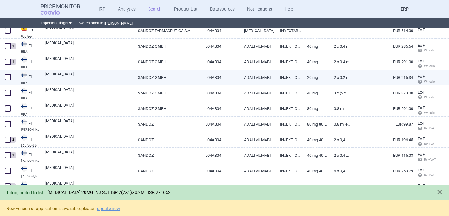
click at [7, 78] on span at bounding box center [8, 77] width 6 height 6
checkbox input "true"
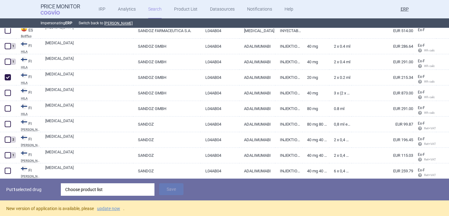
click at [117, 195] on div "Choose product list" at bounding box center [107, 190] width 85 height 12
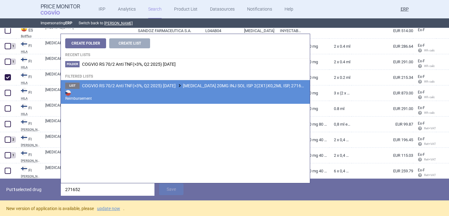
type input "271652"
click at [155, 87] on span "COGVIO RS 70/2 Anti TNF(>3%, Q2 2025) 9.10.2025 HYRIMOZ 20MG INJ SOL ISP 2(2X1)…" at bounding box center [194, 85] width 224 height 5
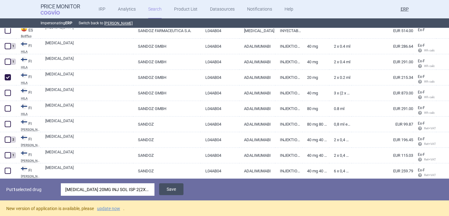
click at [165, 190] on button "Save" at bounding box center [171, 190] width 24 height 12
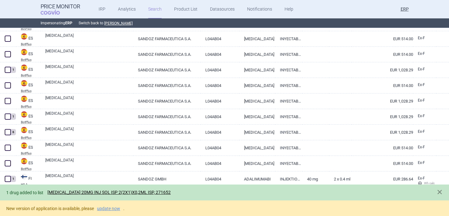
scroll to position [838, 0]
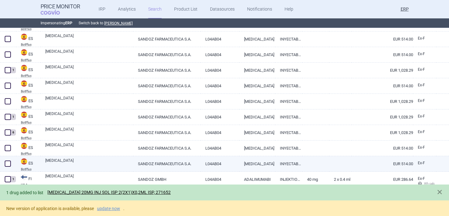
click at [78, 162] on link "HYRIMOZ" at bounding box center [89, 163] width 88 height 11
select select "EUR"
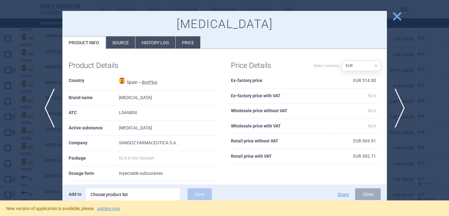
click at [118, 42] on li "Source" at bounding box center [120, 43] width 29 height 12
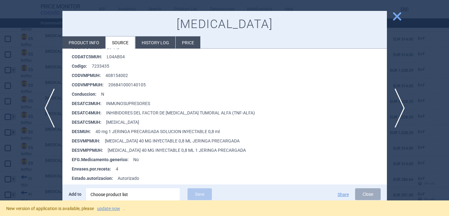
scroll to position [128, 0]
click at [47, 112] on span "previous" at bounding box center [48, 108] width 14 height 39
click at [48, 103] on span "previous" at bounding box center [48, 108] width 14 height 39
click at [48, 104] on span "previous" at bounding box center [48, 108] width 14 height 39
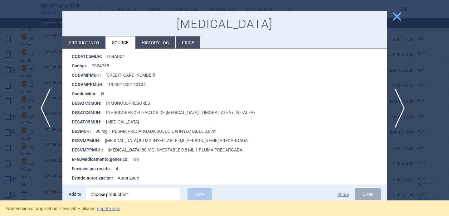
click at [48, 104] on span "previous" at bounding box center [48, 108] width 14 height 39
click at [117, 195] on div "Choose product list" at bounding box center [133, 195] width 85 height 12
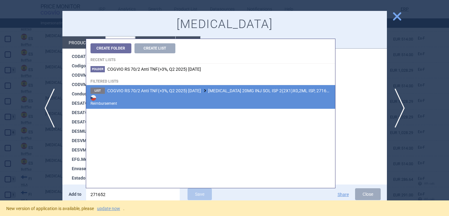
type input "271652"
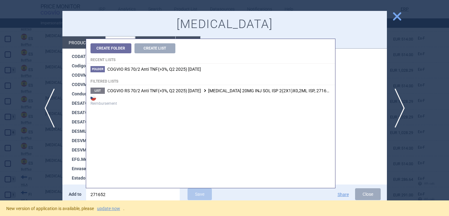
click at [190, 88] on span "COGVIO RS 70/2 Anti TNF(>3%, Q2 2025) [DATE] [MEDICAL_DATA] 20MG INJ SOL ISP 2(…" at bounding box center [219, 90] width 224 height 5
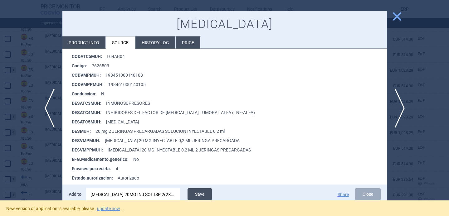
click at [201, 191] on button "Save" at bounding box center [200, 195] width 24 height 12
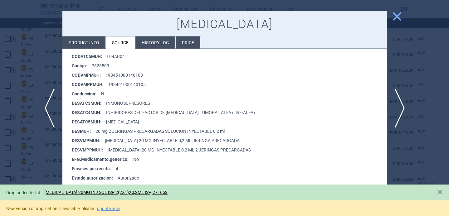
click at [47, 166] on div at bounding box center [224, 108] width 449 height 216
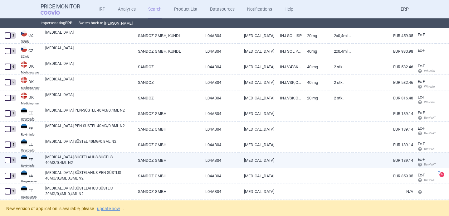
scroll to position [620, 0]
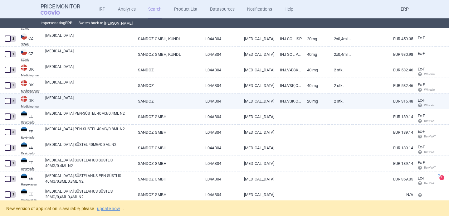
click at [85, 97] on link "[MEDICAL_DATA]" at bounding box center [89, 100] width 88 height 11
select select "EUR"
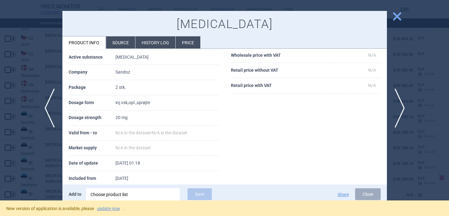
scroll to position [76, 0]
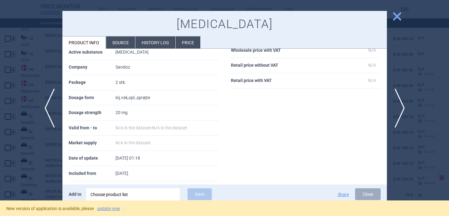
click at [117, 44] on li "Source" at bounding box center [120, 43] width 29 height 12
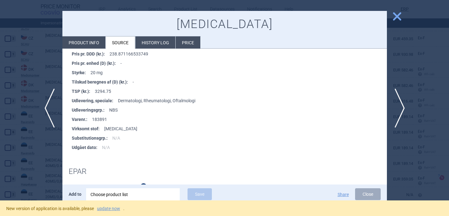
scroll to position [268, 0]
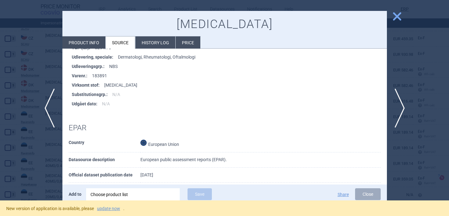
click at [17, 183] on div at bounding box center [224, 108] width 449 height 216
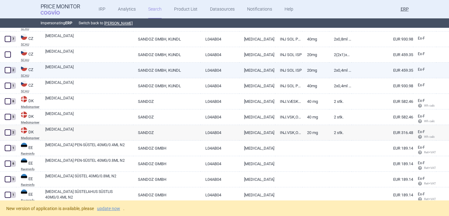
scroll to position [586, 0]
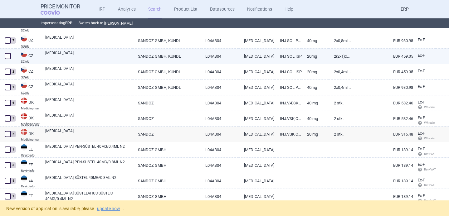
click at [7, 57] on span at bounding box center [8, 56] width 6 height 6
checkbox input "true"
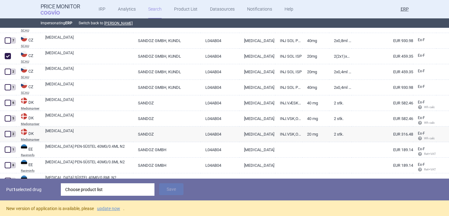
click at [89, 189] on div "Choose product list" at bounding box center [107, 190] width 85 height 12
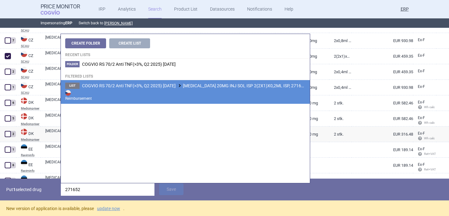
type input "271652"
click at [168, 90] on strong "Reimbursement" at bounding box center [185, 95] width 240 height 12
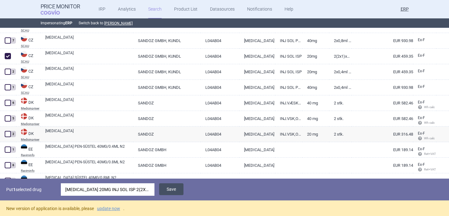
click at [174, 190] on button "Save" at bounding box center [171, 190] width 24 height 12
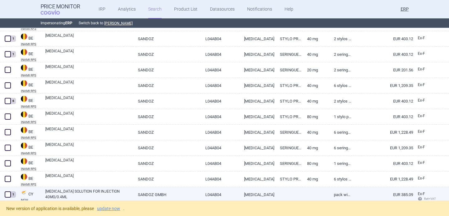
scroll to position [321, 0]
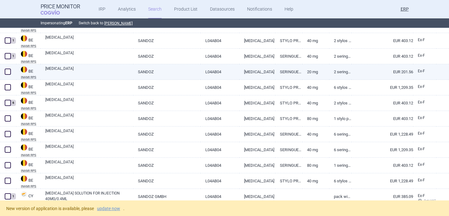
click at [102, 75] on link "[MEDICAL_DATA]" at bounding box center [89, 71] width 88 height 11
select select "EUR"
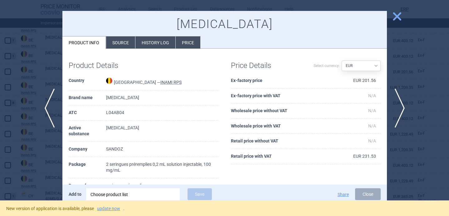
click at [112, 198] on div "Choose product list" at bounding box center [133, 195] width 85 height 12
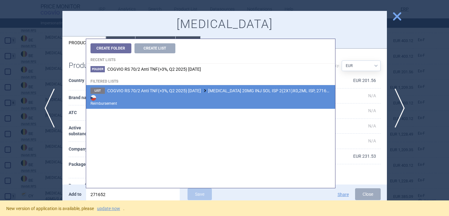
type input "271652"
click at [169, 94] on li "List COGVIO RS 70/2 Anti TNF(>3%, Q2 2025) [DATE] [MEDICAL_DATA] 20MG INJ SOL I…" at bounding box center [210, 97] width 249 height 24
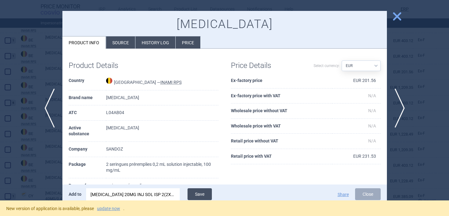
click at [199, 197] on button "Save" at bounding box center [200, 195] width 24 height 12
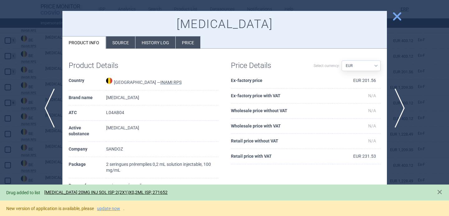
click at [41, 164] on div at bounding box center [224, 108] width 449 height 216
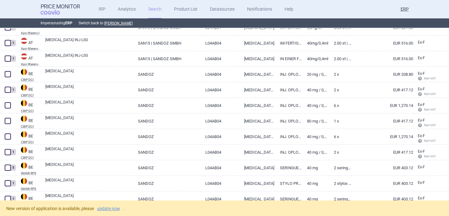
scroll to position [177, 0]
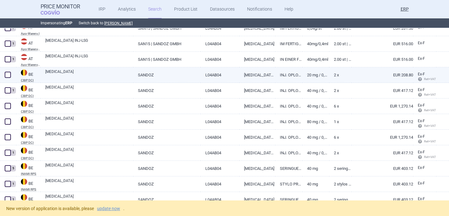
click at [93, 78] on link "[MEDICAL_DATA]" at bounding box center [89, 74] width 88 height 11
select select "EUR"
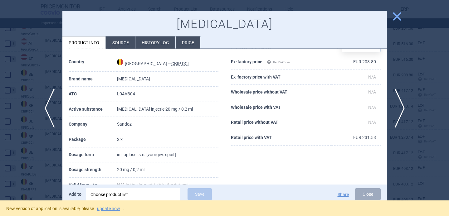
scroll to position [19, 0]
click at [114, 195] on div "Choose product list" at bounding box center [133, 195] width 85 height 12
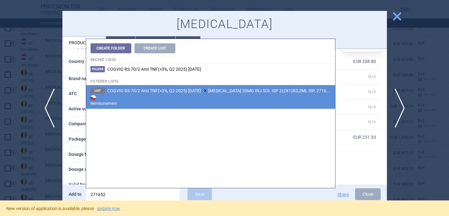
type input "271652"
click at [209, 92] on span "COGVIO RS 70/2 Anti TNF(>3%, Q2 2025) [DATE] [MEDICAL_DATA] 20MG INJ SOL ISP 2(…" at bounding box center [219, 90] width 224 height 5
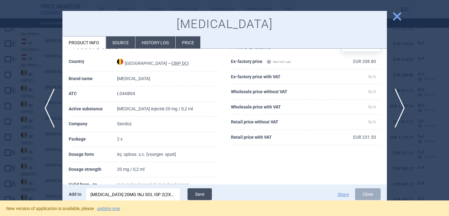
click at [198, 193] on button "Save" at bounding box center [200, 195] width 24 height 12
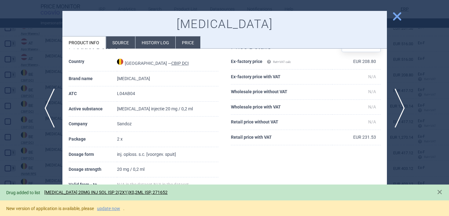
click at [13, 157] on div at bounding box center [224, 108] width 449 height 216
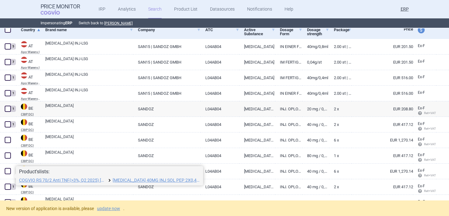
select select "brandName"
select select "mah"
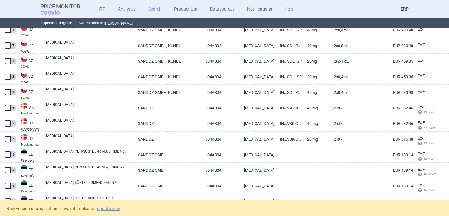
scroll to position [618, 0]
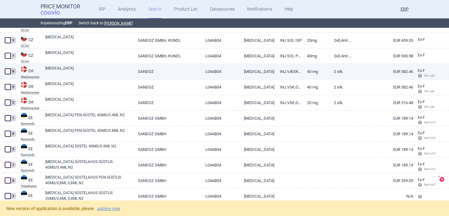
click at [114, 69] on link "[MEDICAL_DATA]" at bounding box center [89, 71] width 88 height 11
select select "EUR"
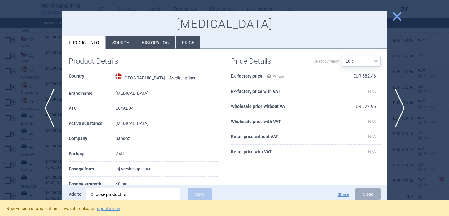
scroll to position [5, 0]
click at [121, 42] on li "Source" at bounding box center [120, 43] width 29 height 12
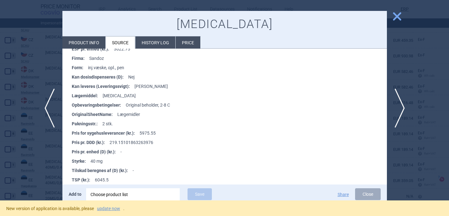
scroll to position [100, 0]
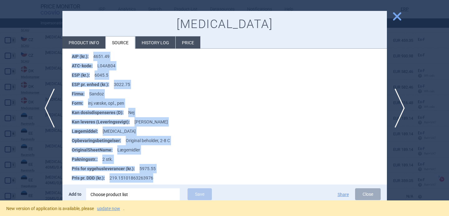
drag, startPoint x: 72, startPoint y: 82, endPoint x: 158, endPoint y: 175, distance: 126.2
click at [158, 175] on ul "AIP (kr.) : 4651.49 ATC-kode : L04AB04 ESP (kr.) : 6045.5 ESP pr. enhed (kr.) :…" at bounding box center [228, 164] width 319 height 225
copy ul "AIP (kr.) : 4651.49 ATC-kode : L04AB04 ESP (kr.) : 6045.5 ESP pr. enhed (kr.) :…"
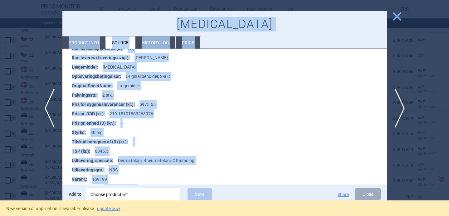
scroll to position [0, 0]
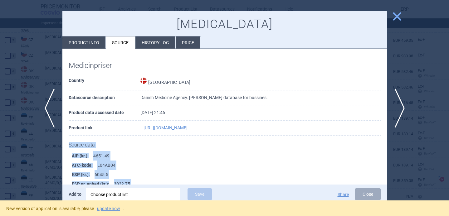
drag, startPoint x: 133, startPoint y: 157, endPoint x: 64, endPoint y: 147, distance: 69.7
copy div "Source data AIP (kr.) : 4651.49 ATC-kode : L04AB04 ESP (kr.) : 6045.5 ESP pr. e…"
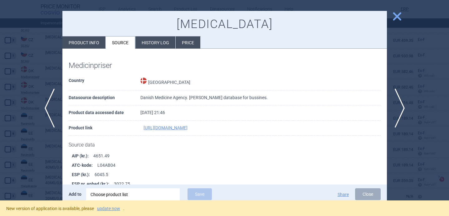
click at [148, 146] on h1 "Source data" at bounding box center [225, 145] width 312 height 6
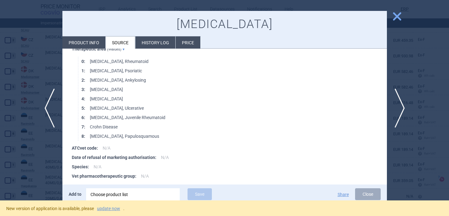
scroll to position [742, 0]
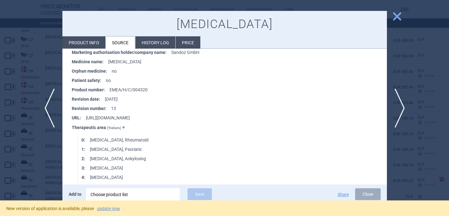
click at [42, 55] on div at bounding box center [224, 108] width 449 height 216
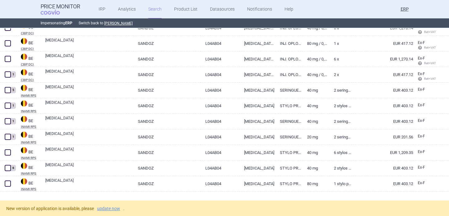
scroll to position [113, 0]
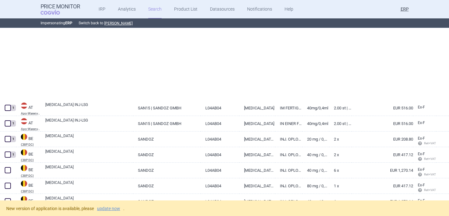
select select "brandName"
select select "mah"
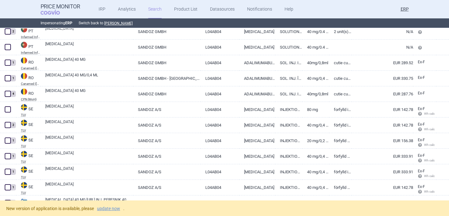
scroll to position [3027, 0]
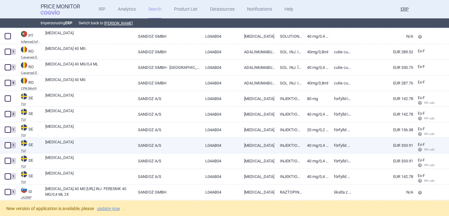
click at [100, 146] on link "[MEDICAL_DATA]" at bounding box center [89, 145] width 88 height 11
select select "EUR"
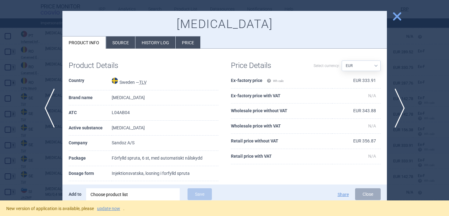
scroll to position [13, 0]
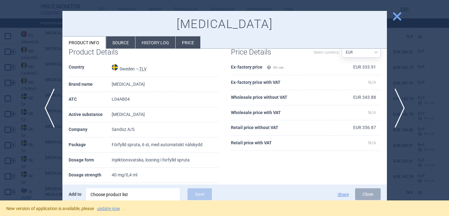
click at [47, 171] on div at bounding box center [224, 108] width 449 height 216
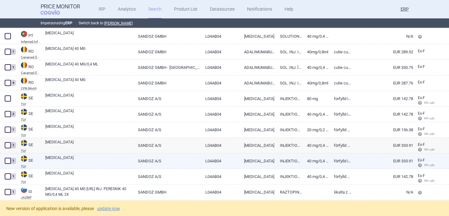
click at [69, 157] on link "[MEDICAL_DATA]" at bounding box center [89, 160] width 88 height 11
select select "EUR"
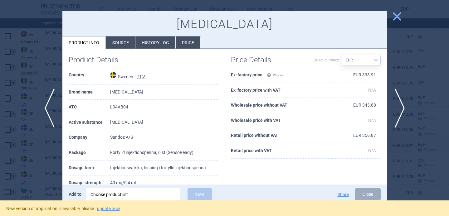
scroll to position [7, 0]
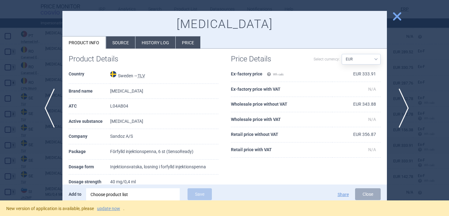
click at [401, 106] on span "next" at bounding box center [402, 108] width 14 height 39
click at [53, 166] on div at bounding box center [224, 108] width 449 height 216
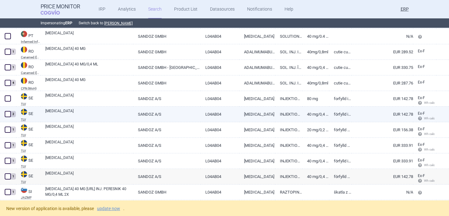
click at [70, 119] on link "[MEDICAL_DATA]" at bounding box center [89, 113] width 88 height 11
select select "EUR"
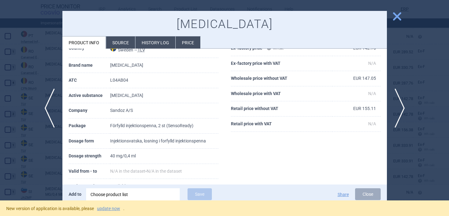
scroll to position [43, 0]
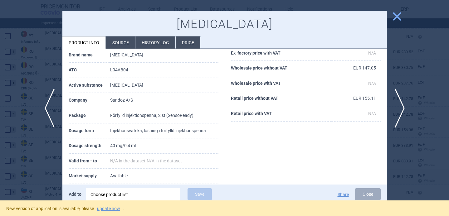
click at [27, 169] on div at bounding box center [224, 108] width 449 height 216
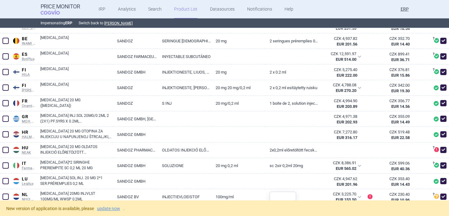
scroll to position [210, 0]
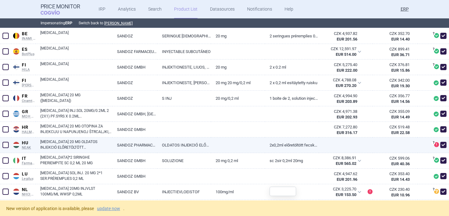
click at [443, 148] on span at bounding box center [444, 145] width 6 height 6
checkbox input "false"
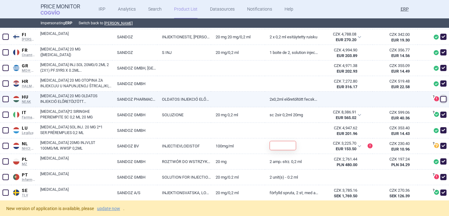
scroll to position [264, 0]
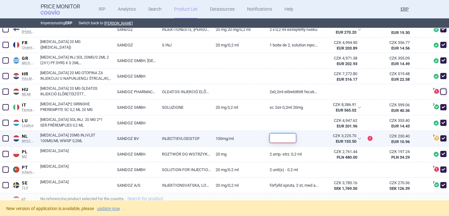
click at [271, 140] on input "text" at bounding box center [283, 138] width 27 height 9
type input "2"
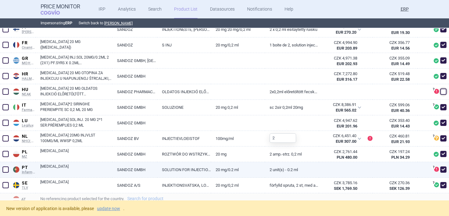
click at [447, 172] on span at bounding box center [444, 170] width 6 height 6
checkbox input "false"
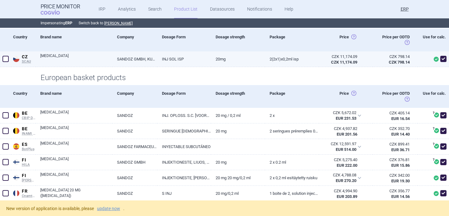
scroll to position [123, 0]
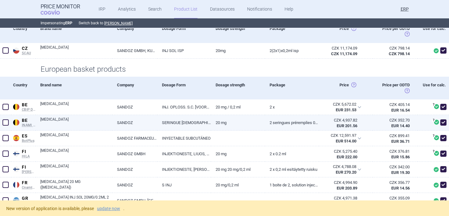
click at [229, 124] on link "20 mg" at bounding box center [238, 122] width 54 height 15
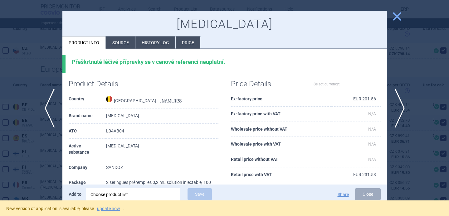
select select "EUR"
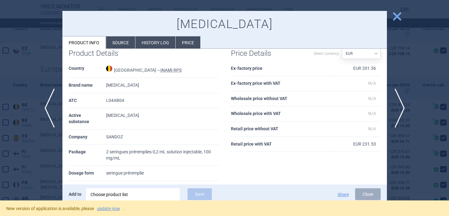
click at [55, 161] on div at bounding box center [224, 108] width 449 height 216
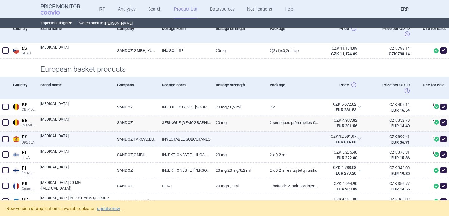
click at [78, 142] on link "[MEDICAL_DATA]" at bounding box center [76, 138] width 72 height 11
select select "EUR"
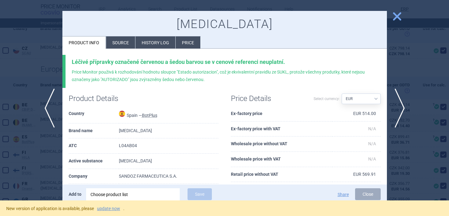
click at [117, 44] on li "Source" at bounding box center [120, 43] width 29 height 12
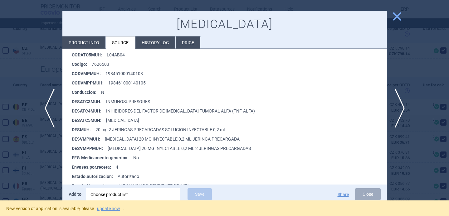
scroll to position [130, 0]
click at [46, 168] on div at bounding box center [224, 108] width 449 height 216
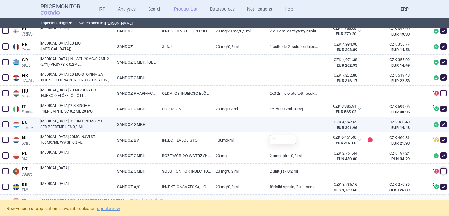
scroll to position [265, 0]
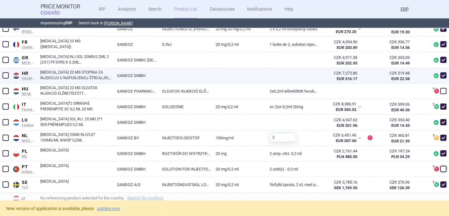
click at [88, 78] on link "HYRIMOZ 20 MG OTOPINA ZA INJEKCIJU U NAPUNJENOJ ŠTRCALJKI, 2 NAPUNJENE ŠTRCALJK…" at bounding box center [76, 75] width 72 height 11
select select "EUR"
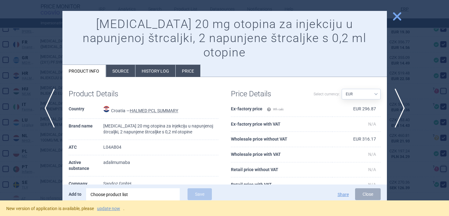
click at [31, 177] on div at bounding box center [224, 108] width 449 height 216
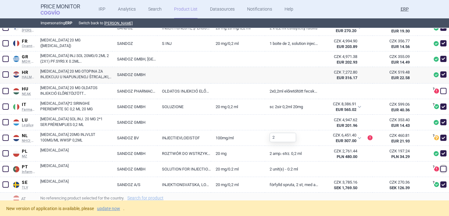
scroll to position [264, 0]
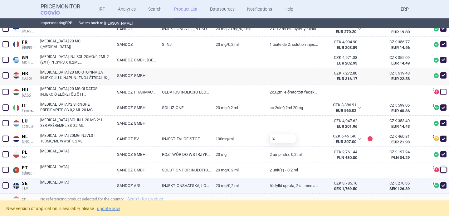
click at [84, 184] on link "[MEDICAL_DATA]" at bounding box center [76, 185] width 72 height 11
select select "EUR"
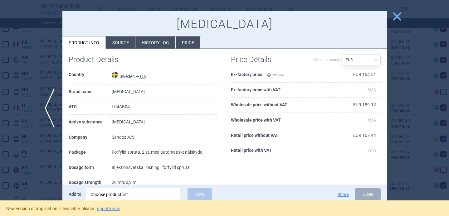
scroll to position [43, 0]
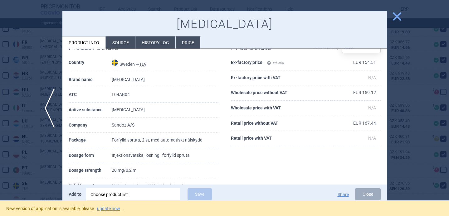
click at [43, 176] on div at bounding box center [224, 108] width 449 height 216
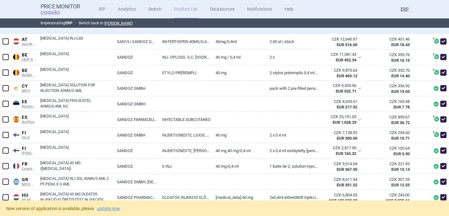
scroll to position [189, 0]
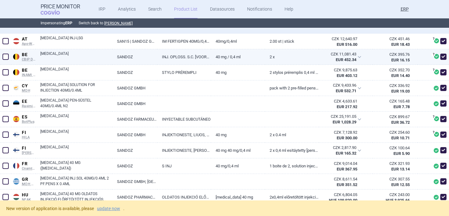
click at [104, 55] on link "[MEDICAL_DATA]" at bounding box center [76, 56] width 72 height 11
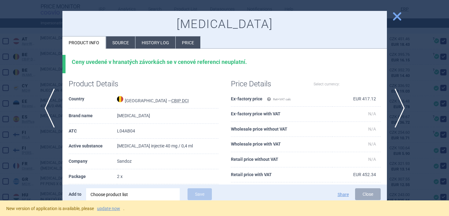
select select "EUR"
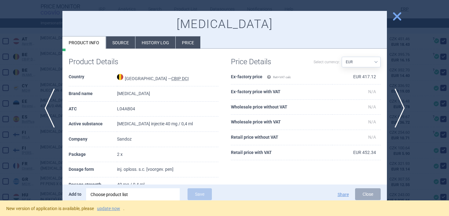
scroll to position [24, 0]
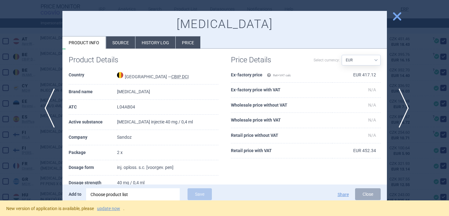
click at [401, 106] on span "next" at bounding box center [402, 108] width 14 height 39
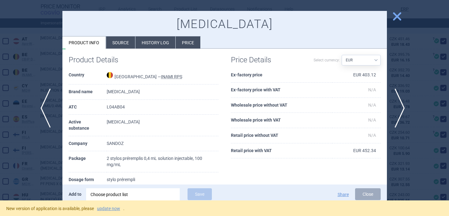
click at [47, 116] on span "previous" at bounding box center [48, 108] width 14 height 39
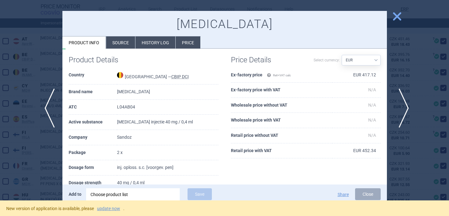
click at [402, 107] on span "next" at bounding box center [402, 108] width 14 height 39
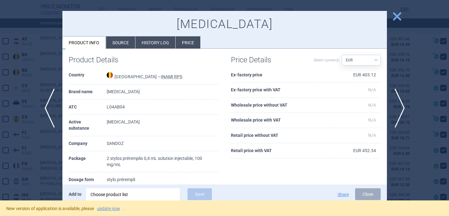
click at [40, 162] on div at bounding box center [224, 108] width 449 height 216
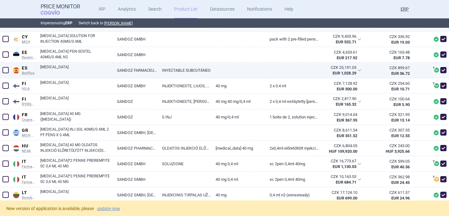
scroll to position [240, 0]
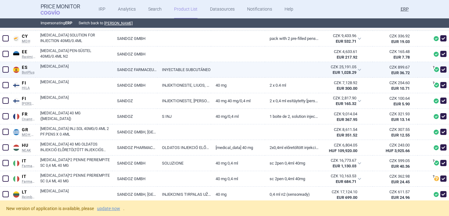
click at [104, 72] on link "[MEDICAL_DATA]" at bounding box center [76, 69] width 72 height 11
select select "EUR"
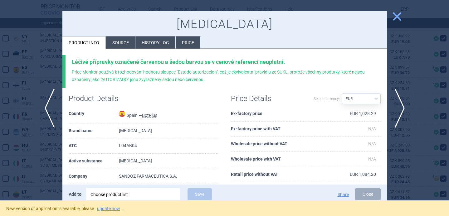
click at [120, 43] on li "Source" at bounding box center [120, 43] width 29 height 12
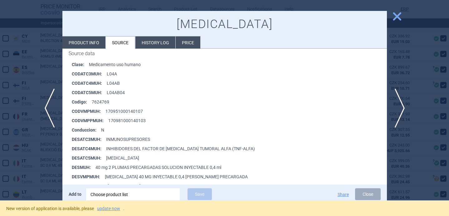
scroll to position [114, 0]
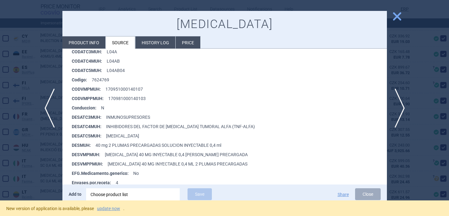
click at [48, 172] on div at bounding box center [224, 108] width 449 height 216
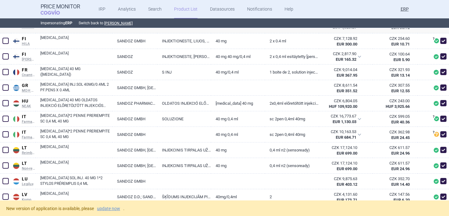
scroll to position [287, 0]
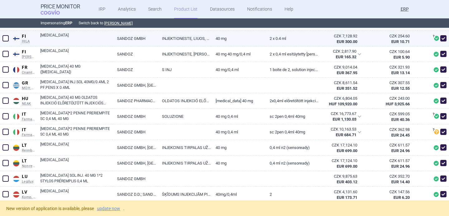
click at [80, 40] on link "[MEDICAL_DATA]" at bounding box center [76, 37] width 72 height 11
select select "EUR"
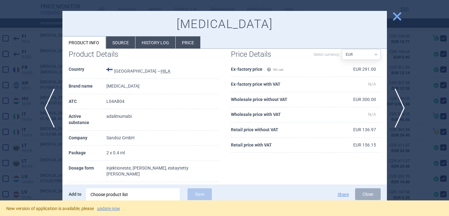
scroll to position [30, 0]
click at [400, 110] on span "next" at bounding box center [402, 108] width 14 height 39
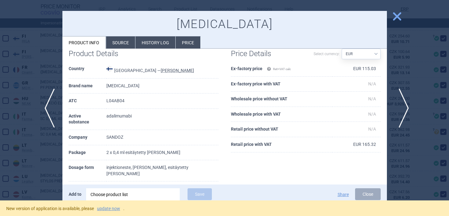
click at [400, 110] on span "next" at bounding box center [402, 108] width 14 height 39
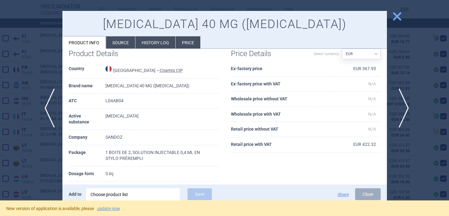
click at [400, 110] on span "next" at bounding box center [402, 108] width 14 height 39
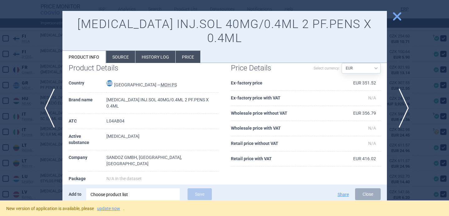
click at [400, 110] on span "next" at bounding box center [402, 108] width 14 height 39
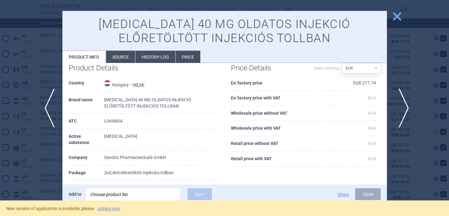
click at [400, 110] on span "next" at bounding box center [402, 108] width 14 height 39
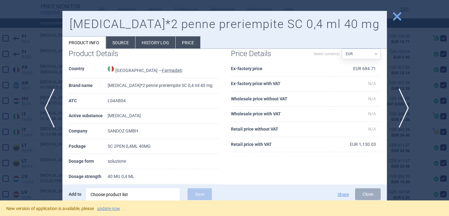
click at [400, 109] on span "next" at bounding box center [402, 108] width 14 height 39
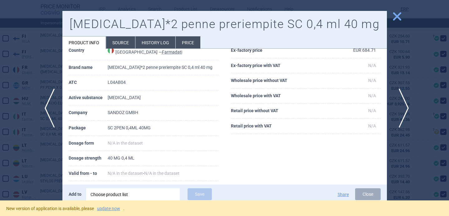
scroll to position [12, 0]
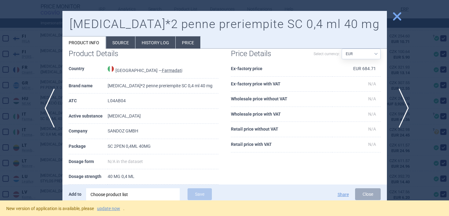
click at [400, 109] on span "next" at bounding box center [402, 108] width 14 height 39
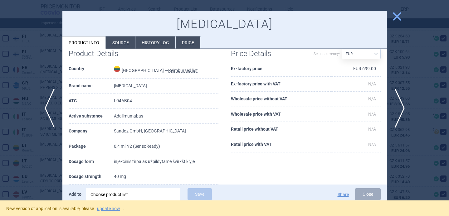
click at [29, 167] on div at bounding box center [224, 108] width 449 height 216
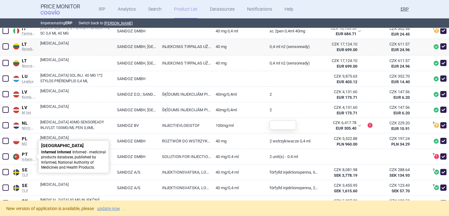
scroll to position [388, 0]
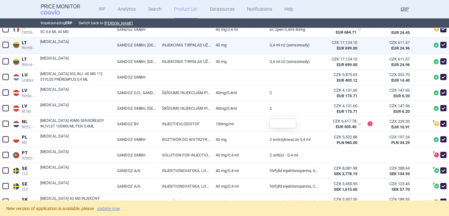
click at [80, 46] on link "[MEDICAL_DATA]" at bounding box center [76, 44] width 72 height 11
select select "EUR"
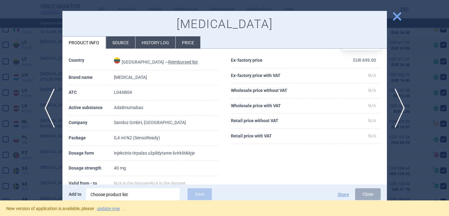
scroll to position [26, 0]
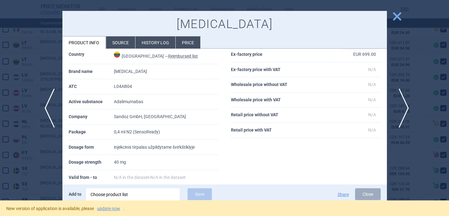
click at [401, 107] on span "next" at bounding box center [402, 108] width 14 height 39
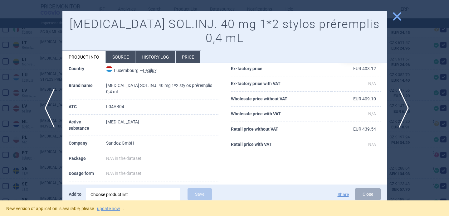
click at [401, 107] on span "next" at bounding box center [402, 108] width 14 height 39
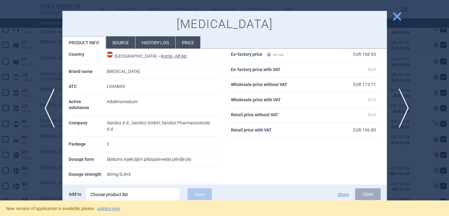
click at [401, 107] on span "next" at bounding box center [402, 108] width 14 height 39
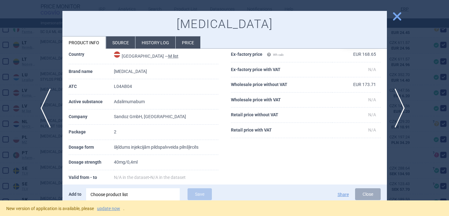
click at [50, 115] on span "previous" at bounding box center [48, 108] width 14 height 39
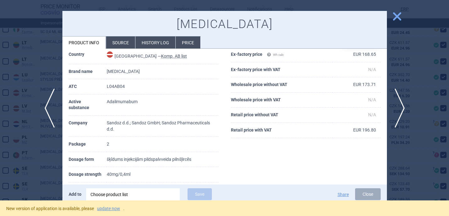
click at [32, 161] on div at bounding box center [224, 108] width 449 height 216
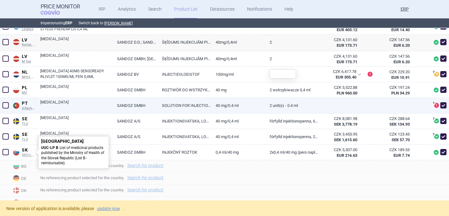
scroll to position [439, 0]
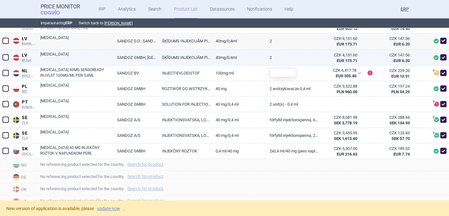
click at [85, 56] on link "[MEDICAL_DATA]" at bounding box center [76, 57] width 72 height 11
select select "EUR"
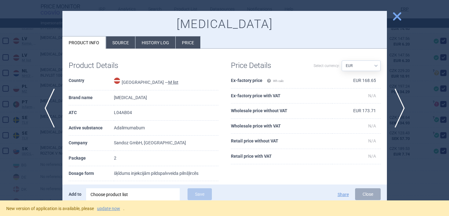
click at [128, 44] on li "Source" at bounding box center [120, 43] width 29 height 12
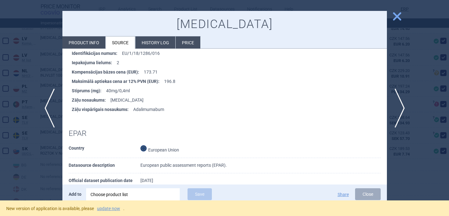
scroll to position [106, 0]
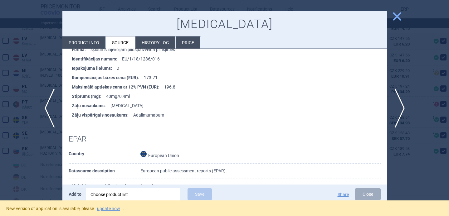
click at [46, 170] on div at bounding box center [224, 108] width 449 height 216
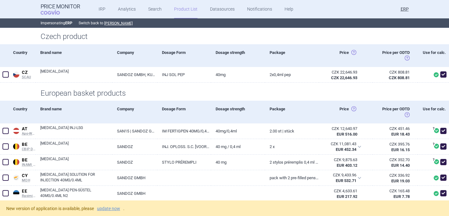
scroll to position [50, 0]
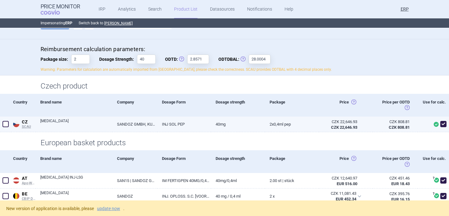
click at [71, 127] on link "[MEDICAL_DATA]" at bounding box center [76, 123] width 72 height 11
select select "EUR"
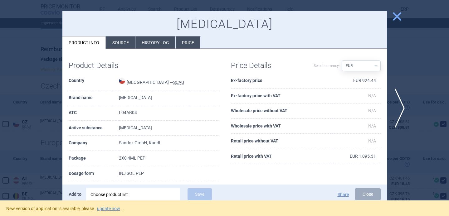
click at [115, 49] on div "Product Details Country Czech Republic — SCAU Brand name HYRIMOZ ATC L04AB04 Ac…" at bounding box center [224, 159] width 325 height 221
click at [115, 46] on li "Source" at bounding box center [120, 43] width 29 height 12
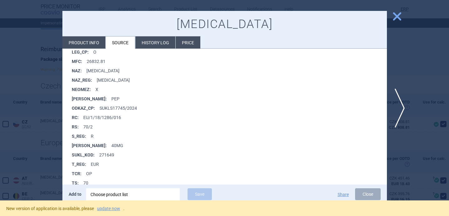
scroll to position [264, 0]
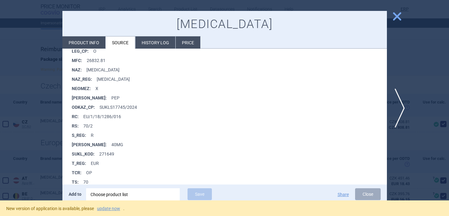
click at [43, 163] on div at bounding box center [224, 108] width 449 height 216
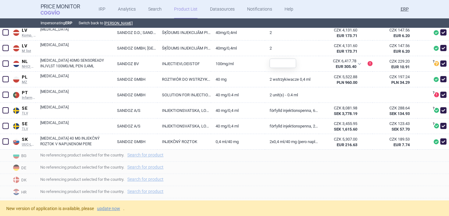
scroll to position [431, 0]
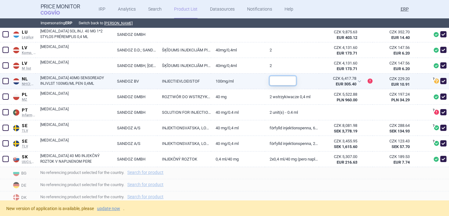
click at [279, 79] on input "text" at bounding box center [283, 80] width 27 height 9
type input "2"
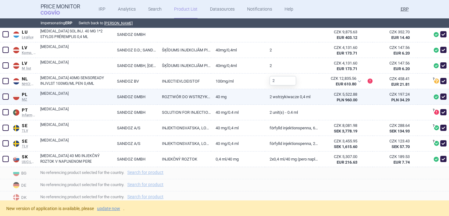
click at [208, 97] on link "ROZTWÓR DO WSTRZYKIWAŃ" at bounding box center [184, 96] width 54 height 15
select select "EUR"
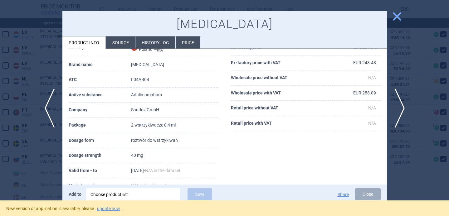
scroll to position [35, 0]
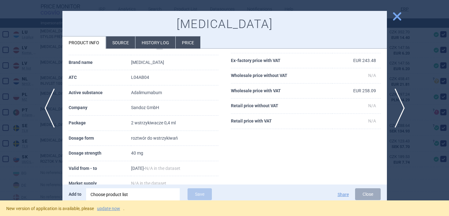
click at [142, 122] on td "2 wstrzykiwacze 0,4 ml" at bounding box center [174, 123] width 87 height 15
copy td "wstrzykiwacze"
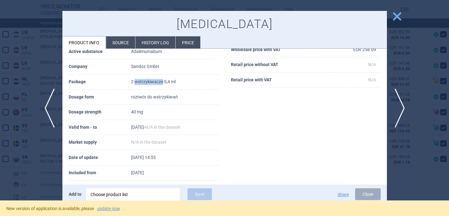
scroll to position [38, 0]
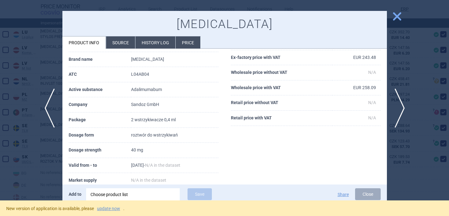
click at [127, 46] on li "Source" at bounding box center [120, 43] width 29 height 12
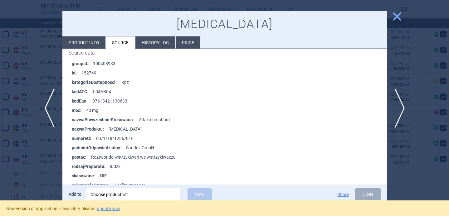
scroll to position [395, 0]
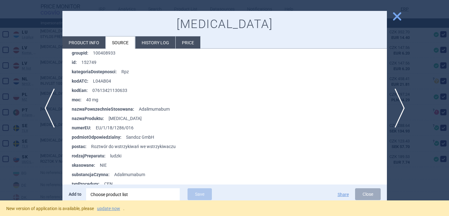
click at [41, 170] on div at bounding box center [224, 108] width 449 height 216
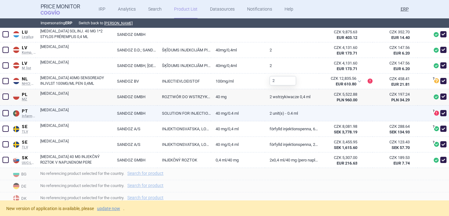
click at [77, 113] on link "[MEDICAL_DATA]" at bounding box center [76, 112] width 72 height 11
select select "EUR"
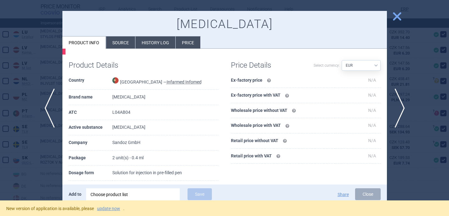
scroll to position [29, 0]
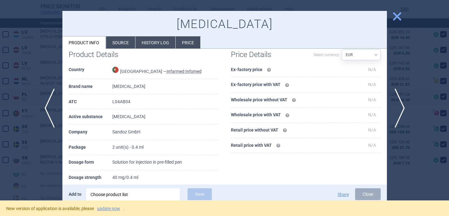
click at [52, 164] on div at bounding box center [224, 108] width 449 height 216
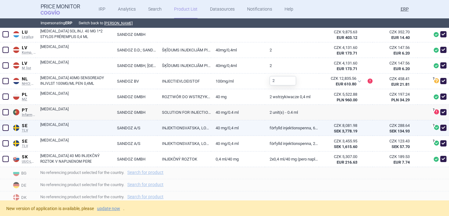
click at [81, 129] on link "[MEDICAL_DATA]" at bounding box center [76, 127] width 72 height 11
select select "EUR"
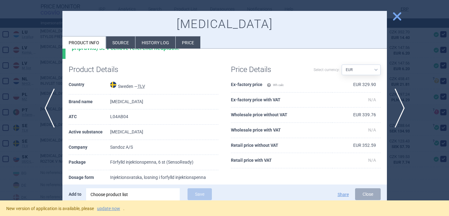
scroll to position [38, 0]
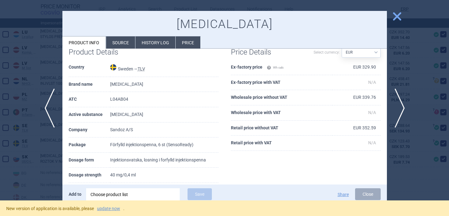
click at [40, 172] on div at bounding box center [224, 108] width 449 height 216
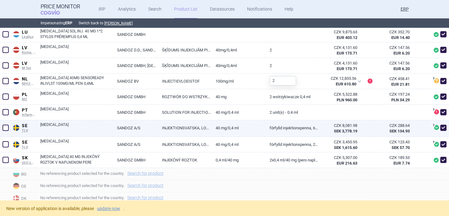
click at [5, 132] on span at bounding box center [5, 127] width 9 height 9
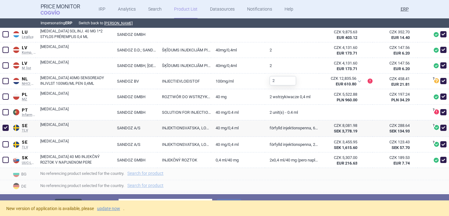
click at [76, 200] on button "Delete" at bounding box center [68, 205] width 27 height 12
checkbox input "false"
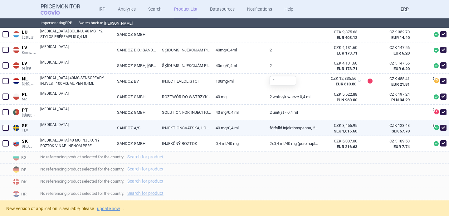
click at [82, 129] on link "[MEDICAL_DATA]" at bounding box center [76, 127] width 72 height 11
select select "EUR"
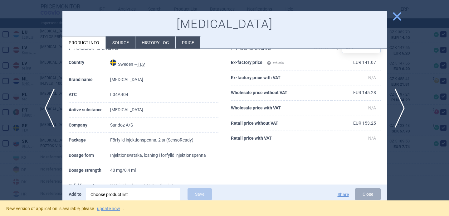
scroll to position [52, 0]
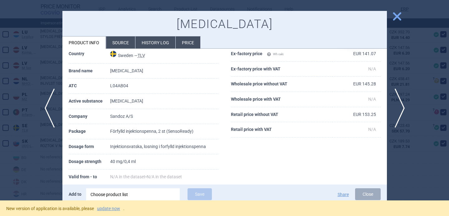
click at [39, 160] on div at bounding box center [224, 108] width 449 height 216
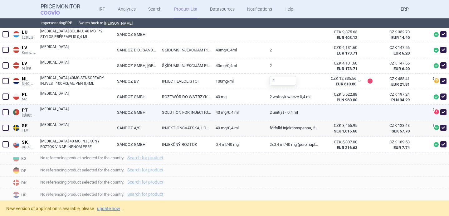
click at [444, 113] on span at bounding box center [444, 112] width 6 height 6
checkbox input "false"
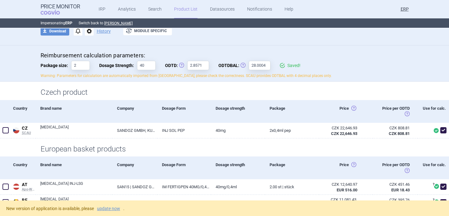
scroll to position [23, 0]
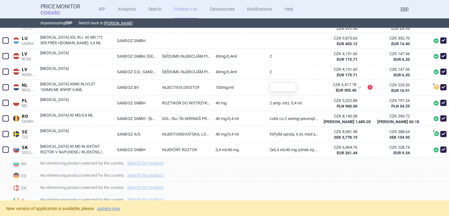
scroll to position [445, 0]
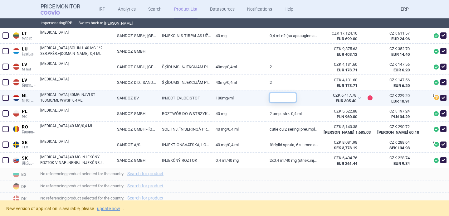
click at [287, 96] on input "text" at bounding box center [283, 97] width 27 height 9
type input "2"
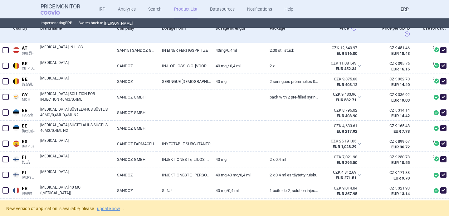
scroll to position [195, 0]
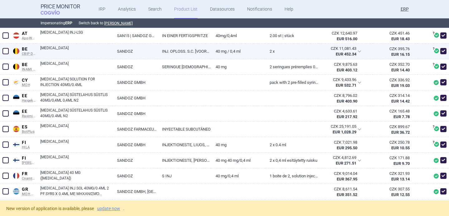
click at [94, 57] on div "[MEDICAL_DATA]" at bounding box center [74, 52] width 77 height 16
click at [94, 52] on link "[MEDICAL_DATA]" at bounding box center [76, 50] width 72 height 11
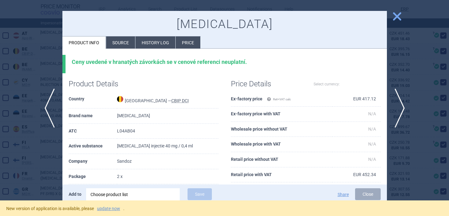
select select "EUR"
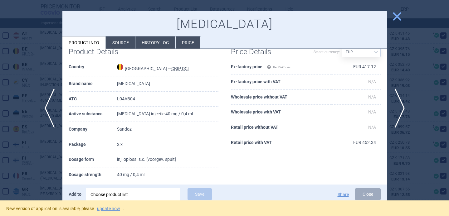
scroll to position [33, 0]
click at [401, 109] on span "next" at bounding box center [402, 108] width 14 height 39
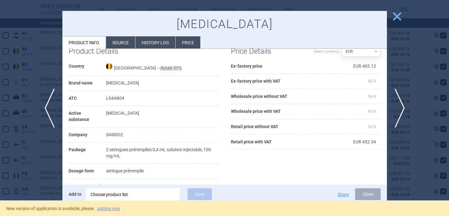
click at [40, 157] on div at bounding box center [224, 108] width 449 height 216
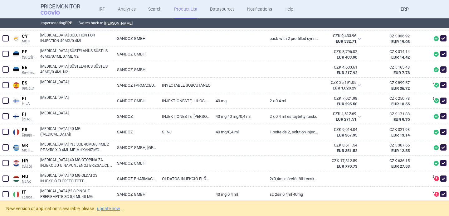
scroll to position [240, 0]
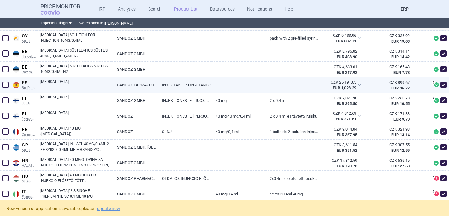
click at [87, 86] on link "[MEDICAL_DATA]" at bounding box center [76, 84] width 72 height 11
select select "EUR"
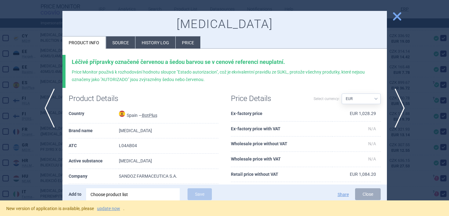
click at [121, 48] on li "Source" at bounding box center [120, 43] width 29 height 12
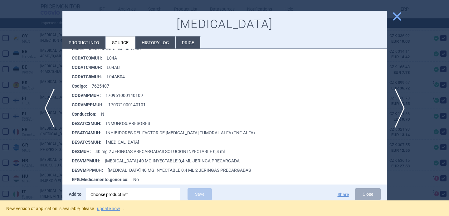
scroll to position [108, 0]
click at [58, 156] on div at bounding box center [224, 108] width 449 height 216
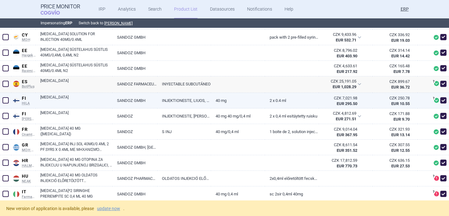
click at [77, 101] on link "[MEDICAL_DATA]" at bounding box center [76, 100] width 72 height 11
select select "EUR"
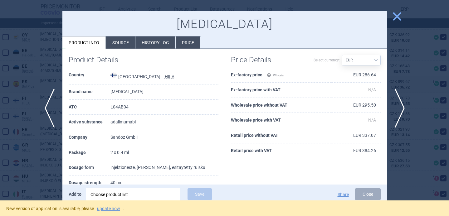
scroll to position [33, 0]
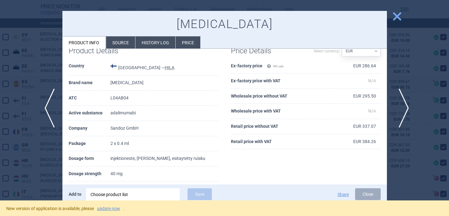
click at [403, 106] on span "next" at bounding box center [402, 108] width 14 height 39
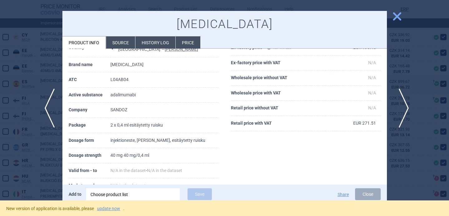
scroll to position [15, 0]
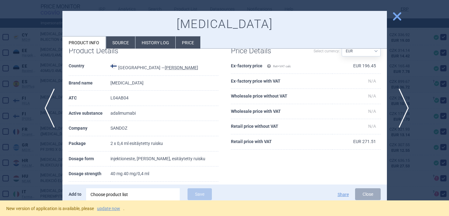
click at [403, 106] on span "next" at bounding box center [402, 108] width 14 height 39
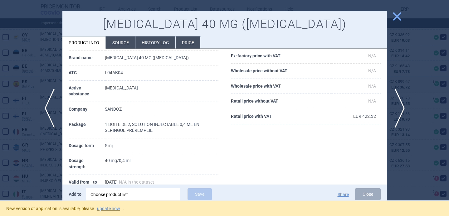
scroll to position [40, 0]
click at [57, 166] on div at bounding box center [224, 108] width 449 height 216
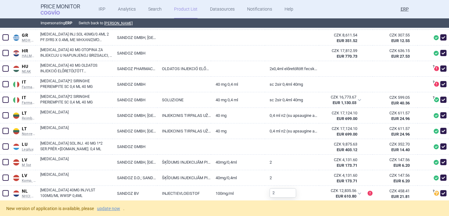
scroll to position [350, 0]
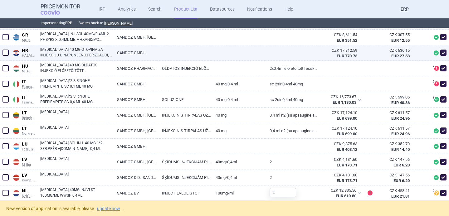
click at [88, 52] on link "[MEDICAL_DATA] 40 MG OTOPINA ZA INJEKCIJU U NAPUNJENOJ BRIZGALICI, 2 NAPUNJENE …" at bounding box center [76, 52] width 72 height 11
select select "EUR"
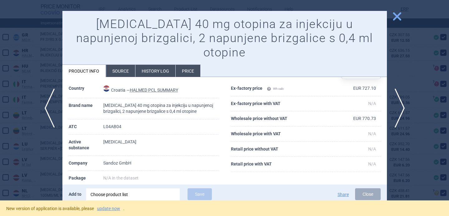
scroll to position [24, 0]
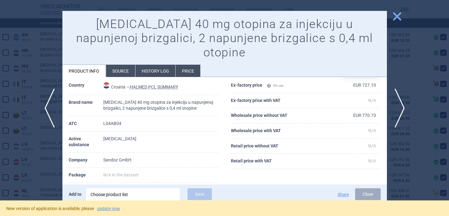
click at [29, 154] on div at bounding box center [224, 108] width 449 height 216
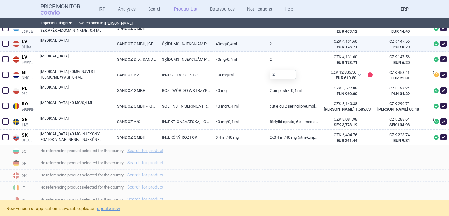
scroll to position [469, 0]
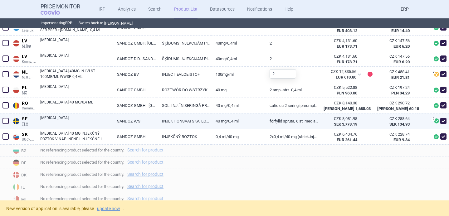
click at [74, 120] on link "HYRIMOZ" at bounding box center [76, 120] width 72 height 11
select select "EUR"
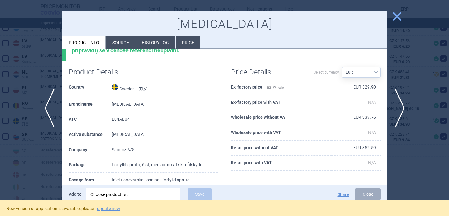
scroll to position [37, 0]
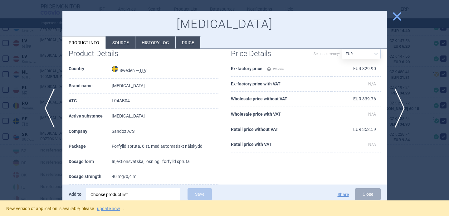
click at [41, 154] on div at bounding box center [224, 108] width 449 height 216
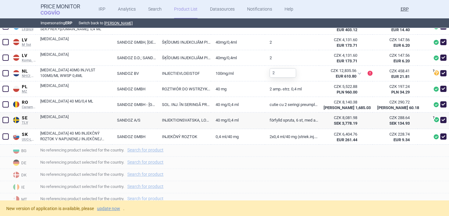
scroll to position [468, 0]
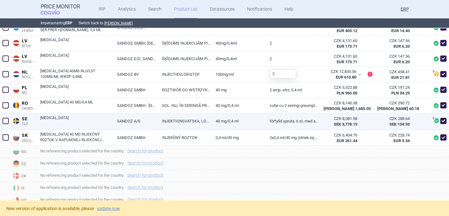
click at [5, 122] on span at bounding box center [5, 121] width 6 height 6
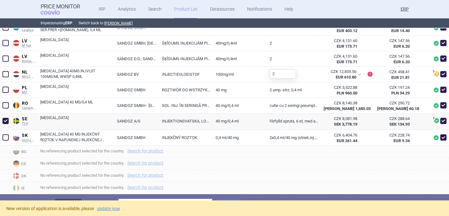
click at [67, 200] on button "Delete" at bounding box center [68, 205] width 27 height 12
checkbox input "false"
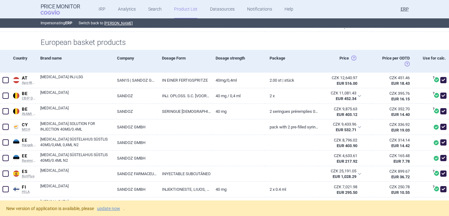
scroll to position [0, 0]
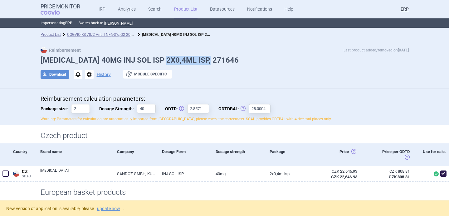
drag, startPoint x: 215, startPoint y: 59, endPoint x: 168, endPoint y: 59, distance: 46.8
click at [168, 59] on h1 "HYRIMOZ 40MG INJ SOL ISP 2X0,4ML ISP, 271646" at bounding box center [225, 60] width 368 height 9
copy h1 "ISP, 271646"
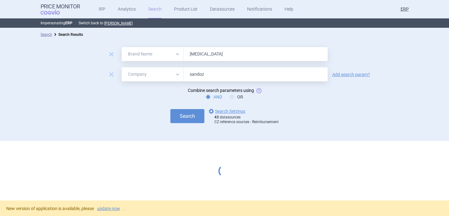
select select "brandName"
select select "mah"
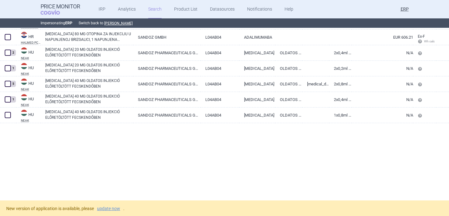
scroll to position [1563, 0]
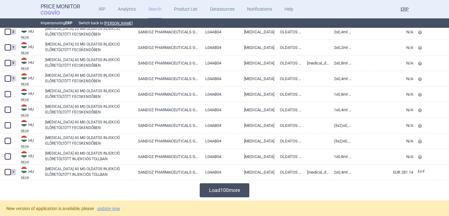
click at [241, 195] on button "Load 100 more" at bounding box center [225, 191] width 50 height 14
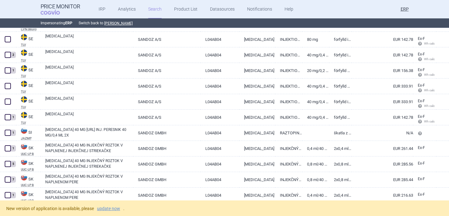
scroll to position [3087, 0]
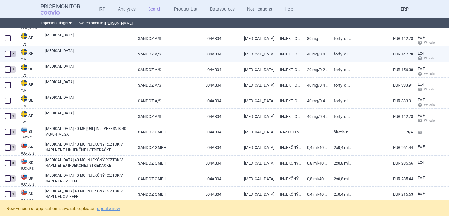
click at [168, 55] on link "SANDOZ A/S" at bounding box center [166, 54] width 67 height 15
select select "EUR"
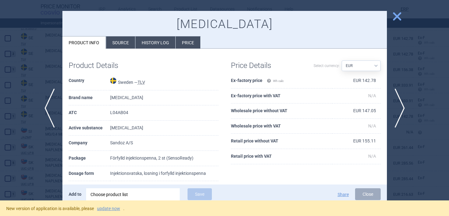
click at [22, 69] on div at bounding box center [224, 108] width 449 height 216
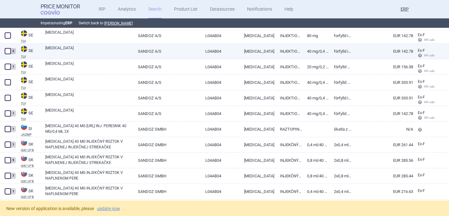
scroll to position [3093, 0]
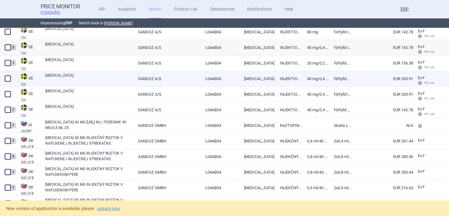
click at [50, 85] on div "[MEDICAL_DATA]" at bounding box center [87, 79] width 93 height 16
click at [66, 79] on link "[MEDICAL_DATA]" at bounding box center [89, 78] width 88 height 11
select select "EUR"
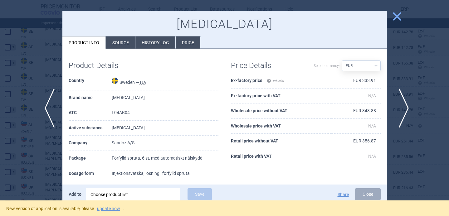
click at [405, 105] on span "next" at bounding box center [402, 108] width 14 height 39
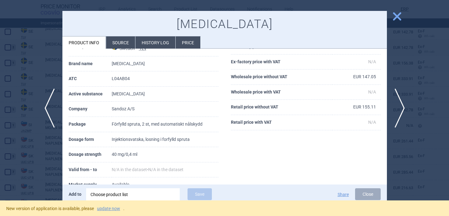
scroll to position [34, 0]
click at [141, 195] on div "Choose product list" at bounding box center [133, 195] width 85 height 12
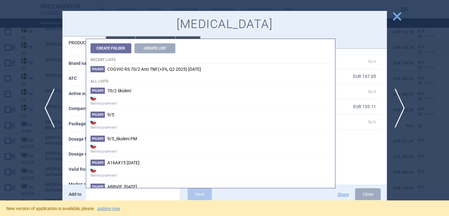
click at [121, 197] on input "search" at bounding box center [133, 195] width 94 height 12
paste input "ISP, 271646"
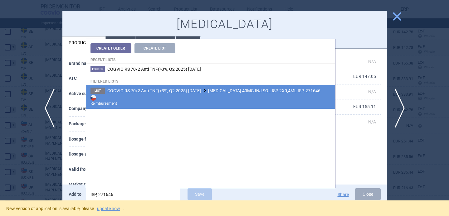
type input "ISP, 271646"
click at [226, 97] on strong "Reimbursement" at bounding box center [211, 100] width 240 height 12
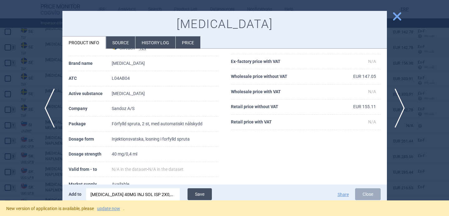
click at [208, 194] on button "Save" at bounding box center [200, 195] width 24 height 12
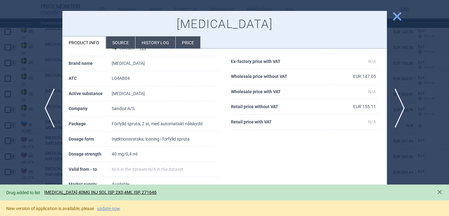
click at [33, 159] on div at bounding box center [224, 108] width 449 height 216
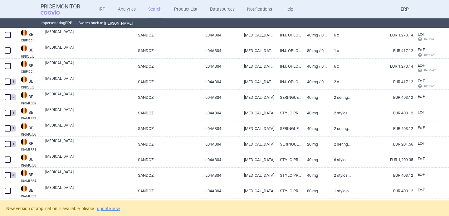
scroll to position [116, 0]
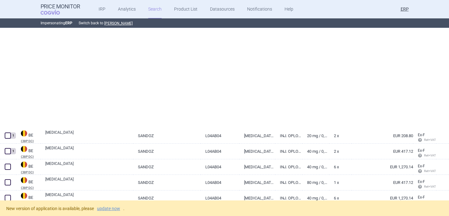
select select "brandName"
select select "mah"
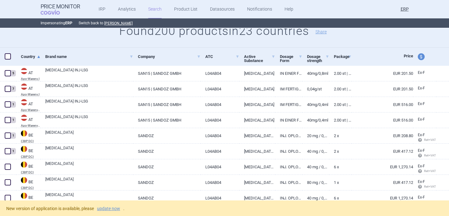
scroll to position [0, 0]
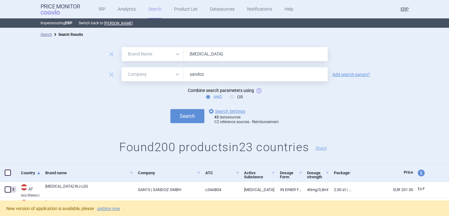
click at [208, 52] on input "HYRIMOZ" at bounding box center [256, 54] width 144 height 14
paste input "40MG INJ SOL PEP 2X(1X0,4ML) 271658"
click at [197, 77] on input "sandoz" at bounding box center [256, 74] width 144 height 14
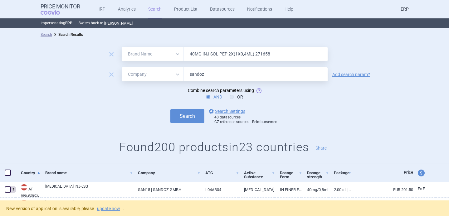
click at [203, 57] on input "40MG INJ SOL PEP 2X(1X0,4ML) 271658" at bounding box center [256, 54] width 144 height 14
type input "imraldi"
click at [209, 73] on input "sandoz" at bounding box center [256, 74] width 144 height 14
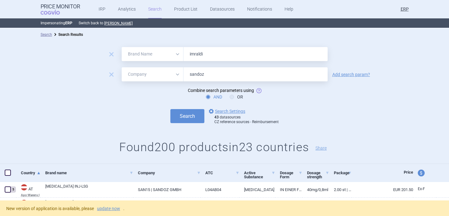
click at [209, 73] on input "sandoz" at bounding box center [256, 74] width 144 height 14
click at [110, 74] on span "remove" at bounding box center [111, 74] width 9 height 9
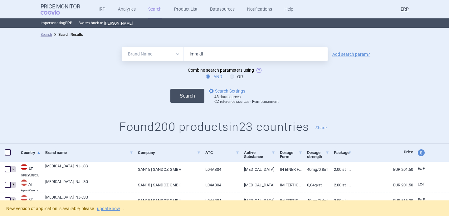
click at [195, 94] on button "Search" at bounding box center [188, 96] width 34 height 14
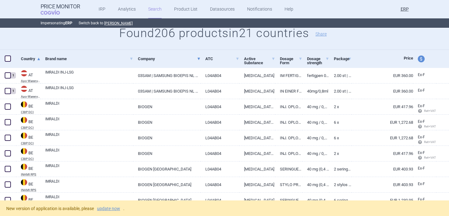
scroll to position [96, 0]
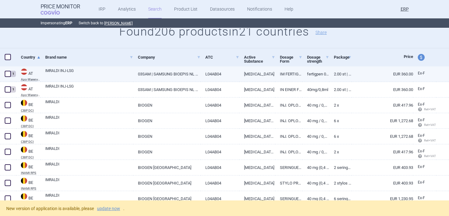
click at [113, 76] on link "IMRALDI INJ-LSG" at bounding box center [89, 73] width 88 height 11
select select "EUR"
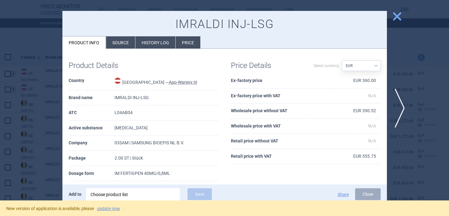
scroll to position [15, 0]
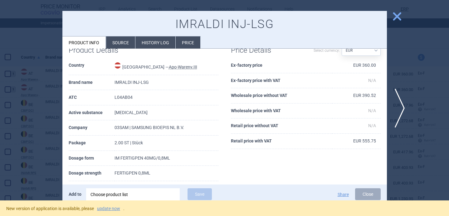
click at [42, 144] on div at bounding box center [224, 108] width 449 height 216
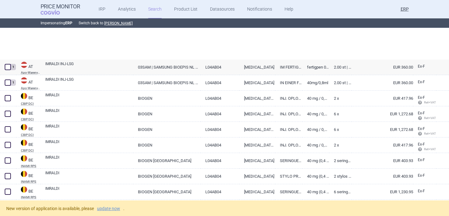
select select "brandName"
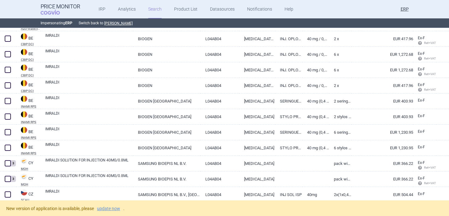
scroll to position [163, 0]
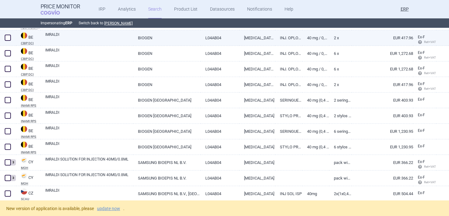
click at [76, 39] on link "IMRALDI" at bounding box center [89, 37] width 88 height 11
select select "EUR"
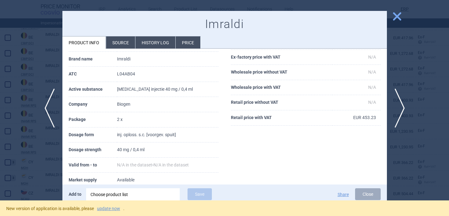
scroll to position [39, 0]
click at [401, 107] on span "next" at bounding box center [402, 108] width 14 height 39
click at [159, 194] on div "Choose product list" at bounding box center [133, 195] width 85 height 12
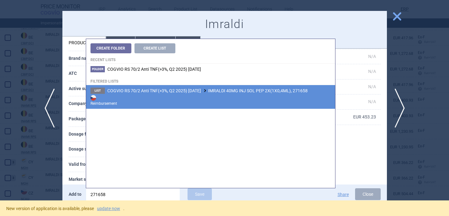
type input "271658"
click at [211, 96] on strong "Reimbursement" at bounding box center [211, 100] width 240 height 12
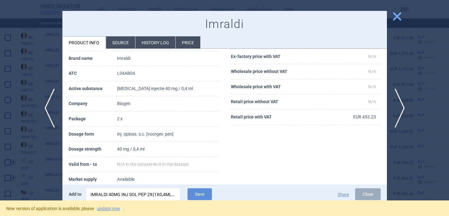
click at [198, 201] on div "New version of application is available, please update now ." at bounding box center [224, 209] width 449 height 16
click at [199, 195] on button "Save" at bounding box center [200, 195] width 24 height 12
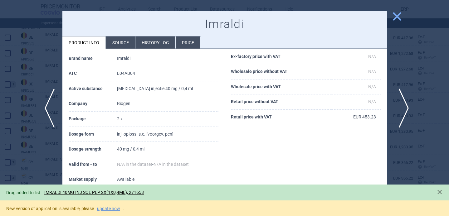
click at [400, 109] on span "next" at bounding box center [402, 108] width 14 height 39
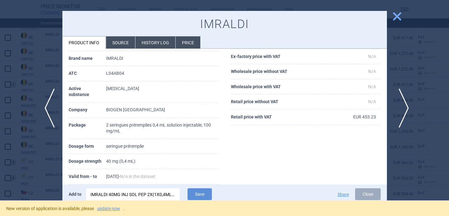
click at [400, 109] on span "next" at bounding box center [402, 108] width 14 height 39
click at [197, 194] on button "Save" at bounding box center [200, 195] width 24 height 12
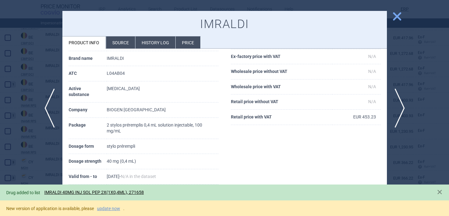
click at [32, 154] on div at bounding box center [224, 108] width 449 height 216
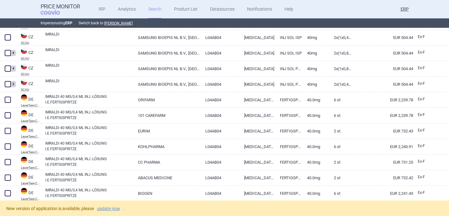
scroll to position [320, 0]
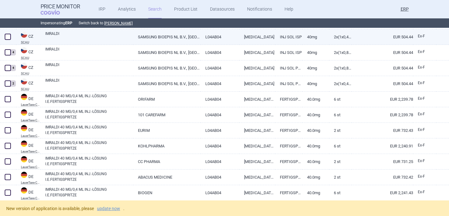
click at [101, 38] on link "IMRALDI" at bounding box center [89, 36] width 88 height 11
select select "EUR"
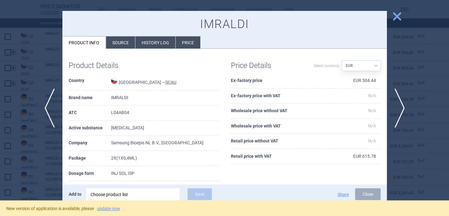
click at [35, 145] on div at bounding box center [224, 108] width 449 height 216
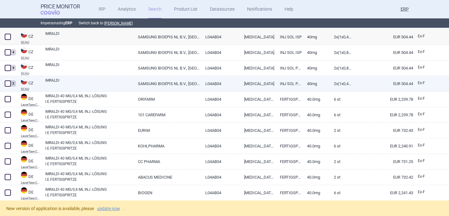
click at [65, 83] on link "IMRALDI" at bounding box center [89, 83] width 88 height 11
select select "EUR"
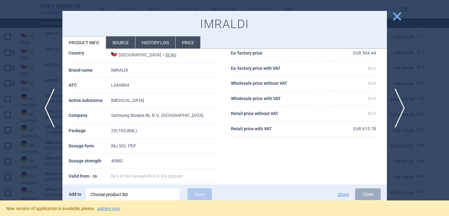
scroll to position [28, 0]
click at [37, 152] on div at bounding box center [224, 108] width 449 height 216
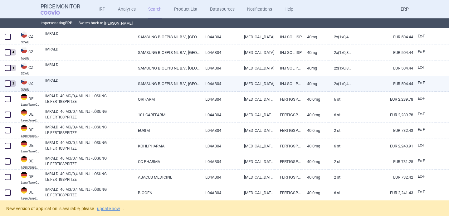
click at [71, 83] on link "IMRALDI" at bounding box center [89, 83] width 88 height 11
select select "EUR"
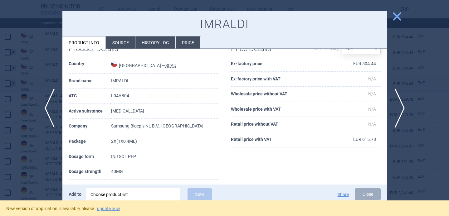
scroll to position [19, 0]
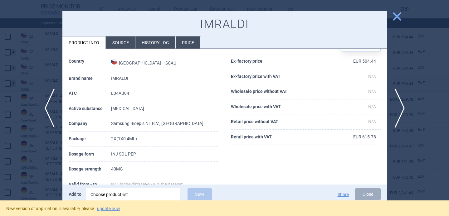
click at [129, 197] on div "Choose product list" at bounding box center [133, 195] width 85 height 12
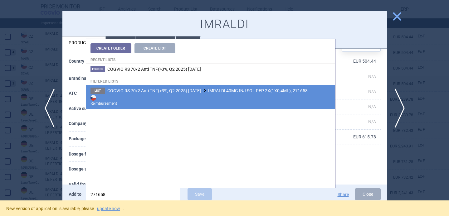
type input "271658"
click at [196, 97] on strong "Reimbursement" at bounding box center [211, 100] width 240 height 12
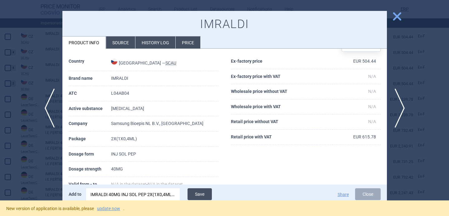
click at [205, 197] on button "Save" at bounding box center [200, 195] width 24 height 12
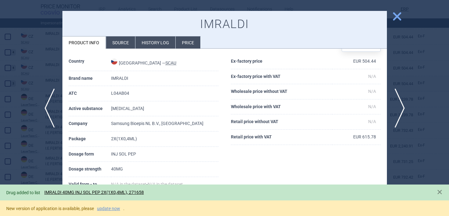
click at [30, 154] on div at bounding box center [224, 108] width 449 height 216
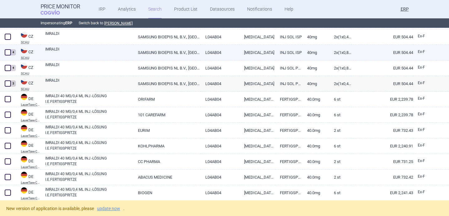
click at [80, 51] on link "IMRALDI" at bounding box center [89, 52] width 88 height 11
select select "EUR"
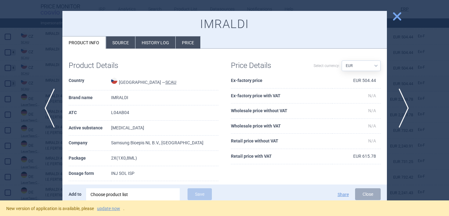
click at [401, 106] on span "next" at bounding box center [402, 108] width 14 height 39
click at [402, 87] on div at bounding box center [224, 108] width 449 height 216
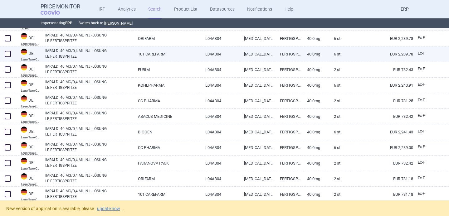
scroll to position [383, 0]
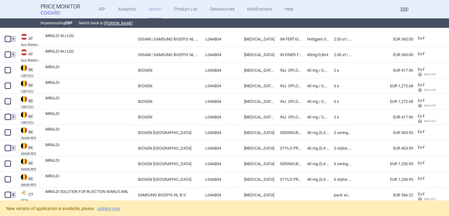
select select "brandName"
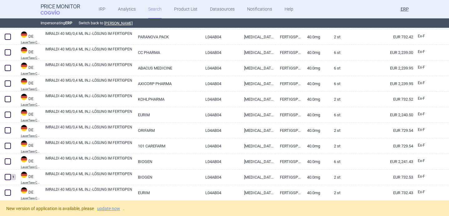
scroll to position [781, 0]
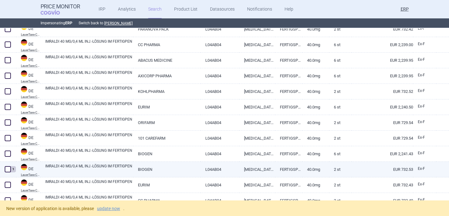
click at [7, 169] on span at bounding box center [8, 169] width 6 height 6
checkbox input "true"
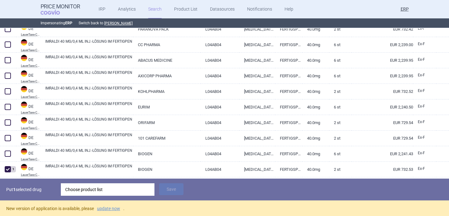
click at [105, 192] on div "Choose product list" at bounding box center [107, 190] width 85 height 12
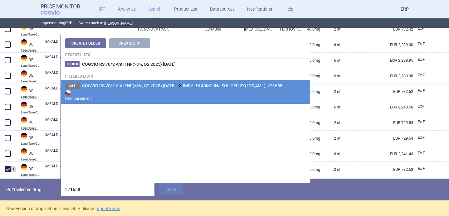
type input "271658"
click at [177, 92] on strong "Reimbursement" at bounding box center [185, 95] width 240 height 12
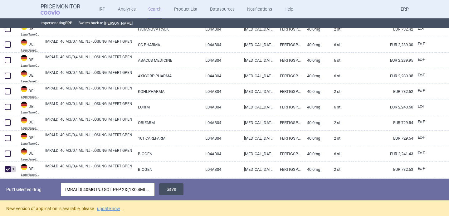
click at [176, 189] on button "Save" at bounding box center [171, 190] width 24 height 12
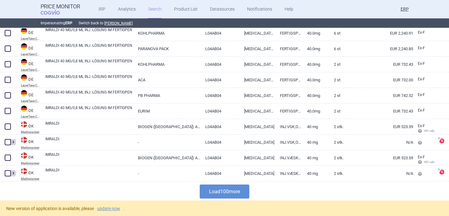
scroll to position [1543, 0]
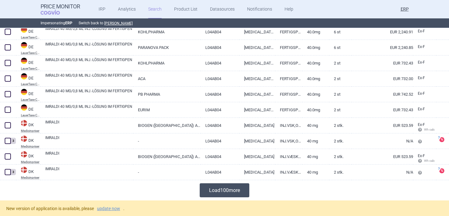
click at [225, 190] on button "Load 100 more" at bounding box center [225, 191] width 50 height 14
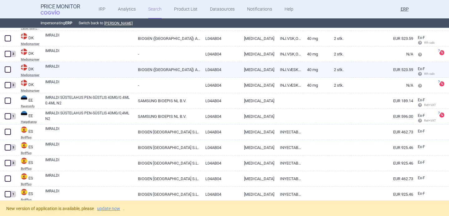
scroll to position [1631, 0]
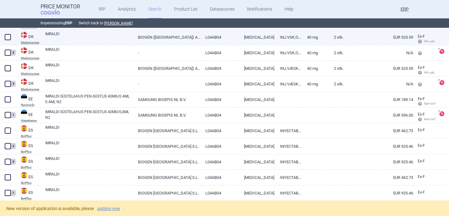
click at [110, 40] on link "IMRALDI" at bounding box center [89, 36] width 88 height 11
select select "EUR"
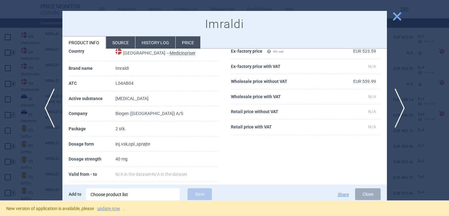
scroll to position [30, 0]
click at [115, 46] on li "Source" at bounding box center [120, 43] width 29 height 12
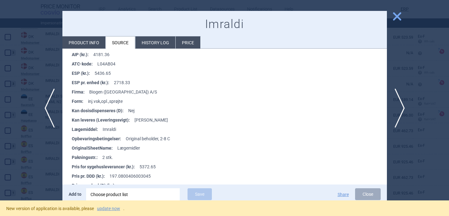
scroll to position [103, 0]
click at [30, 158] on div at bounding box center [224, 108] width 449 height 216
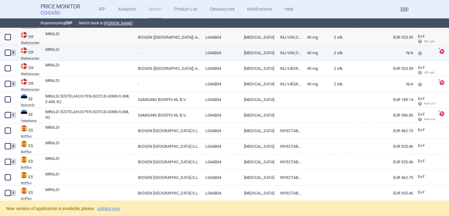
click at [64, 53] on link "IMRALDI" at bounding box center [89, 52] width 88 height 11
select select "EUR"
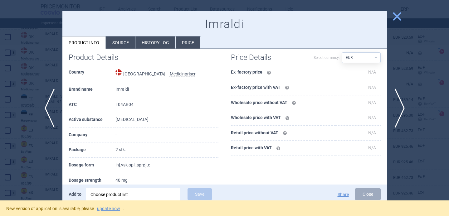
scroll to position [35, 0]
click at [46, 103] on span "previous" at bounding box center [48, 108] width 14 height 39
click at [40, 76] on div at bounding box center [224, 108] width 449 height 216
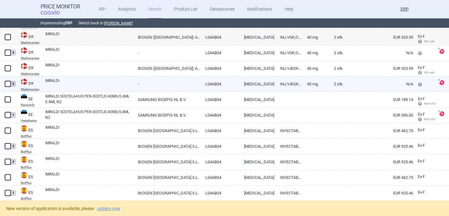
click at [58, 82] on link "IMRALDI" at bounding box center [89, 83] width 88 height 11
select select "EUR"
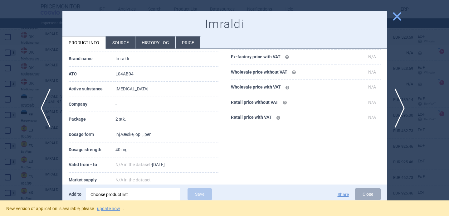
click at [47, 111] on span "previous" at bounding box center [48, 108] width 14 height 39
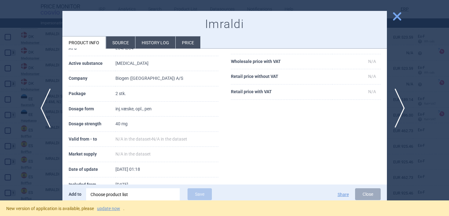
scroll to position [39, 0]
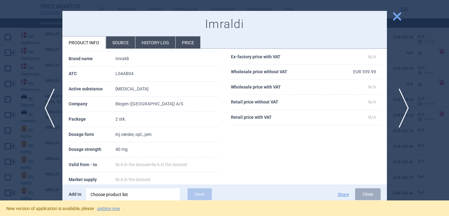
click at [405, 101] on span "next" at bounding box center [402, 108] width 14 height 39
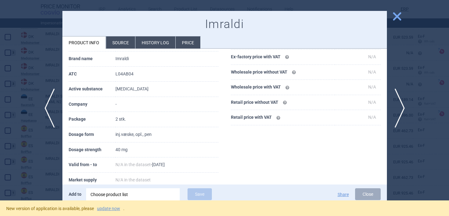
click at [121, 47] on li "Source" at bounding box center [120, 43] width 29 height 12
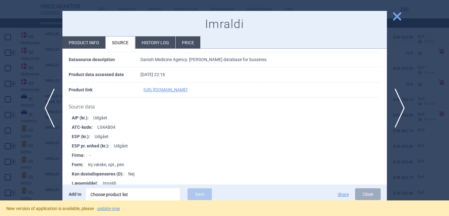
scroll to position [64, 0]
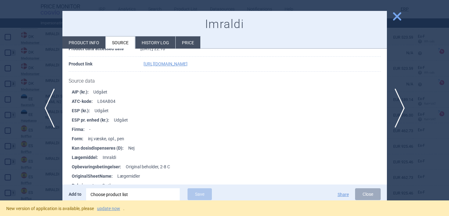
click at [24, 163] on div at bounding box center [224, 108] width 449 height 216
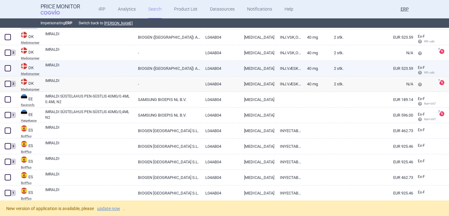
click at [91, 68] on link "IMRALDI" at bounding box center [89, 67] width 88 height 11
select select "EUR"
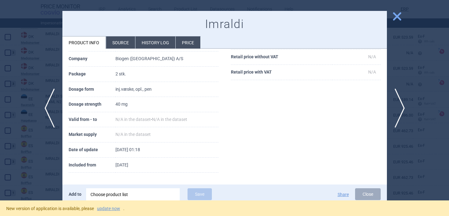
scroll to position [85, 0]
click at [111, 192] on div "Choose product list" at bounding box center [133, 195] width 85 height 12
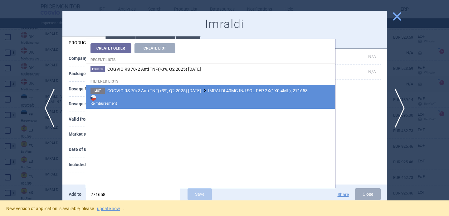
type input "271658"
click at [217, 93] on span "COGVIO RS 70/2 Anti TNF(>3%, Q2 2025) 9.10.2025 IMRALDI 40MG INJ SOL PEP 2X(1X0…" at bounding box center [207, 90] width 200 height 5
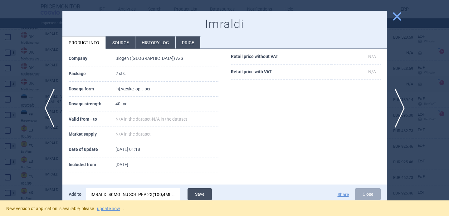
click at [204, 193] on button "Save" at bounding box center [200, 195] width 24 height 12
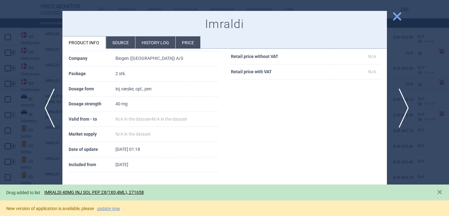
click at [403, 105] on span "next" at bounding box center [402, 108] width 14 height 39
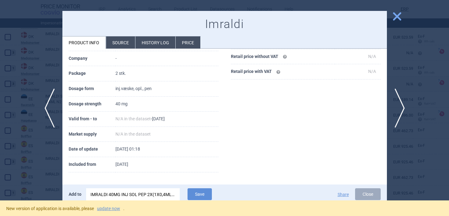
click at [123, 44] on li "Source" at bounding box center [120, 43] width 29 height 12
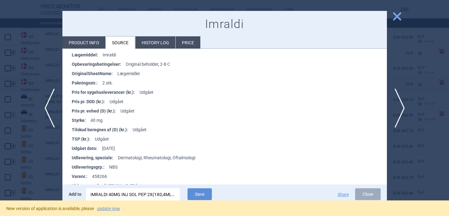
scroll to position [96, 0]
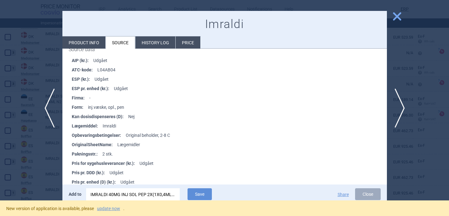
click at [136, 193] on div "IMRALDI 40MG INJ SOL PEP 2X(1X0,4ML), 271658" at bounding box center [133, 195] width 85 height 12
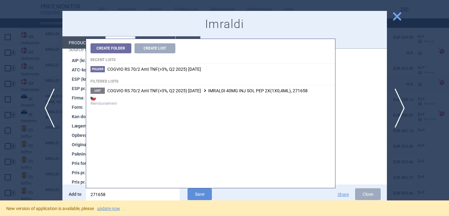
click at [136, 193] on input "271658" at bounding box center [133, 195] width 94 height 12
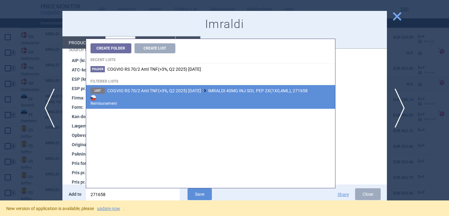
click at [185, 96] on strong "Reimbursement" at bounding box center [211, 100] width 240 height 12
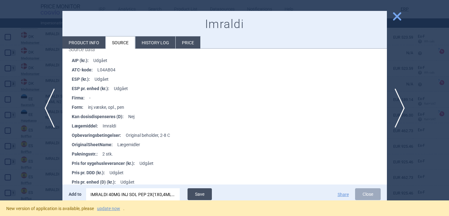
click at [196, 190] on button "Save" at bounding box center [200, 195] width 24 height 12
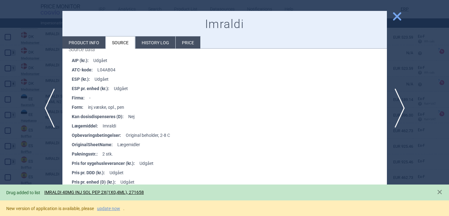
click at [44, 167] on div at bounding box center [224, 108] width 449 height 216
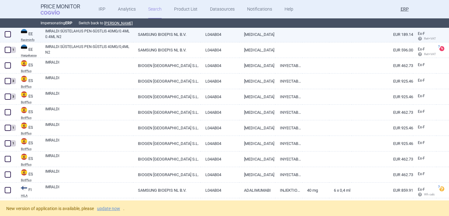
scroll to position [1694, 0]
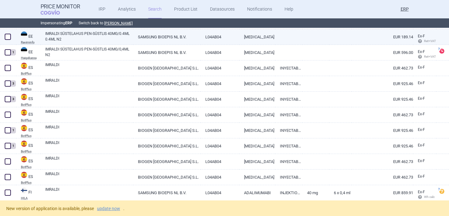
click at [6, 37] on span at bounding box center [8, 37] width 6 height 6
checkbox input "true"
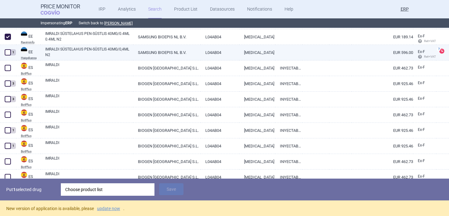
click at [7, 52] on span at bounding box center [8, 52] width 6 height 6
checkbox input "true"
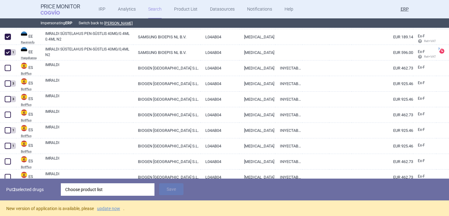
click at [111, 194] on div "Choose product list" at bounding box center [107, 190] width 85 height 12
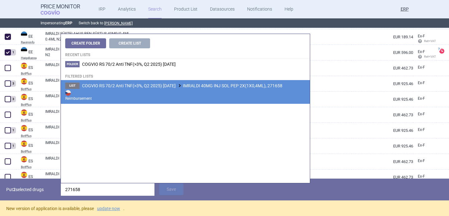
type input "271658"
click at [186, 88] on span "COGVIO RS 70/2 Anti TNF(>3%, Q2 2025) 9.10.2025 IMRALDI 40MG INJ SOL PEP 2X(1X0…" at bounding box center [182, 85] width 200 height 5
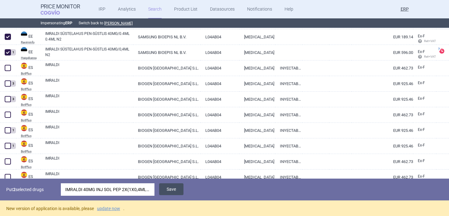
click at [174, 186] on button "Save" at bounding box center [171, 190] width 24 height 12
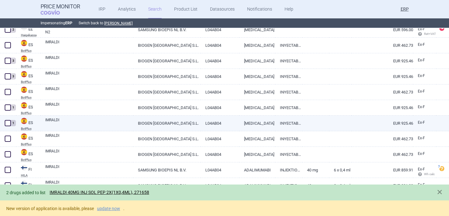
scroll to position [1725, 0]
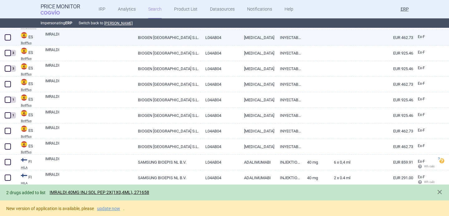
click at [101, 34] on link "IMRALDI" at bounding box center [89, 37] width 88 height 11
select select "EUR"
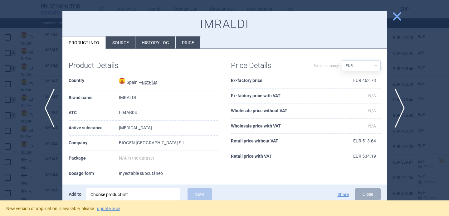
click at [117, 45] on li "Source" at bounding box center [120, 43] width 29 height 12
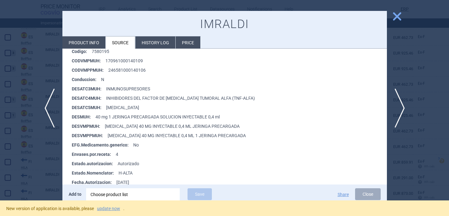
scroll to position [143, 0]
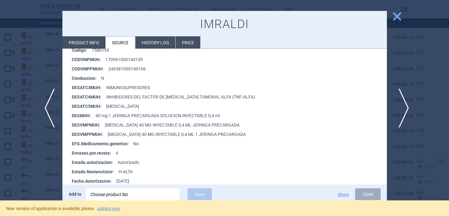
click at [402, 110] on span "next" at bounding box center [402, 108] width 14 height 39
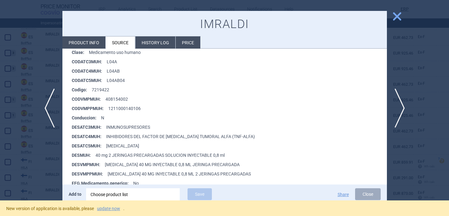
scroll to position [153, 0]
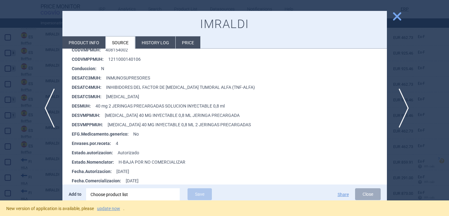
click at [400, 105] on span "next" at bounding box center [402, 108] width 14 height 39
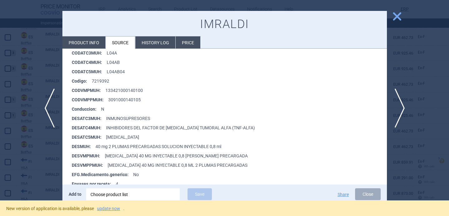
scroll to position [137, 0]
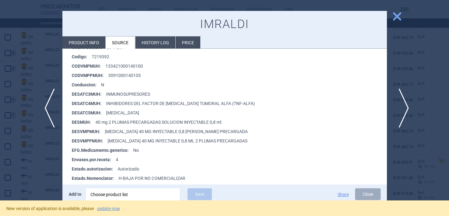
click at [405, 111] on span "next" at bounding box center [402, 108] width 14 height 39
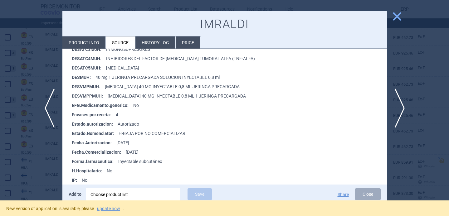
scroll to position [182, 0]
click at [403, 108] on span "next" at bounding box center [402, 108] width 14 height 39
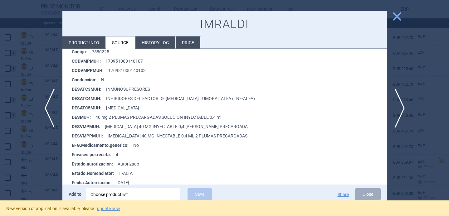
scroll to position [146, 0]
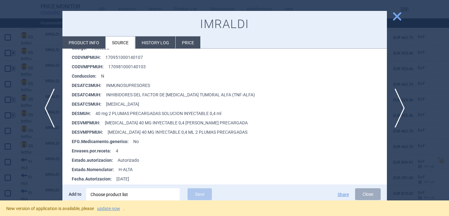
click at [147, 198] on div "Choose product list" at bounding box center [133, 195] width 85 height 12
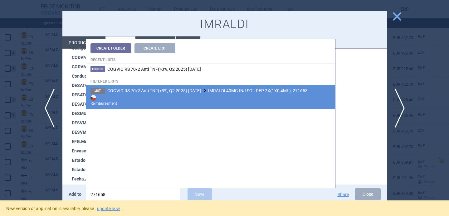
type input "271658"
click at [209, 96] on strong "Reimbursement" at bounding box center [211, 100] width 240 height 12
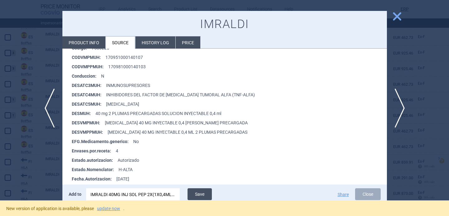
click at [196, 195] on button "Save" at bounding box center [200, 195] width 24 height 12
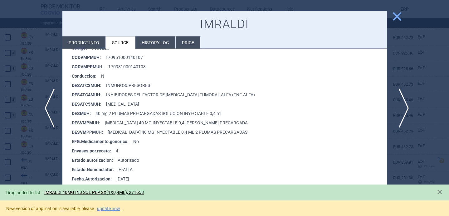
click at [403, 107] on span "next" at bounding box center [402, 108] width 14 height 39
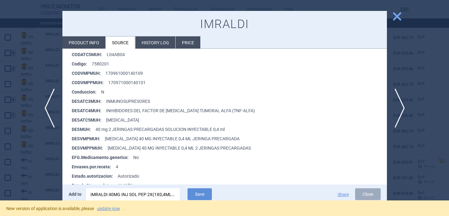
scroll to position [129, 0]
click at [399, 107] on span "next" at bounding box center [402, 108] width 14 height 39
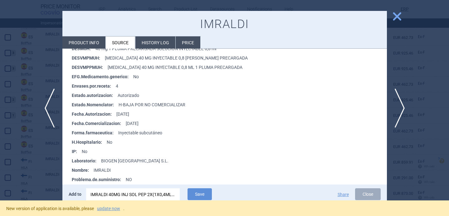
scroll to position [206, 0]
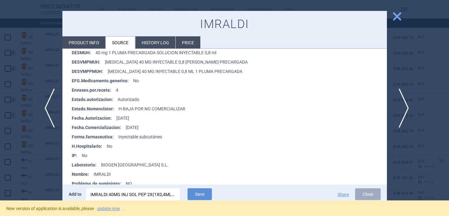
click at [404, 111] on span "next" at bounding box center [402, 108] width 14 height 39
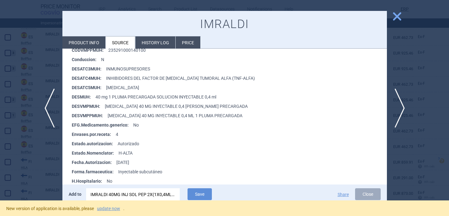
scroll to position [167, 0]
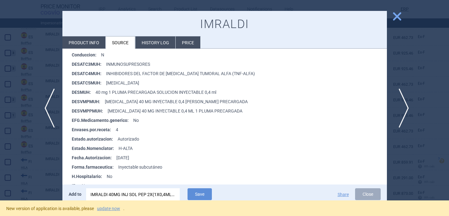
click at [398, 108] on span "next" at bounding box center [402, 108] width 14 height 39
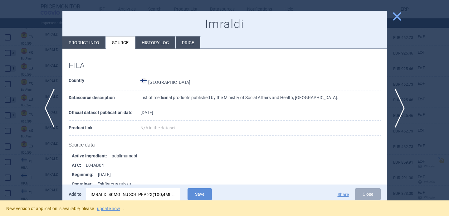
click at [30, 178] on div at bounding box center [224, 108] width 449 height 216
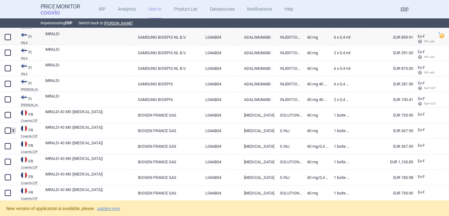
scroll to position [1851, 0]
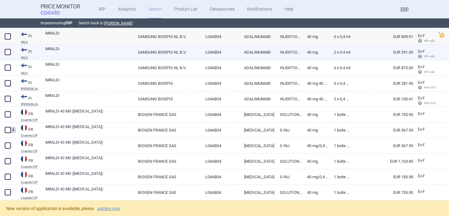
click at [99, 54] on link "IMRALDI" at bounding box center [89, 51] width 88 height 11
select select "EUR"
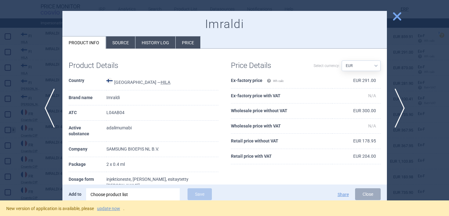
click at [45, 152] on div at bounding box center [224, 108] width 449 height 216
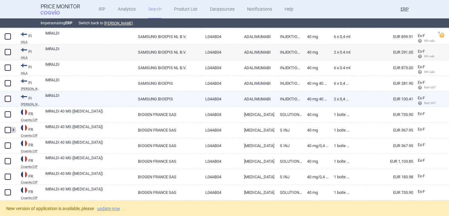
click at [81, 102] on link "IMRALDI" at bounding box center [89, 98] width 88 height 11
select select "EUR"
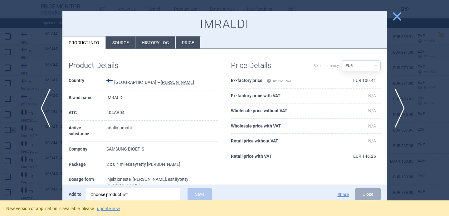
click at [44, 112] on span "previous" at bounding box center [48, 108] width 14 height 39
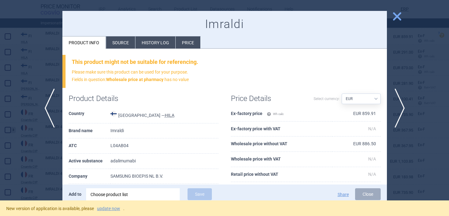
click at [47, 153] on div at bounding box center [224, 108] width 449 height 216
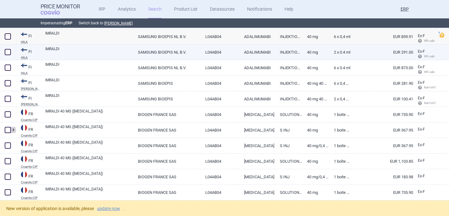
click at [7, 53] on span at bounding box center [8, 52] width 6 height 6
checkbox input "true"
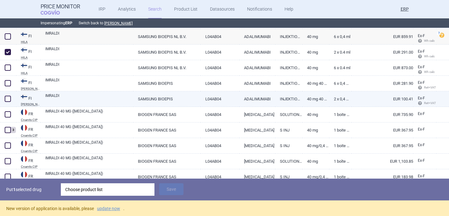
click at [6, 99] on span at bounding box center [8, 99] width 6 height 6
checkbox input "true"
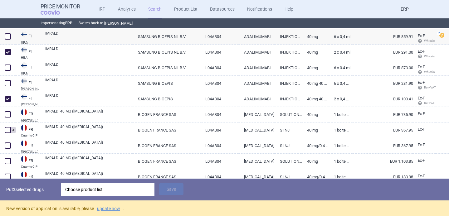
click at [96, 190] on div "Choose product list" at bounding box center [107, 190] width 85 height 12
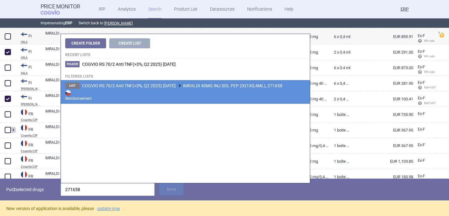
type input "271658"
click at [179, 89] on li "List COGVIO RS 70/2 Anti TNF(>3%, Q2 2025) 9.10.2025 IMRALDI 40MG INJ SOL PEP 2…" at bounding box center [185, 92] width 249 height 24
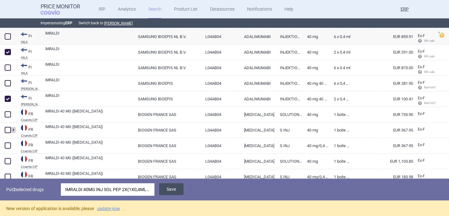
click at [172, 189] on button "Save" at bounding box center [171, 190] width 24 height 12
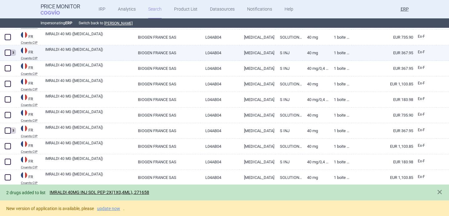
scroll to position [1930, 0]
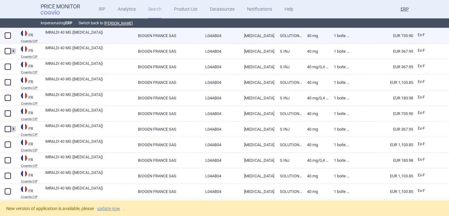
click at [101, 35] on link "IMRALDI 40 MG (ADALIMUMAB)" at bounding box center [89, 35] width 88 height 11
select select "EUR"
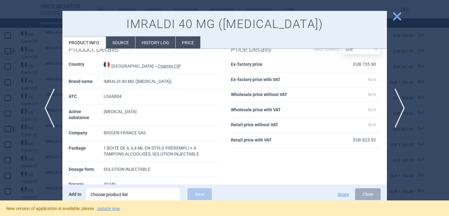
scroll to position [22, 0]
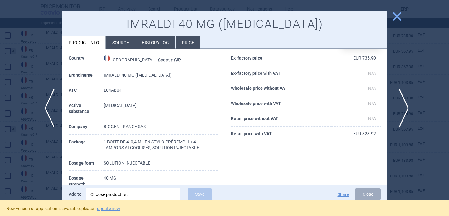
click at [407, 107] on span "next" at bounding box center [402, 108] width 14 height 39
click at [407, 108] on span "next" at bounding box center [402, 108] width 14 height 39
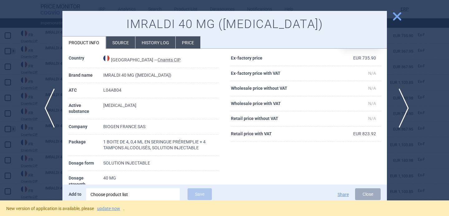
click at [407, 108] on span "next" at bounding box center [402, 108] width 14 height 39
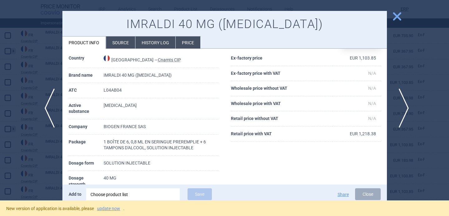
click at [407, 108] on span "next" at bounding box center [402, 108] width 14 height 39
click at [149, 195] on div "Choose product list" at bounding box center [133, 195] width 85 height 12
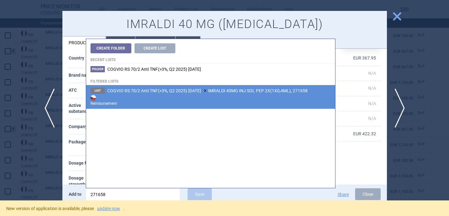
type input "271658"
click at [227, 95] on strong "Reimbursement" at bounding box center [211, 100] width 240 height 12
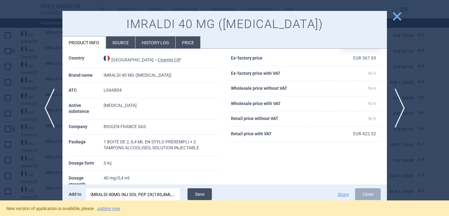
click at [205, 191] on button "Save" at bounding box center [200, 195] width 24 height 12
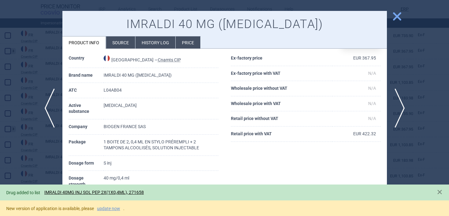
click at [54, 167] on div at bounding box center [224, 108] width 449 height 216
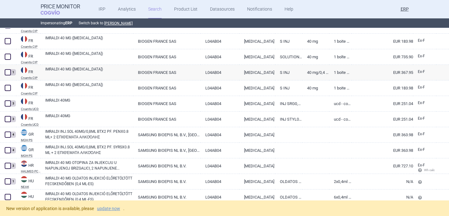
scroll to position [2112, 0]
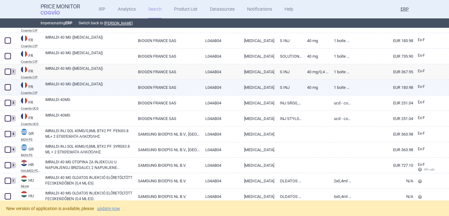
click at [80, 86] on link "IMRALDI 40 MG (ADALIMUMAB)" at bounding box center [89, 87] width 88 height 11
select select "EUR"
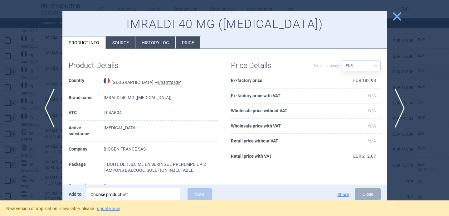
click at [37, 158] on div at bounding box center [224, 108] width 449 height 216
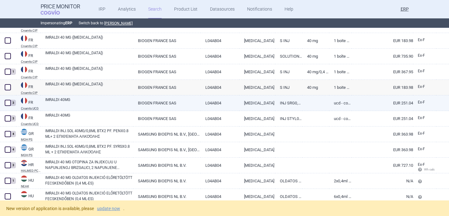
click at [80, 104] on link "IMRALDI 40MG" at bounding box center [89, 102] width 88 height 11
select select "EUR"
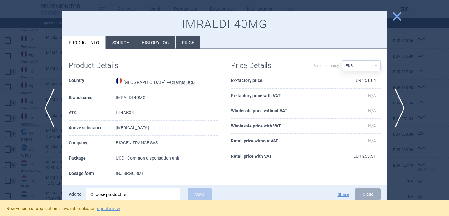
scroll to position [6, 0]
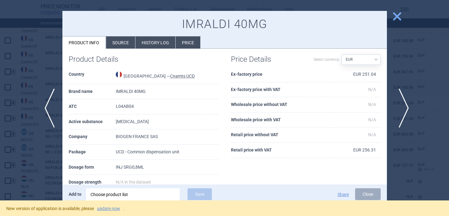
click at [400, 108] on span "next" at bounding box center [402, 108] width 14 height 39
click at [35, 161] on div at bounding box center [224, 108] width 449 height 216
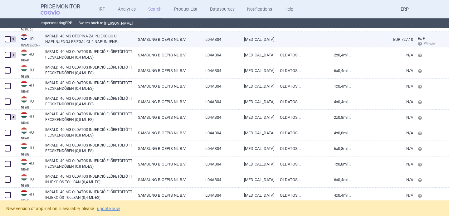
scroll to position [2240, 0]
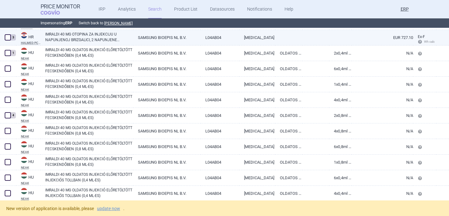
click at [96, 41] on link "IMRALDI 40 MG OTOPINA ZA INJEKCIJU U NAPUNJENOJ BRIZGALICI, 2 NAPUNJENE BRIZGAL…" at bounding box center [89, 37] width 88 height 11
select select "EUR"
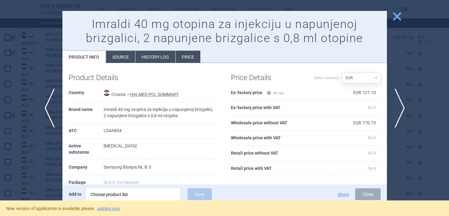
scroll to position [2, 0]
click at [402, 109] on span "next" at bounding box center [402, 108] width 14 height 39
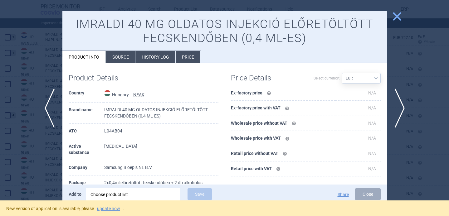
click at [42, 171] on div at bounding box center [224, 108] width 449 height 216
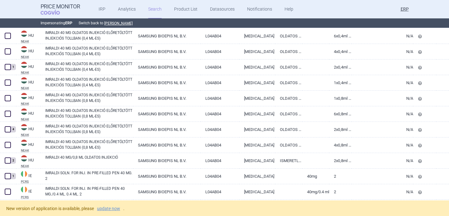
scroll to position [2382, 0]
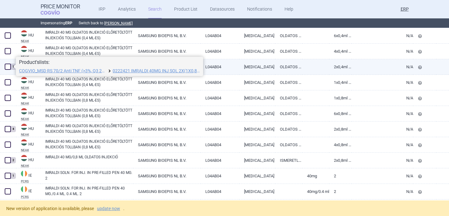
click at [7, 68] on span at bounding box center [8, 67] width 6 height 6
checkbox input "true"
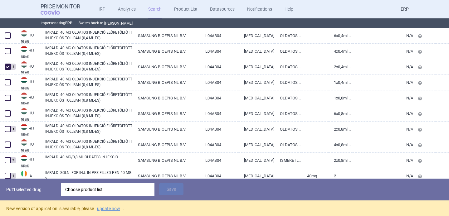
click at [104, 191] on div "Choose product list" at bounding box center [107, 190] width 85 height 12
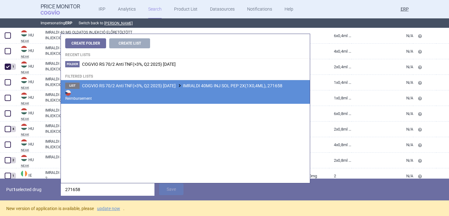
type input "271658"
click at [195, 85] on span "COGVIO RS 70/2 Anti TNF(>3%, Q2 2025) 9.10.2025 IMRALDI 40MG INJ SOL PEP 2X(1X0…" at bounding box center [182, 85] width 200 height 5
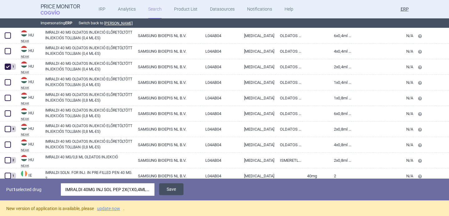
click at [172, 189] on button "Save" at bounding box center [171, 190] width 24 height 12
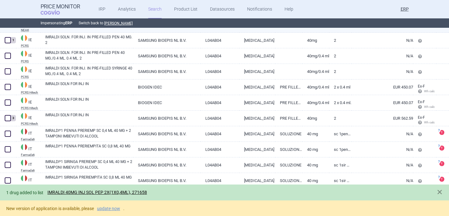
scroll to position [2520, 0]
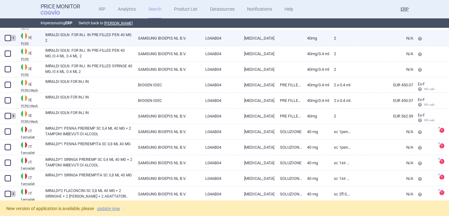
click at [113, 42] on link "IMRALDI SOLN. FOR INJ. IN PRE-FILLED PEN 40 MG. 2" at bounding box center [89, 37] width 88 height 11
select select "EUR"
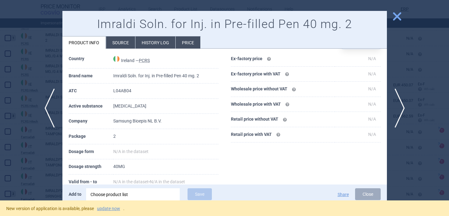
scroll to position [18, 0]
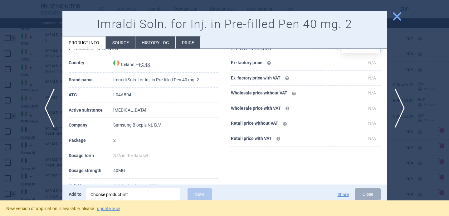
click at [117, 39] on li "Source" at bounding box center [120, 43] width 29 height 12
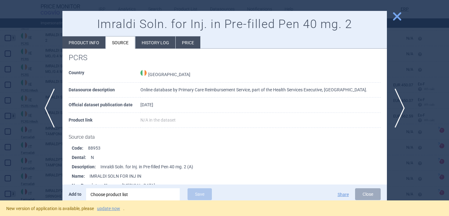
scroll to position [8, 0]
click at [48, 166] on div at bounding box center [224, 108] width 449 height 216
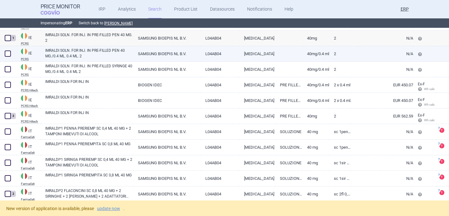
click at [6, 53] on span at bounding box center [8, 54] width 6 height 6
checkbox input "true"
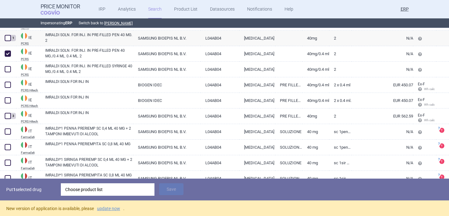
click at [107, 193] on div "Choose product list" at bounding box center [107, 190] width 85 height 12
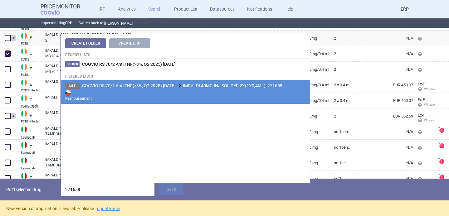
type input "271658"
click at [181, 93] on strong "Reimbursement" at bounding box center [185, 95] width 240 height 12
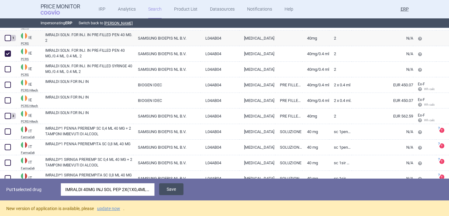
click at [180, 188] on button "Save" at bounding box center [171, 190] width 24 height 12
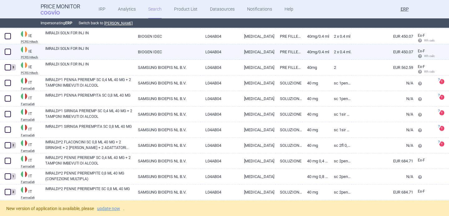
scroll to position [2570, 0]
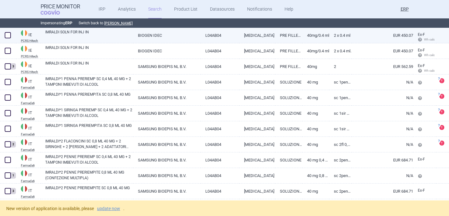
click at [117, 37] on link "IMRALDI SOLN FOR INJ IN" at bounding box center [89, 34] width 88 height 11
select select "EUR"
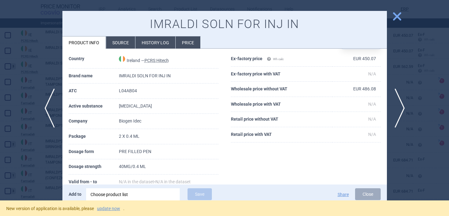
scroll to position [22, 0]
click at [127, 195] on div "Choose product list" at bounding box center [133, 195] width 85 height 12
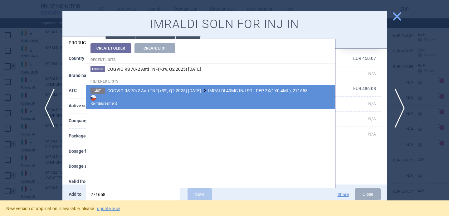
type input "271658"
click at [208, 92] on span "COGVIO RS 70/2 Anti TNF(>3%, Q2 2025) 9.10.2025 IMRALDI 40MG INJ SOL PEP 2X(1X0…" at bounding box center [207, 90] width 200 height 5
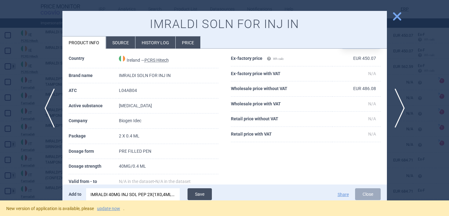
click at [198, 194] on button "Save" at bounding box center [200, 195] width 24 height 12
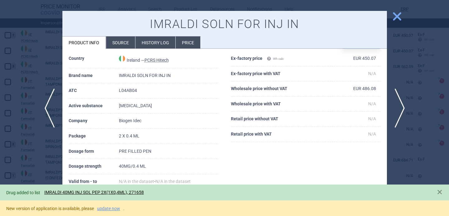
click at [39, 167] on div at bounding box center [224, 108] width 449 height 216
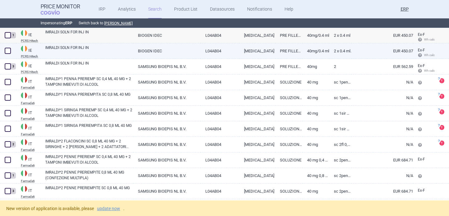
click at [83, 51] on link "IMRALDI SOLN FOR INJ IN" at bounding box center [89, 50] width 88 height 11
select select "EUR"
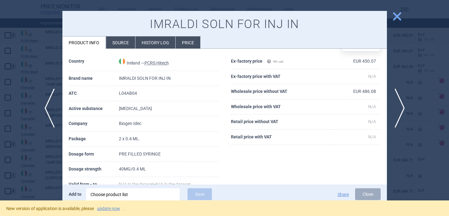
scroll to position [21, 0]
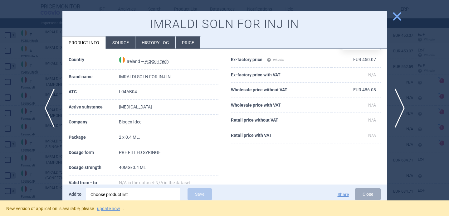
click at [42, 168] on div at bounding box center [224, 108] width 449 height 216
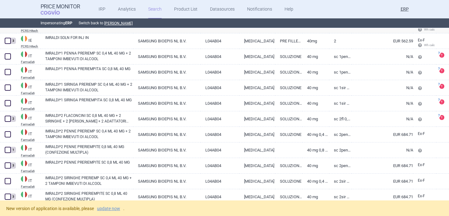
scroll to position [2597, 0]
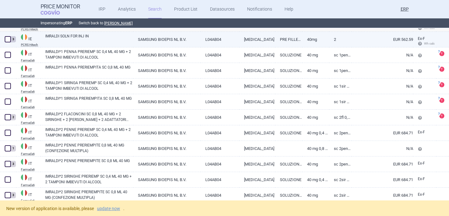
click at [101, 38] on link "IMRALDI SOLN FOR INJ IN" at bounding box center [89, 38] width 88 height 11
select select "EUR"
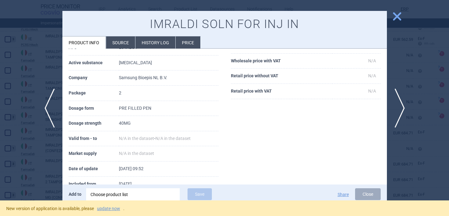
scroll to position [67, 0]
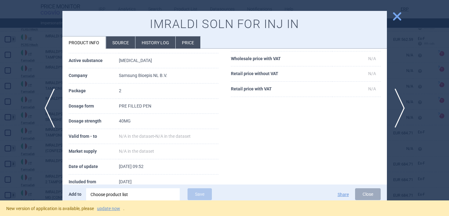
click at [117, 40] on li "Source" at bounding box center [120, 43] width 29 height 12
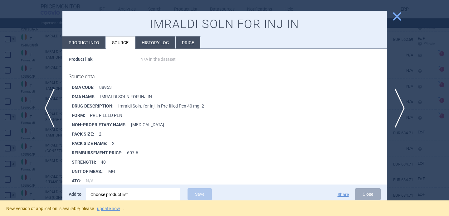
scroll to position [75, 0]
click at [44, 156] on div at bounding box center [224, 108] width 449 height 216
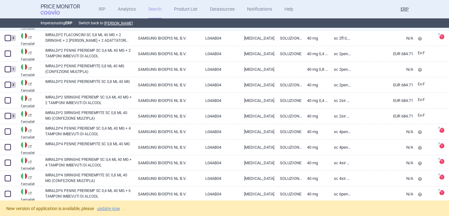
scroll to position [2677, 0]
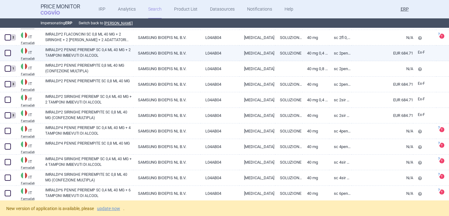
click at [7, 53] on span at bounding box center [8, 53] width 6 height 6
checkbox input "true"
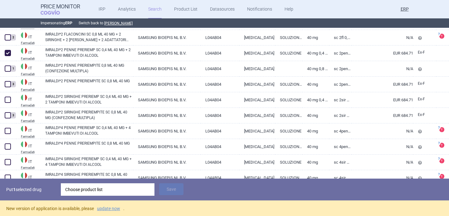
click at [109, 189] on div "Choose product list" at bounding box center [107, 190] width 85 height 12
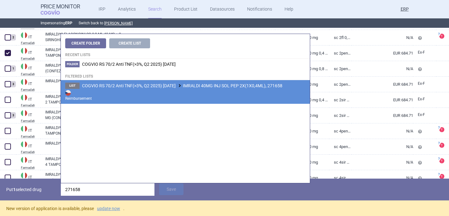
type input "271658"
click at [177, 91] on strong "Reimbursement" at bounding box center [185, 95] width 240 height 12
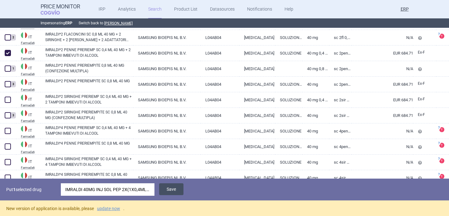
click at [174, 188] on button "Save" at bounding box center [171, 190] width 24 height 12
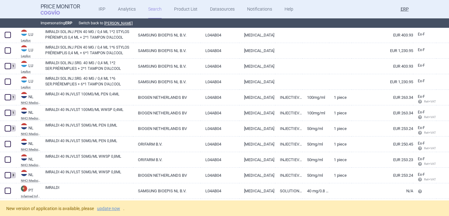
scroll to position [2898, 0]
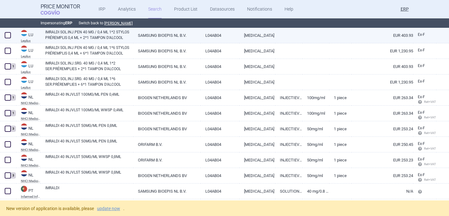
click at [8, 37] on span at bounding box center [8, 35] width 6 height 6
checkbox input "true"
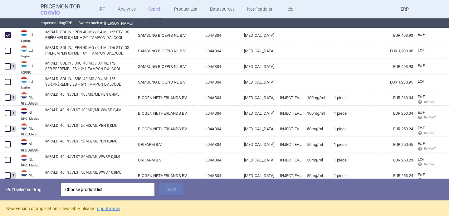
click at [100, 188] on div "Choose product list" at bounding box center [107, 190] width 85 height 12
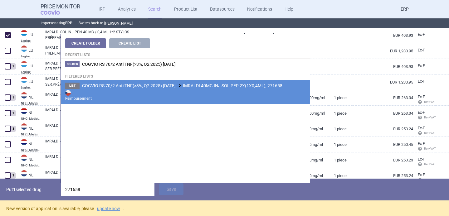
type input "271658"
click at [173, 82] on li "List COGVIO RS 70/2 Anti TNF(>3%, Q2 2025) 9.10.2025 IMRALDI 40MG INJ SOL PEP 2…" at bounding box center [185, 92] width 249 height 24
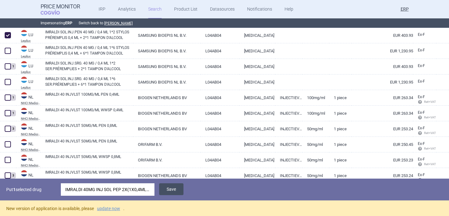
click at [175, 188] on button "Save" at bounding box center [171, 190] width 24 height 12
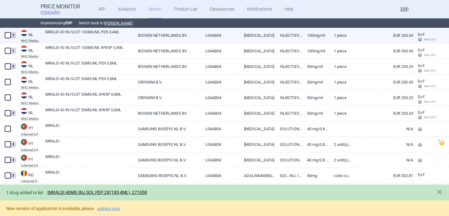
scroll to position [2959, 0]
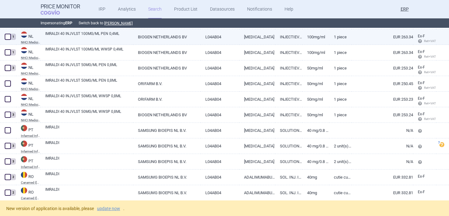
click at [7, 36] on span at bounding box center [8, 37] width 6 height 6
checkbox input "true"
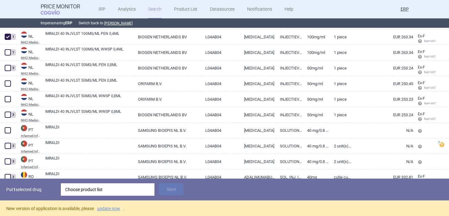
click at [99, 187] on div "Choose product list" at bounding box center [107, 190] width 85 height 12
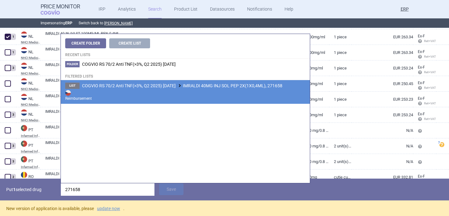
type input "271658"
click at [156, 87] on span "COGVIO RS 70/2 Anti TNF(>3%, Q2 2025) 9.10.2025 IMRALDI 40MG INJ SOL PEP 2X(1X0…" at bounding box center [182, 85] width 200 height 5
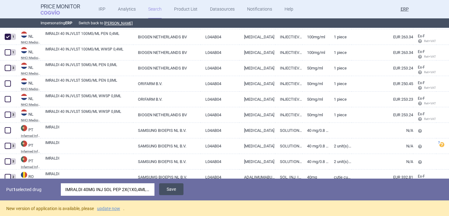
click at [174, 192] on button "Save" at bounding box center [171, 190] width 24 height 12
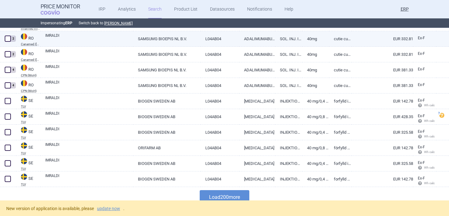
scroll to position [3098, 0]
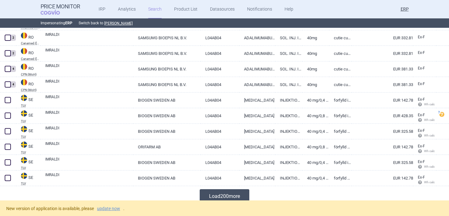
click at [217, 193] on button "Load 200 more" at bounding box center [225, 197] width 50 height 14
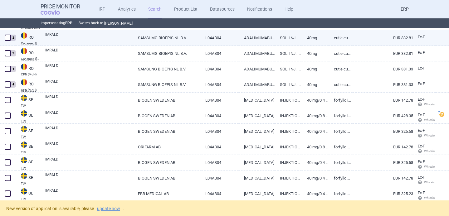
click at [85, 39] on link "IMRALDI" at bounding box center [89, 37] width 88 height 11
select select "EUR"
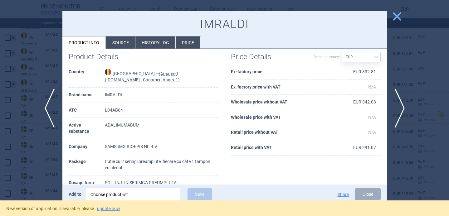
scroll to position [9, 0]
click at [400, 109] on span "next" at bounding box center [402, 108] width 14 height 39
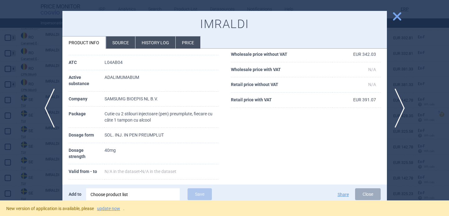
scroll to position [41, 0]
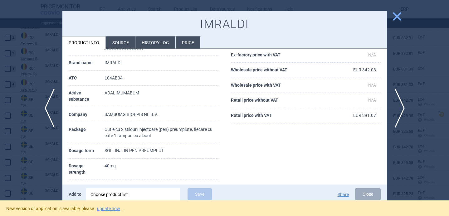
click at [121, 44] on li "Source" at bounding box center [120, 43] width 29 height 12
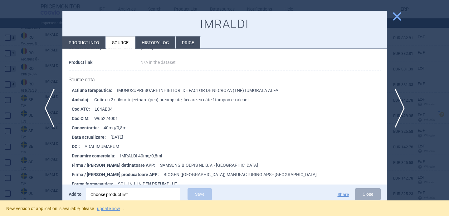
scroll to position [333, 0]
click at [403, 106] on span "next" at bounding box center [402, 108] width 14 height 39
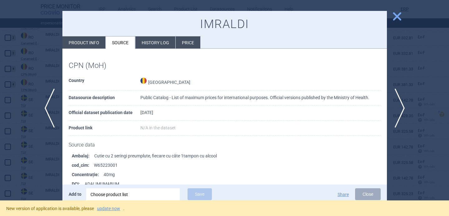
click at [89, 43] on li "Product info" at bounding box center [83, 43] width 43 height 12
select select "EUR"
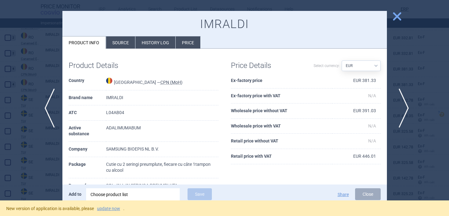
click at [400, 111] on span "next" at bounding box center [402, 108] width 14 height 39
click at [124, 44] on li "Source" at bounding box center [120, 43] width 29 height 12
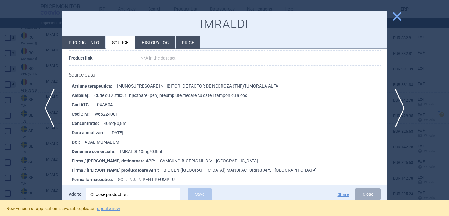
scroll to position [352, 0]
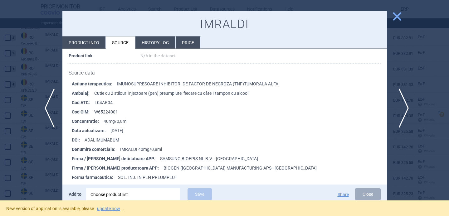
click at [403, 106] on span "next" at bounding box center [402, 108] width 14 height 39
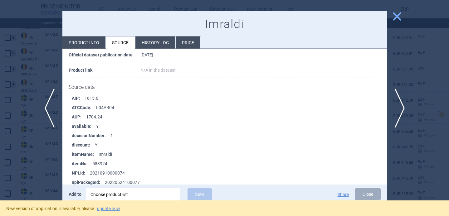
scroll to position [82, 0]
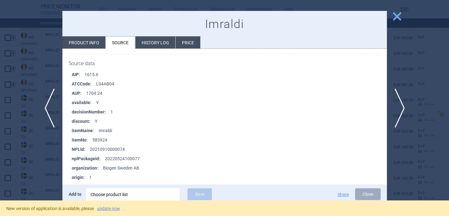
click at [25, 161] on div at bounding box center [224, 108] width 449 height 216
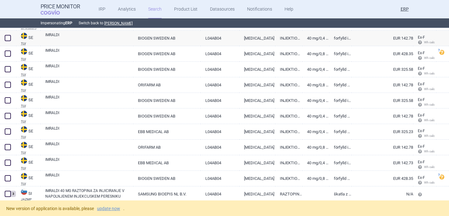
scroll to position [3161, 0]
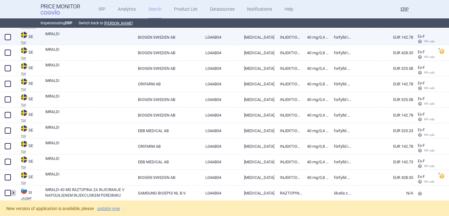
click at [94, 40] on link "IMRALDI" at bounding box center [89, 36] width 88 height 11
select select "EUR"
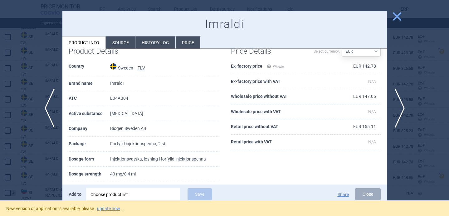
scroll to position [32, 0]
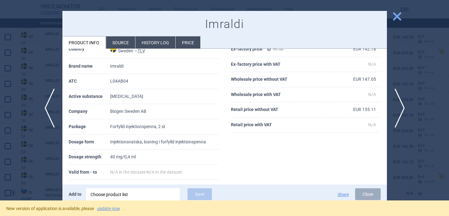
click at [133, 195] on div "Choose product list" at bounding box center [133, 195] width 85 height 12
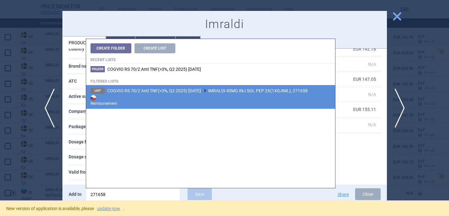
type input "271658"
click at [208, 94] on li "List COGVIO RS 70/2 Anti TNF(>3%, Q2 2025) 9.10.2025 IMRALDI 40MG INJ SOL PEP 2…" at bounding box center [210, 97] width 249 height 24
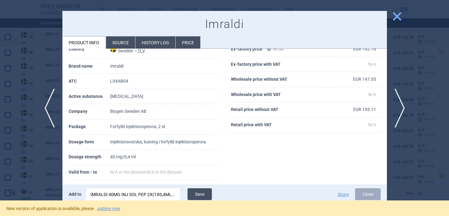
click at [206, 191] on button "Save" at bounding box center [200, 195] width 24 height 12
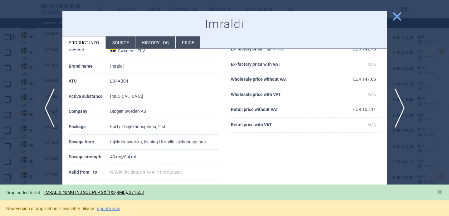
click at [42, 170] on div at bounding box center [224, 108] width 449 height 216
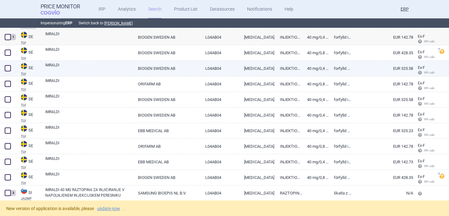
click at [110, 69] on link "IMRALDI" at bounding box center [89, 67] width 88 height 11
select select "EUR"
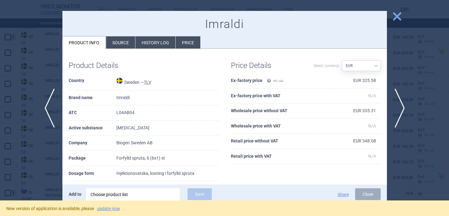
click at [24, 146] on div at bounding box center [224, 108] width 449 height 216
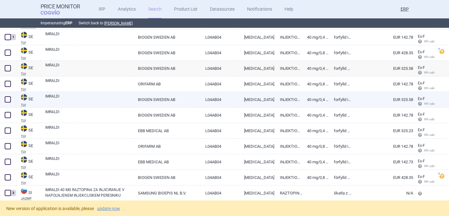
click at [126, 97] on link "IMRALDI" at bounding box center [89, 99] width 88 height 11
select select "EUR"
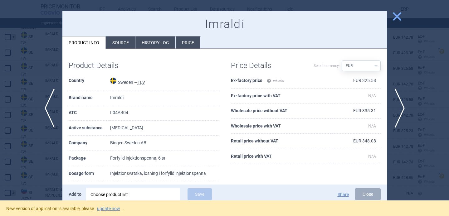
click at [37, 165] on div at bounding box center [224, 108] width 449 height 216
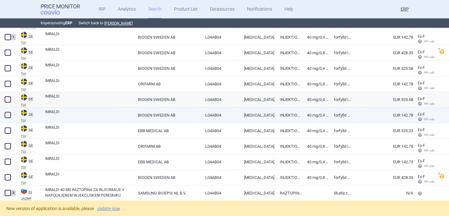
click at [103, 114] on link "IMRALDI" at bounding box center [89, 114] width 88 height 11
select select "EUR"
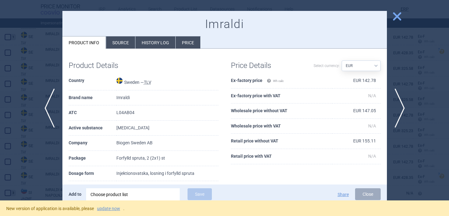
click at [45, 156] on div at bounding box center [224, 108] width 449 height 216
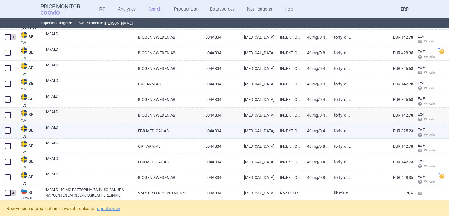
click at [91, 128] on link "IMRALDI" at bounding box center [89, 130] width 88 height 11
select select "EUR"
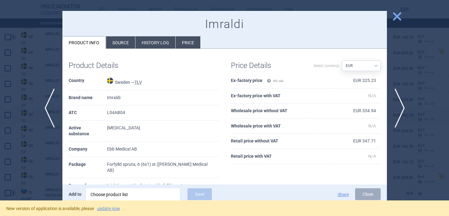
click at [51, 164] on div at bounding box center [224, 108] width 449 height 216
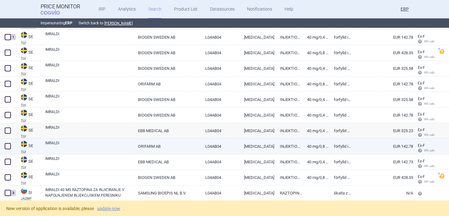
click at [79, 147] on link "IMRALDI" at bounding box center [89, 146] width 88 height 11
select select "EUR"
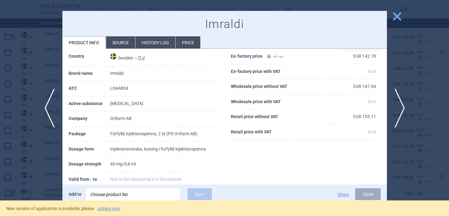
scroll to position [30, 0]
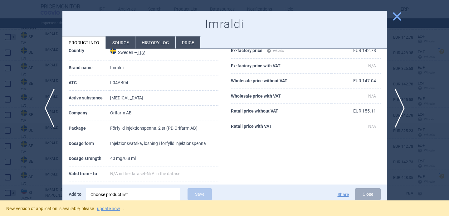
click at [53, 160] on div at bounding box center [224, 108] width 449 height 216
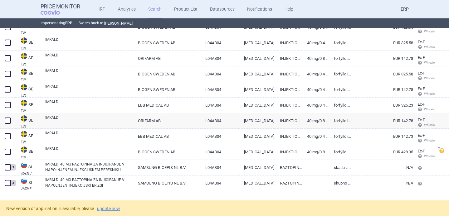
scroll to position [3198, 0]
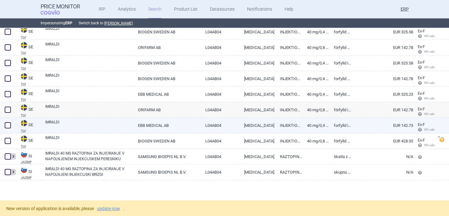
click at [78, 125] on link "IMRALDI" at bounding box center [89, 125] width 88 height 11
select select "EUR"
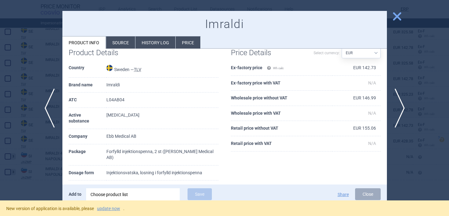
scroll to position [20, 0]
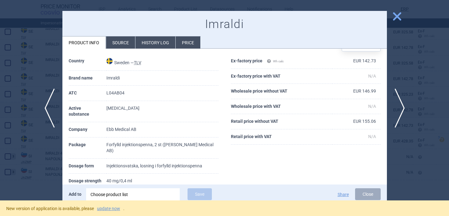
click at [119, 193] on div "Choose product list" at bounding box center [133, 195] width 85 height 12
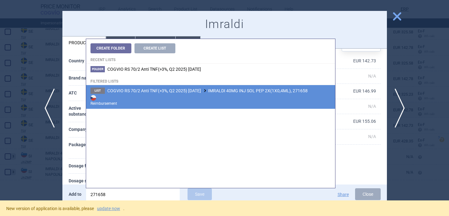
type input "271658"
click at [181, 98] on strong "Reimbursement" at bounding box center [211, 100] width 240 height 12
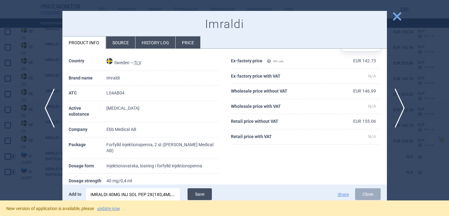
click at [200, 193] on button "Save" at bounding box center [200, 195] width 24 height 12
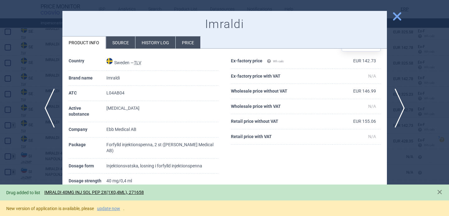
click at [36, 151] on div at bounding box center [224, 108] width 449 height 216
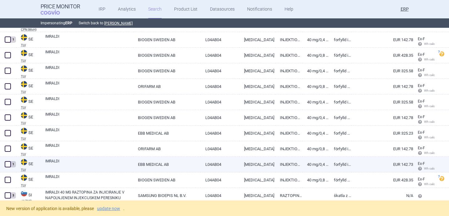
scroll to position [3198, 0]
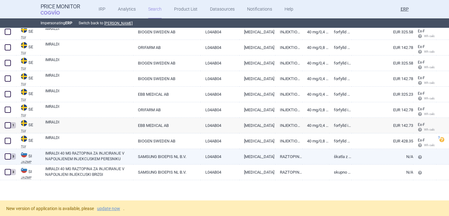
click at [87, 158] on link "IMRALDI 40 MG RAZTOPINA ZA INJICIRANJE V NAPOLNJENEM INJEKCIJSKEM PERESNIKU" at bounding box center [89, 156] width 88 height 11
select select "EUR"
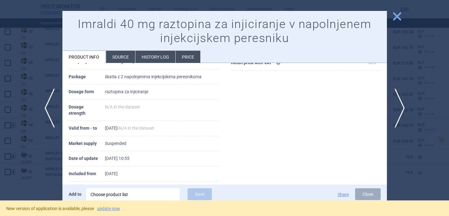
scroll to position [117, 0]
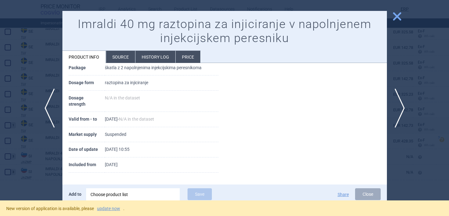
click at [116, 60] on li "Source" at bounding box center [120, 57] width 29 height 12
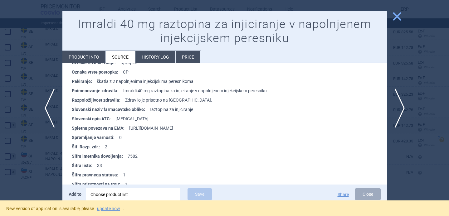
scroll to position [955, 0]
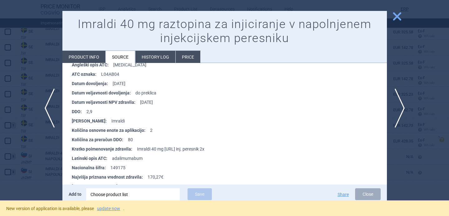
click at [44, 173] on div at bounding box center [224, 108] width 449 height 216
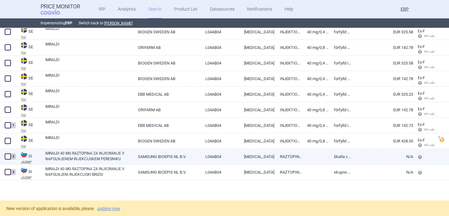
click at [106, 158] on link "IMRALDI 40 MG RAZTOPINA ZA INJICIRANJE V NAPOLNJENEM INJEKCIJSKEM PERESNIKU" at bounding box center [89, 156] width 88 height 11
select select "EUR"
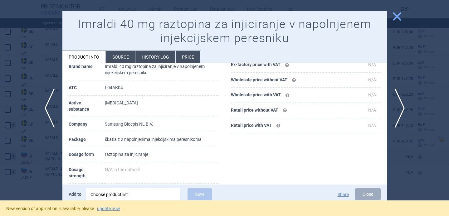
scroll to position [67, 0]
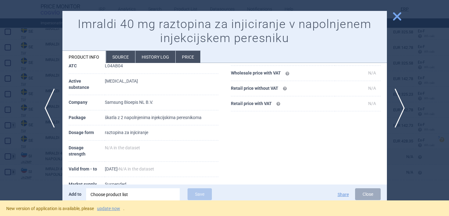
click at [31, 156] on div at bounding box center [224, 108] width 449 height 216
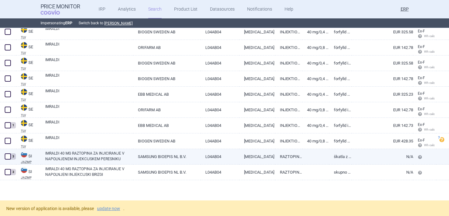
click at [116, 158] on link "IMRALDI 40 MG RAZTOPINA ZA INJICIRANJE V NAPOLNJENEM INJEKCIJSKEM PERESNIKU" at bounding box center [89, 156] width 88 height 11
select select "EUR"
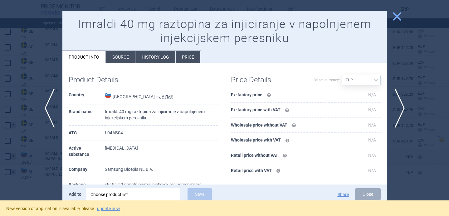
click at [124, 55] on li "Source" at bounding box center [120, 57] width 29 height 12
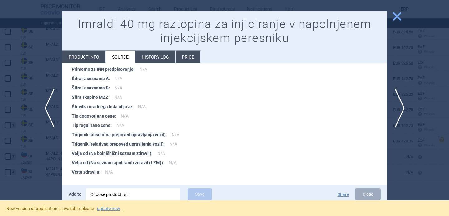
scroll to position [1568, 0]
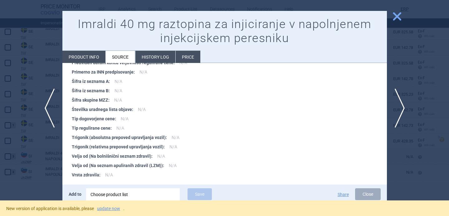
click at [33, 156] on div at bounding box center [224, 108] width 449 height 216
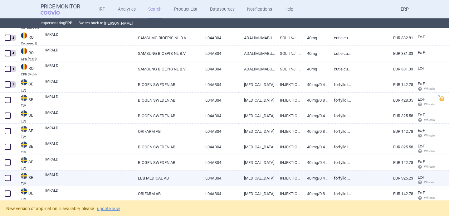
scroll to position [3078, 0]
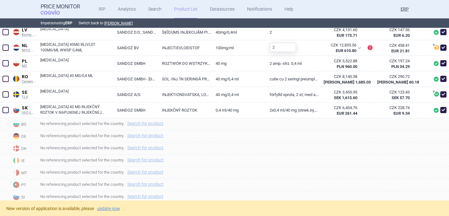
scroll to position [475, 0]
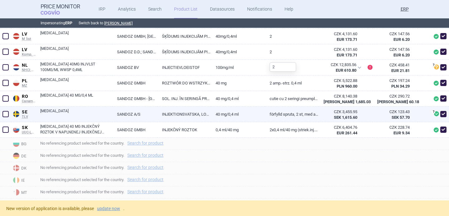
click at [89, 112] on link "[MEDICAL_DATA]" at bounding box center [76, 113] width 72 height 11
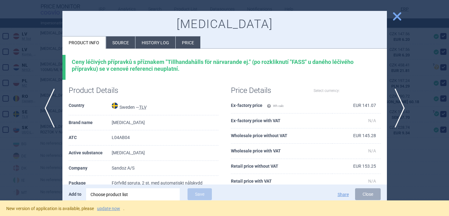
select select "EUR"
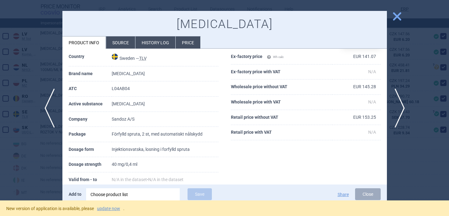
scroll to position [54, 0]
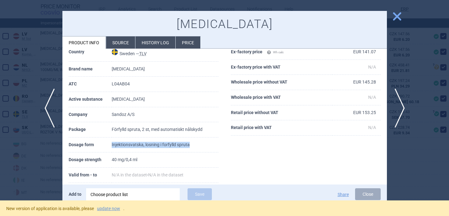
drag, startPoint x: 191, startPoint y: 145, endPoint x: 111, endPoint y: 145, distance: 80.3
click at [111, 145] on tr "Dosage form Injektionsvatska, losning i forfylld spruta" at bounding box center [144, 145] width 150 height 15
copy tr "Injektionsvatska, losning i forfylld spruta"
click at [35, 159] on div at bounding box center [224, 108] width 449 height 216
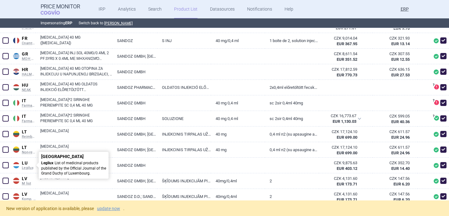
scroll to position [330, 0]
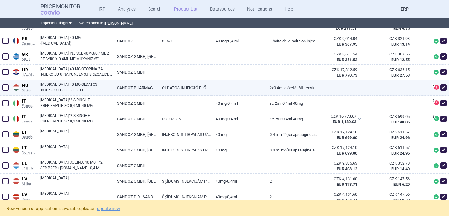
click at [443, 89] on span at bounding box center [444, 88] width 6 height 6
checkbox input "false"
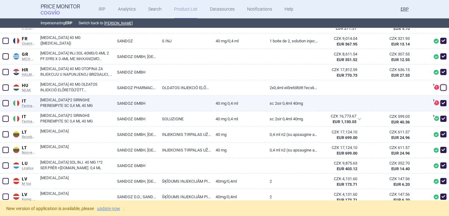
click at [443, 102] on span at bounding box center [444, 103] width 6 height 6
checkbox input "false"
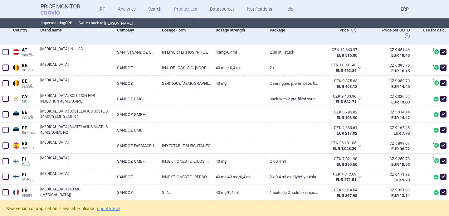
scroll to position [0, 0]
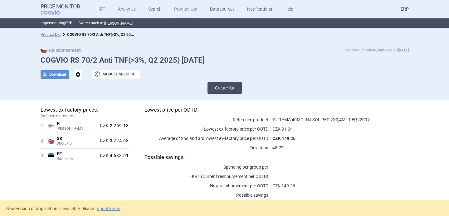
click at [223, 86] on button "Create list" at bounding box center [225, 88] width 34 height 12
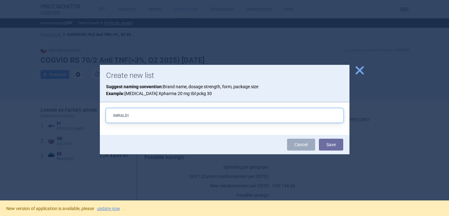
paste input "40MG INJ SOL PEP 2X(1X0,4ML) 271658"
click at [190, 116] on input "IMRALDI 40MG INJ SOL PEP 2X(1X0,4ML) 271658" at bounding box center [224, 116] width 237 height 14
type input "IMRALDI 40MG INJ SOL PEP 2X(1X0,4ML), 271658"
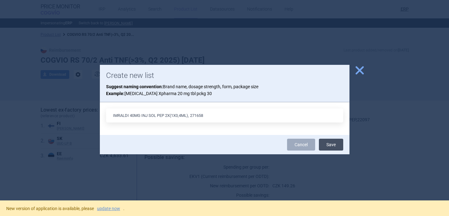
click at [333, 145] on button "Save" at bounding box center [331, 145] width 24 height 12
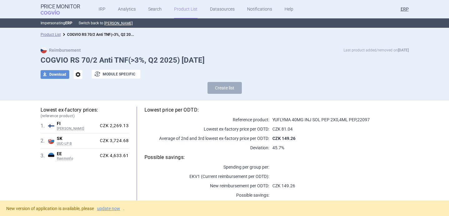
select select "[DATE]"
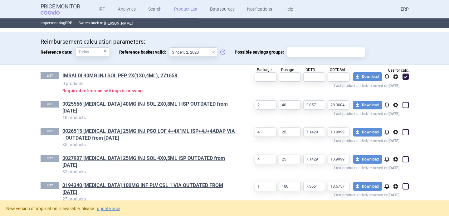
scroll to position [180, 0]
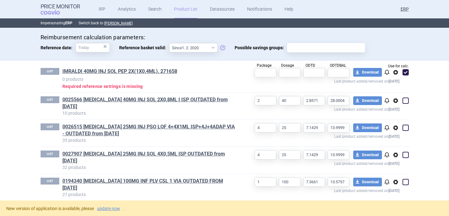
click at [111, 205] on div "New version of application is available, please update now ." at bounding box center [224, 209] width 449 height 16
click at [111, 207] on link "update now" at bounding box center [108, 209] width 23 height 4
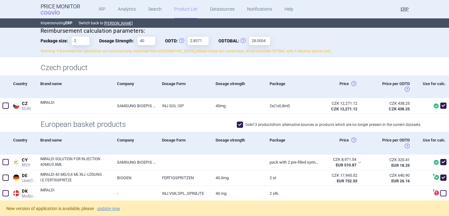
scroll to position [81, 0]
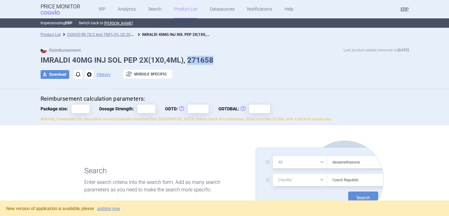
drag, startPoint x: 215, startPoint y: 60, endPoint x: 188, endPoint y: 60, distance: 27.2
click at [188, 60] on h1 "IMRALDI 40MG INJ SOL PEP 2X(1X0,4ML), 271658" at bounding box center [225, 60] width 368 height 9
copy h1 "271658"
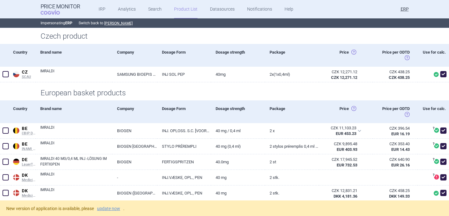
scroll to position [113, 0]
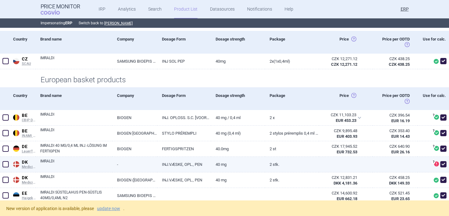
click at [442, 166] on span at bounding box center [444, 164] width 6 height 6
checkbox input "false"
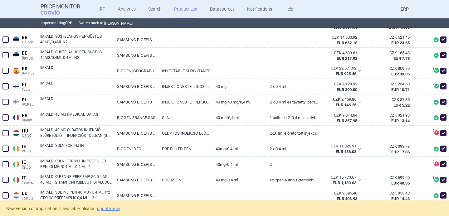
scroll to position [269, 0]
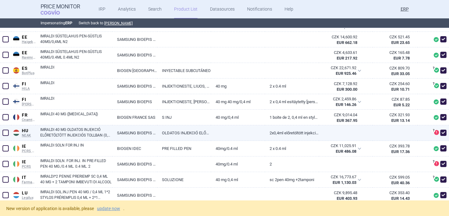
click at [443, 131] on span at bounding box center [444, 133] width 6 height 6
checkbox input "false"
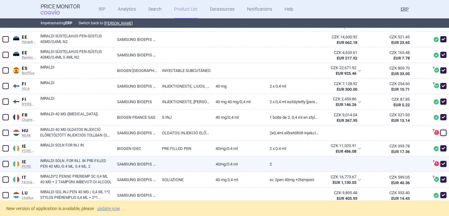
click at [444, 166] on span at bounding box center [444, 164] width 6 height 6
checkbox input "false"
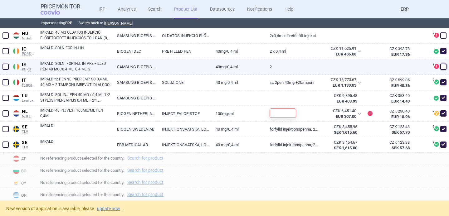
scroll to position [370, 0]
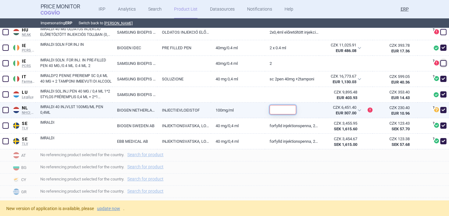
click at [289, 110] on input "text" at bounding box center [283, 109] width 27 height 9
type input "2"
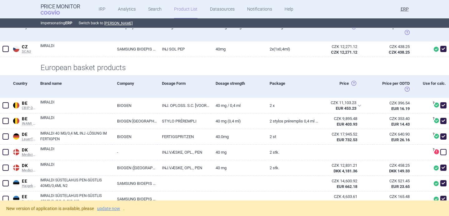
scroll to position [126, 0]
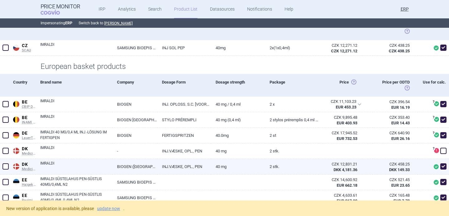
click at [240, 162] on link "40 mg" at bounding box center [238, 166] width 54 height 15
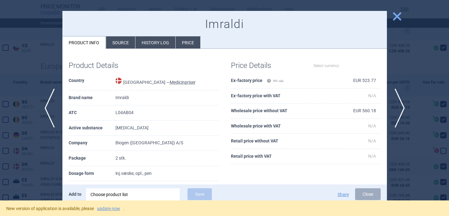
select select "EUR"
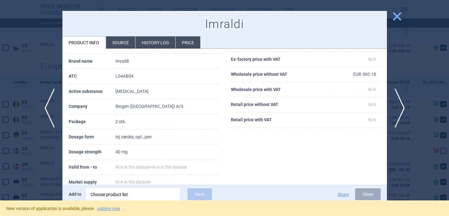
scroll to position [37, 0]
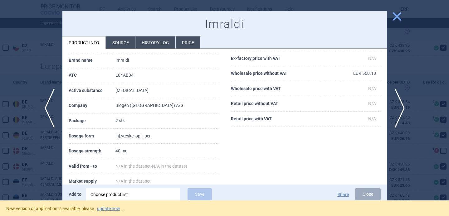
click at [10, 185] on div at bounding box center [224, 108] width 449 height 216
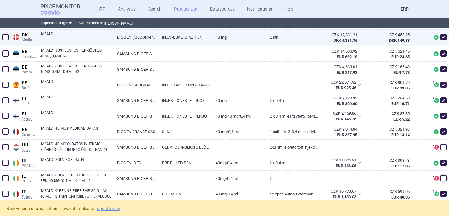
scroll to position [266, 0]
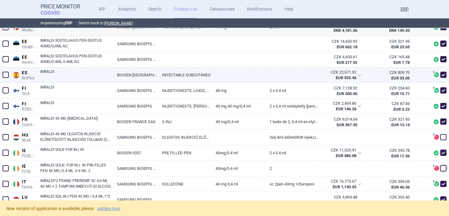
click at [95, 73] on link "IMRALDI" at bounding box center [76, 74] width 72 height 11
select select "EUR"
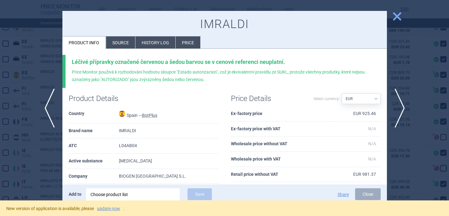
click at [121, 39] on li "Source" at bounding box center [120, 43] width 29 height 12
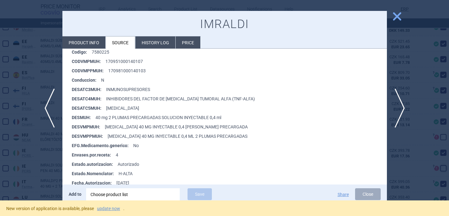
scroll to position [187, 0]
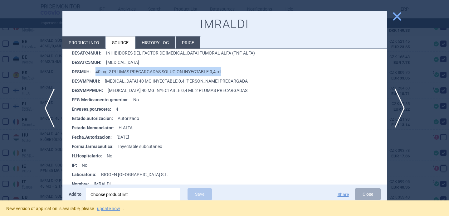
drag, startPoint x: 96, startPoint y: 71, endPoint x: 248, endPoint y: 69, distance: 151.8
click at [248, 69] on li "DESMUH : 40 mg 2 PLUMAS PRECARGADAS SOLUCION INYECTABLE 0,4 ml" at bounding box center [229, 71] width 315 height 9
copy li "40 mg 2 PLUMAS PRECARGADAS SOLUCION INYECTABLE 0,4 ml"
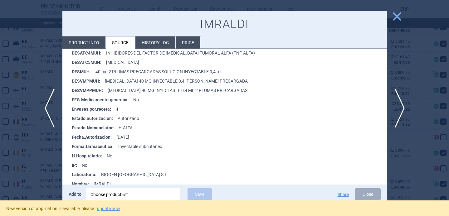
click at [42, 162] on div at bounding box center [224, 108] width 449 height 216
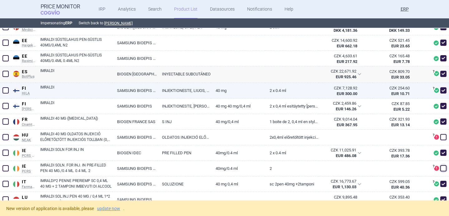
click at [88, 89] on link "IMRALDI" at bounding box center [76, 90] width 72 height 11
select select "EUR"
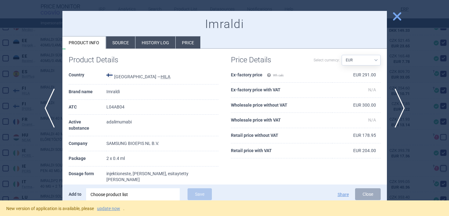
scroll to position [37, 0]
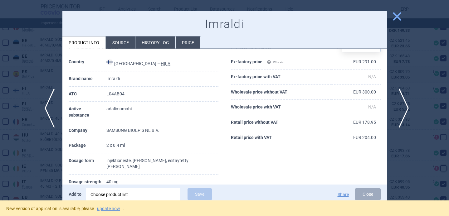
click at [406, 111] on span "next" at bounding box center [402, 108] width 14 height 39
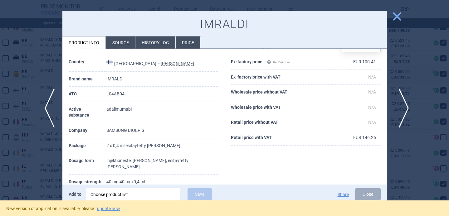
click at [406, 111] on span "next" at bounding box center [402, 108] width 14 height 39
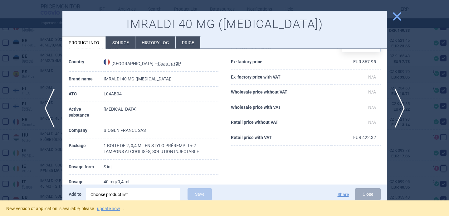
click at [36, 167] on div at bounding box center [224, 108] width 449 height 216
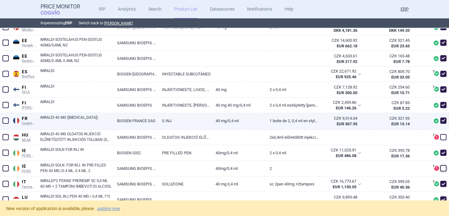
click at [95, 123] on link "IMRALDI 40 MG (ADALIMUMAB)" at bounding box center [76, 120] width 72 height 11
select select "EUR"
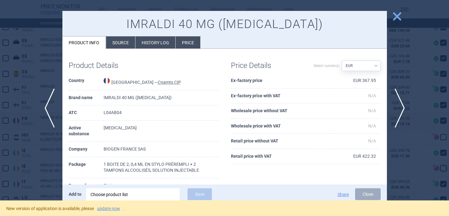
click at [125, 48] on li "Source" at bounding box center [120, 43] width 29 height 12
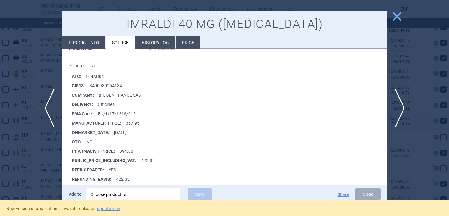
scroll to position [1974, 0]
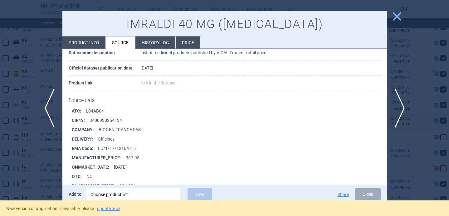
click at [40, 171] on div at bounding box center [224, 108] width 449 height 216
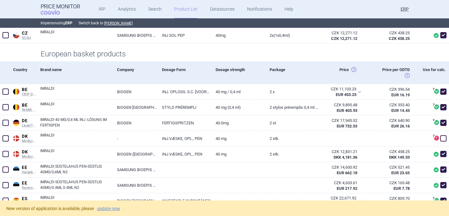
scroll to position [128, 0]
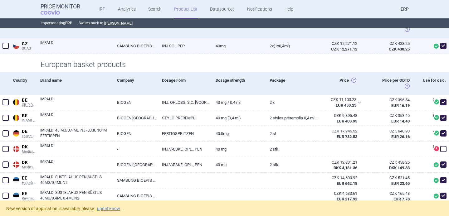
click at [96, 42] on link "IMRALDI" at bounding box center [76, 45] width 72 height 11
select select "EUR"
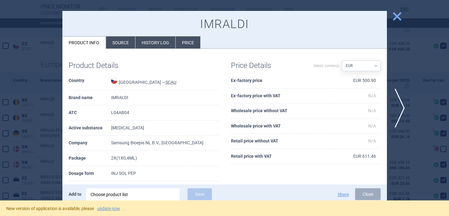
click at [120, 40] on li "Source" at bounding box center [120, 43] width 29 height 12
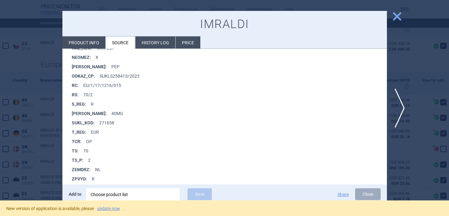
scroll to position [295, 0]
click at [40, 168] on div at bounding box center [224, 108] width 449 height 216
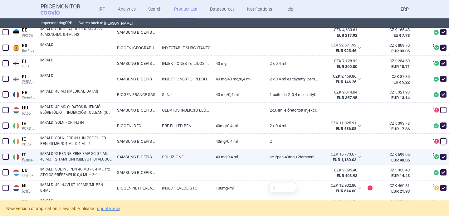
scroll to position [290, 0]
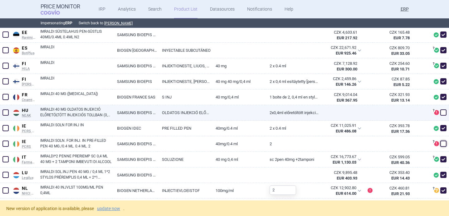
click at [70, 106] on div "IMRALDI 40 MG OLDATOS INJEKCIÓ ELŐRETÖLTÖTT INJEKCIÓS TOLLBAN (0,4 ML-ES)" at bounding box center [74, 113] width 77 height 16
click at [71, 113] on link "IMRALDI 40 MG OLDATOS INJEKCIÓ ELŐRETÖLTÖTT INJEKCIÓS TOLLBAN (0,4 ML-ES)" at bounding box center [76, 112] width 72 height 11
select select "EUR"
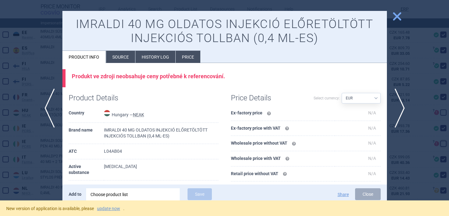
click at [124, 59] on li "Source" at bounding box center [120, 57] width 29 height 12
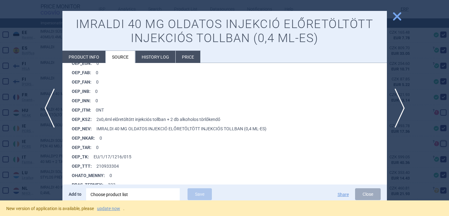
scroll to position [472, 0]
click at [46, 178] on div at bounding box center [224, 108] width 449 height 216
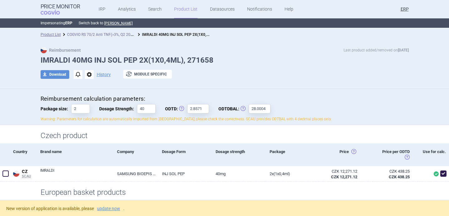
click at [113, 34] on link "COGVIO RS 70/2 Anti TNF(>3%, Q2 2025) [DATE]" at bounding box center [107, 34] width 81 height 6
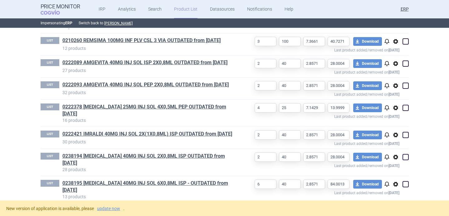
scroll to position [973, 0]
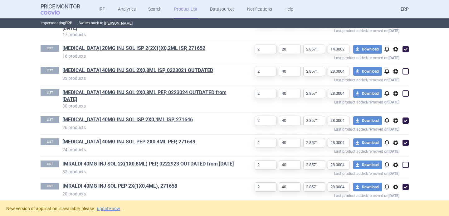
click at [144, 183] on h1 "IMRALDI 40MG INJ SOL PEP 2X(1X0,4ML), 271658" at bounding box center [148, 187] width 173 height 8
click at [144, 183] on link "IMRALDI 40MG INJ SOL PEP 2X(1X0,4ML), 271658" at bounding box center [119, 186] width 115 height 7
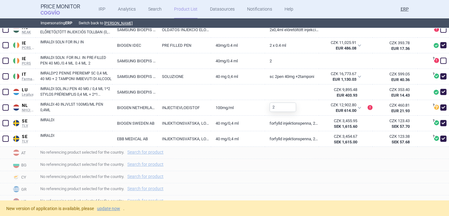
scroll to position [380, 0]
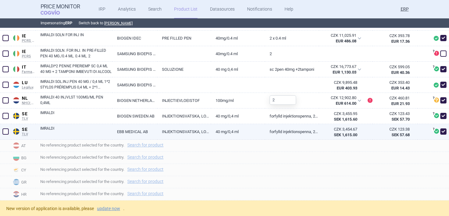
click at [443, 132] on span at bounding box center [444, 132] width 6 height 6
checkbox input "false"
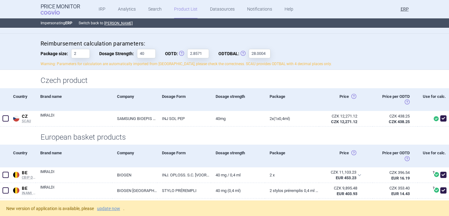
scroll to position [0, 0]
